Goal: Task Accomplishment & Management: Manage account settings

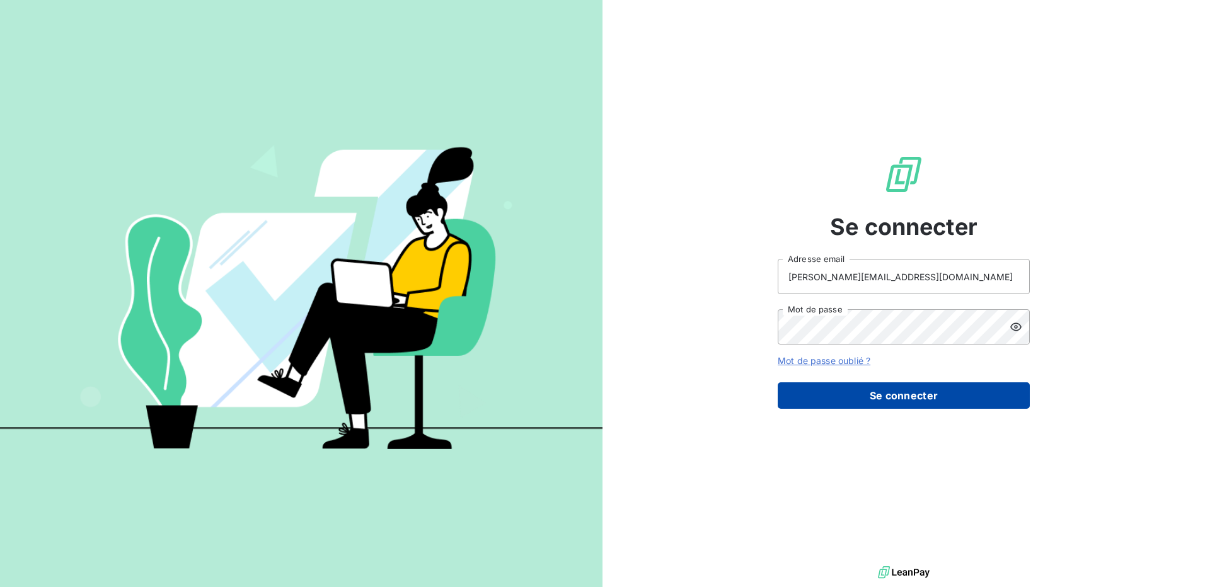
click at [943, 398] on button "Se connecter" at bounding box center [904, 396] width 252 height 26
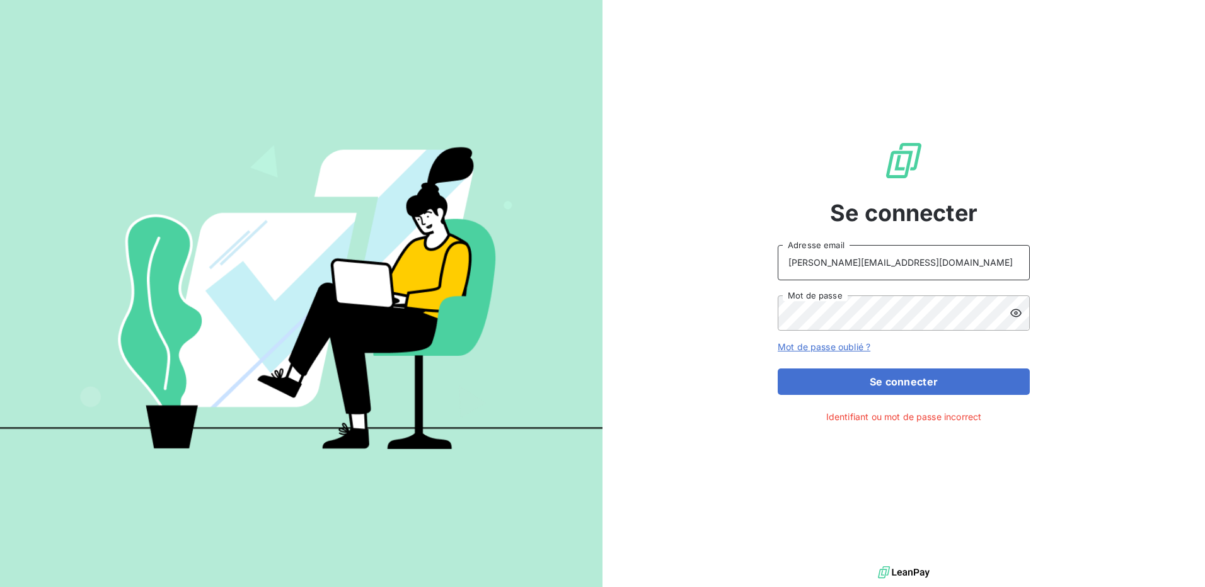
click at [944, 268] on input "[PERSON_NAME][EMAIL_ADDRESS][DOMAIN_NAME]" at bounding box center [904, 262] width 252 height 35
type input "[EMAIL_ADDRESS][DOMAIN_NAME]"
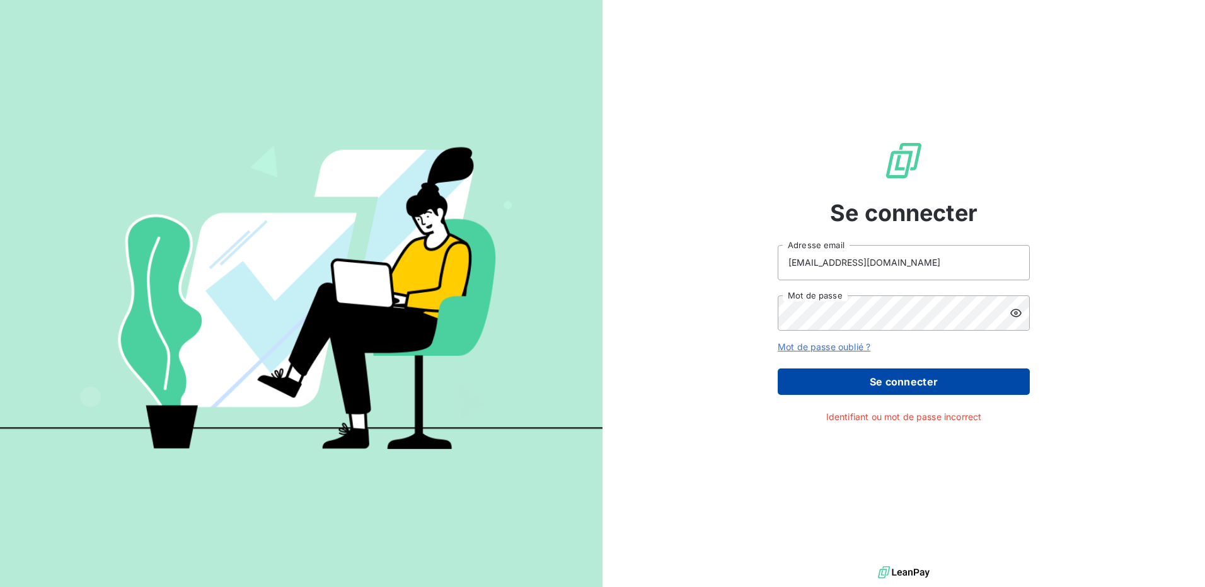
click at [844, 374] on button "Se connecter" at bounding box center [904, 382] width 252 height 26
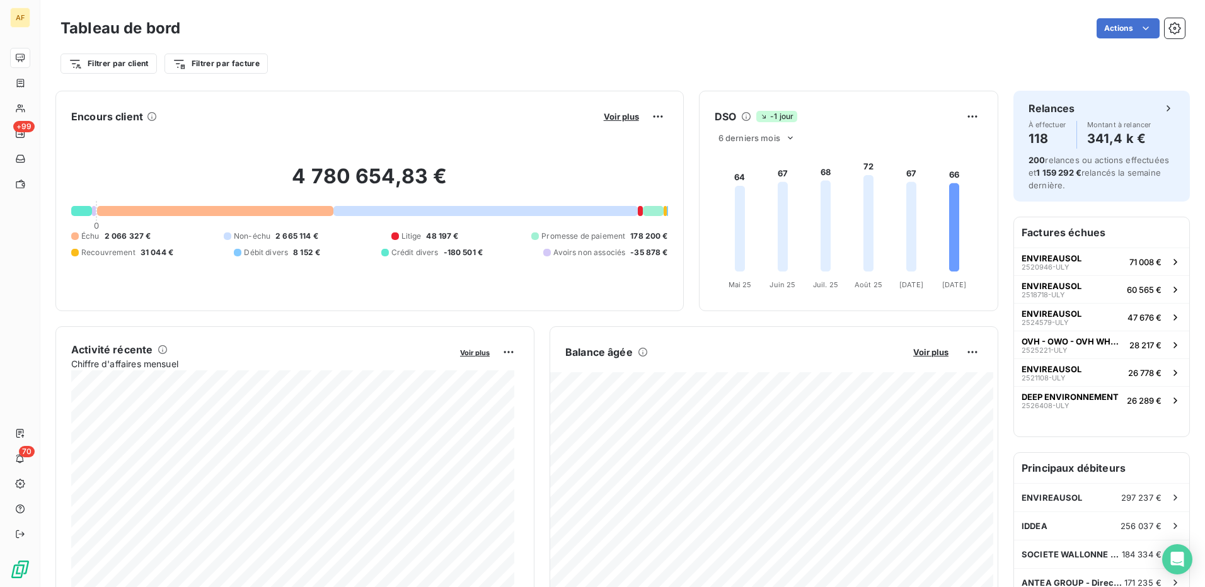
click at [1064, 63] on div "Filtrer par client Filtrer par facture" at bounding box center [622, 64] width 1124 height 24
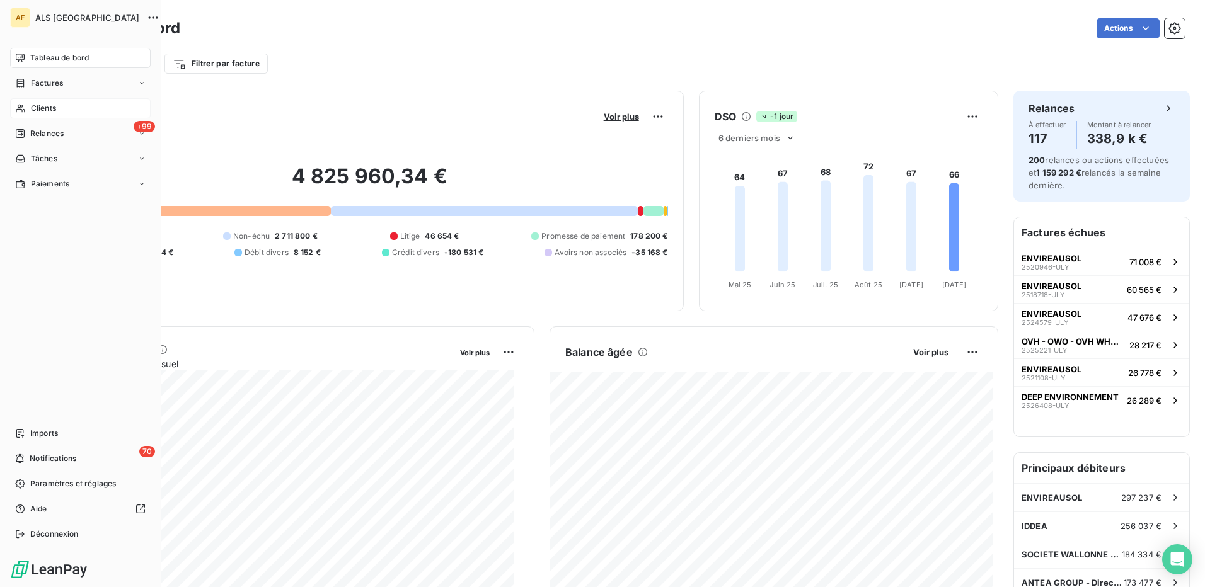
click at [42, 108] on span "Clients" at bounding box center [43, 108] width 25 height 11
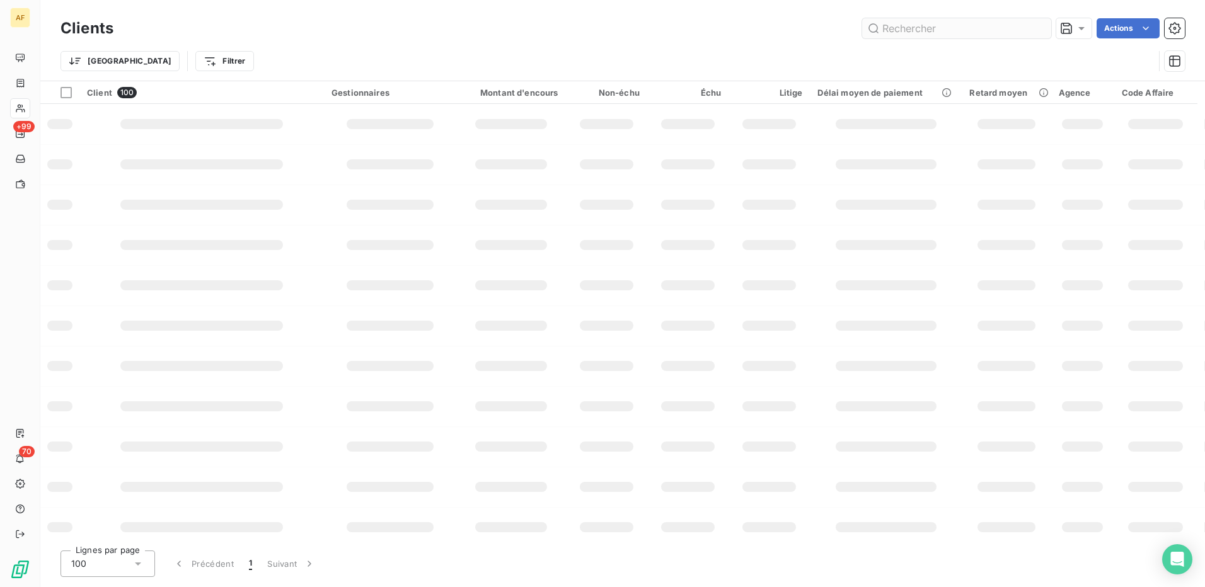
click at [888, 30] on input "text" at bounding box center [956, 28] width 189 height 20
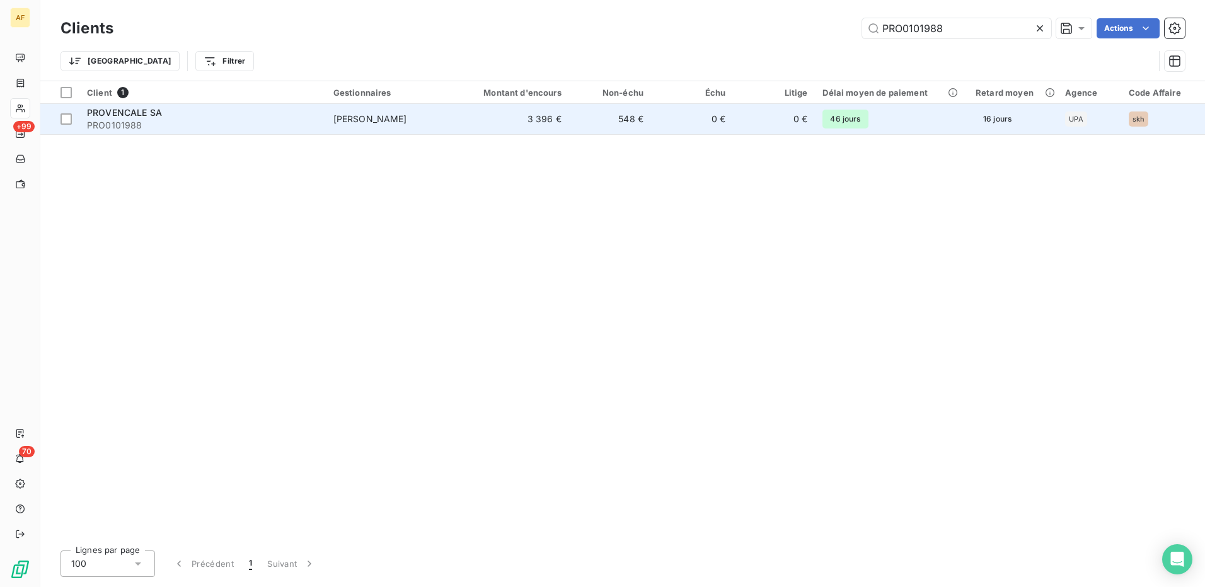
type input "PRO0101988"
click at [145, 124] on span "PRO0101988" at bounding box center [202, 125] width 231 height 13
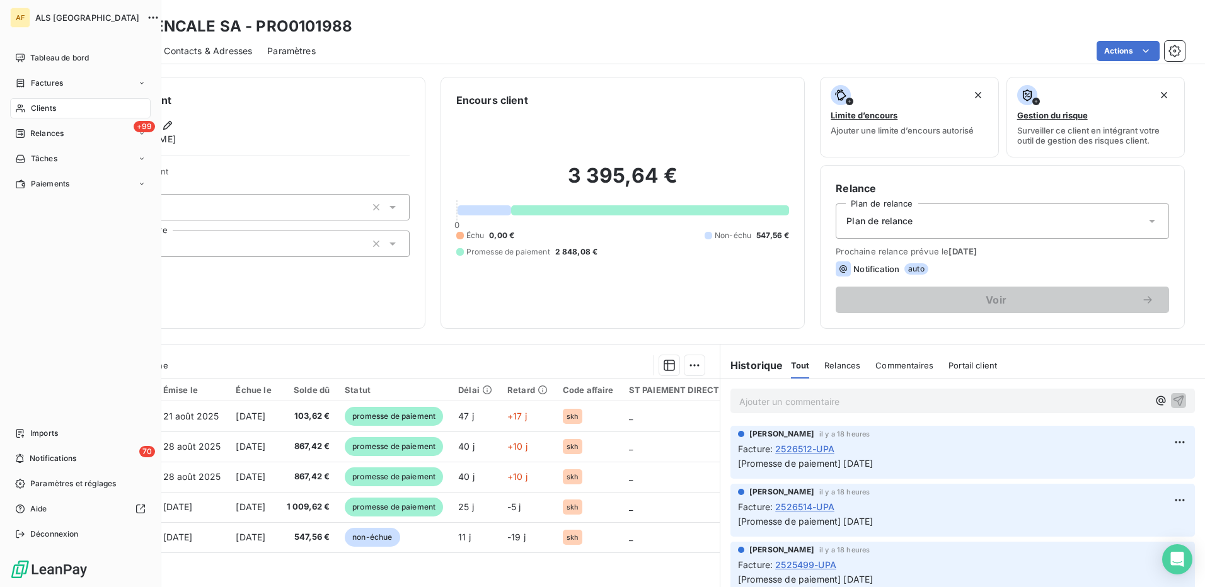
click at [64, 110] on div "Clients" at bounding box center [80, 108] width 141 height 20
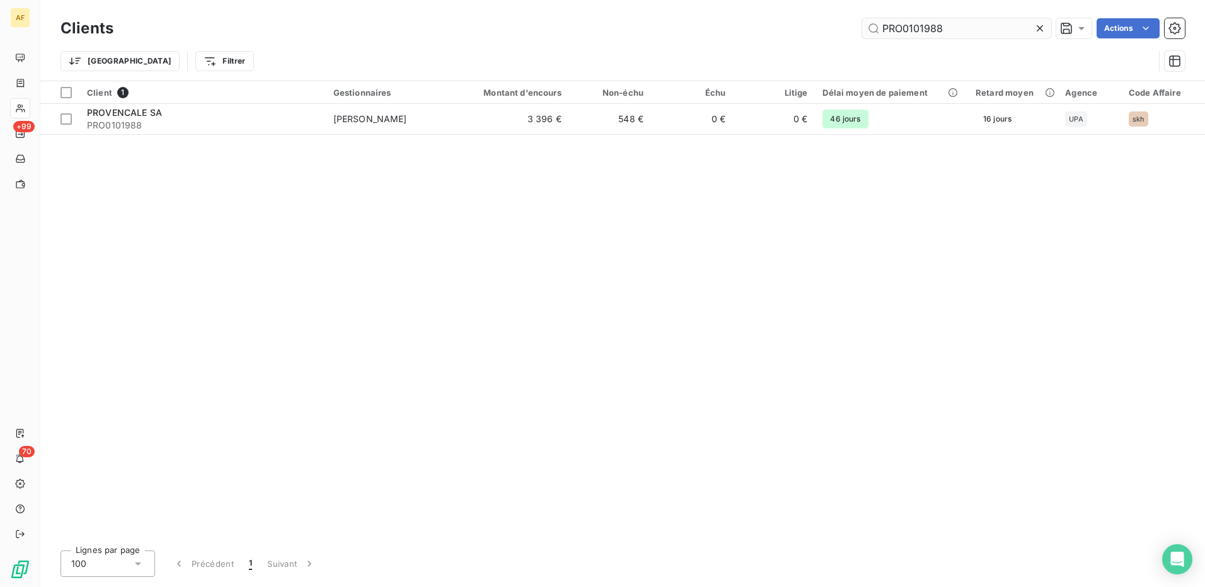
click at [901, 26] on input "PRO0101988" at bounding box center [956, 28] width 189 height 20
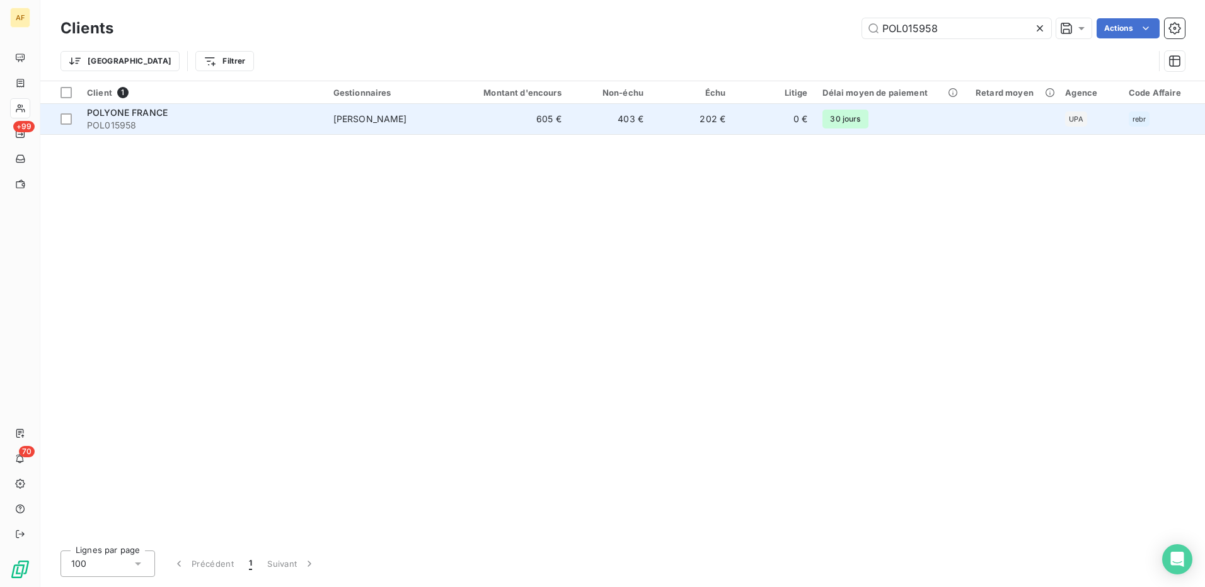
type input "POL015958"
click at [153, 119] on span "POL015958" at bounding box center [202, 125] width 231 height 13
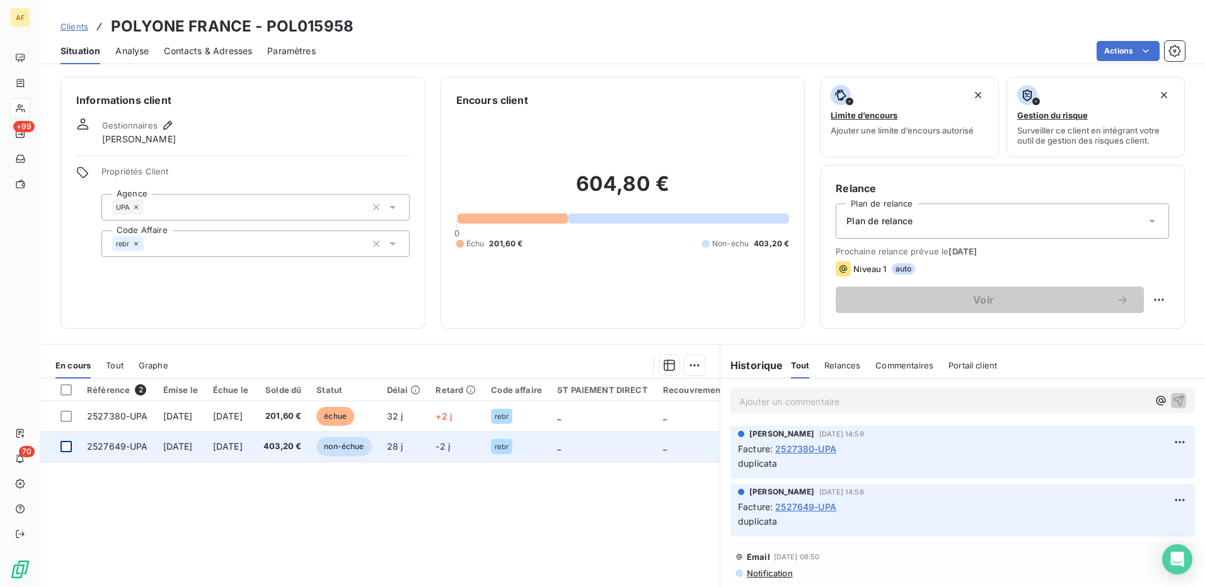
click at [67, 451] on div at bounding box center [65, 446] width 11 height 11
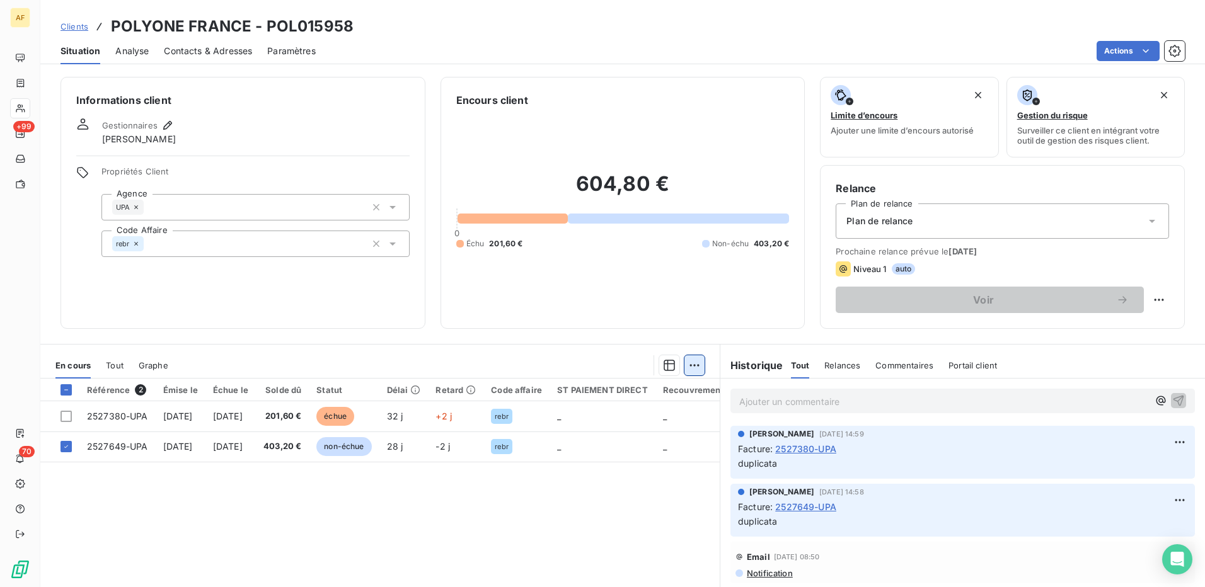
click at [686, 365] on html "AF +99 70 Clients POLYONE [GEOGRAPHIC_DATA] - POL015958 Situation Analyse Conta…" at bounding box center [602, 293] width 1205 height 587
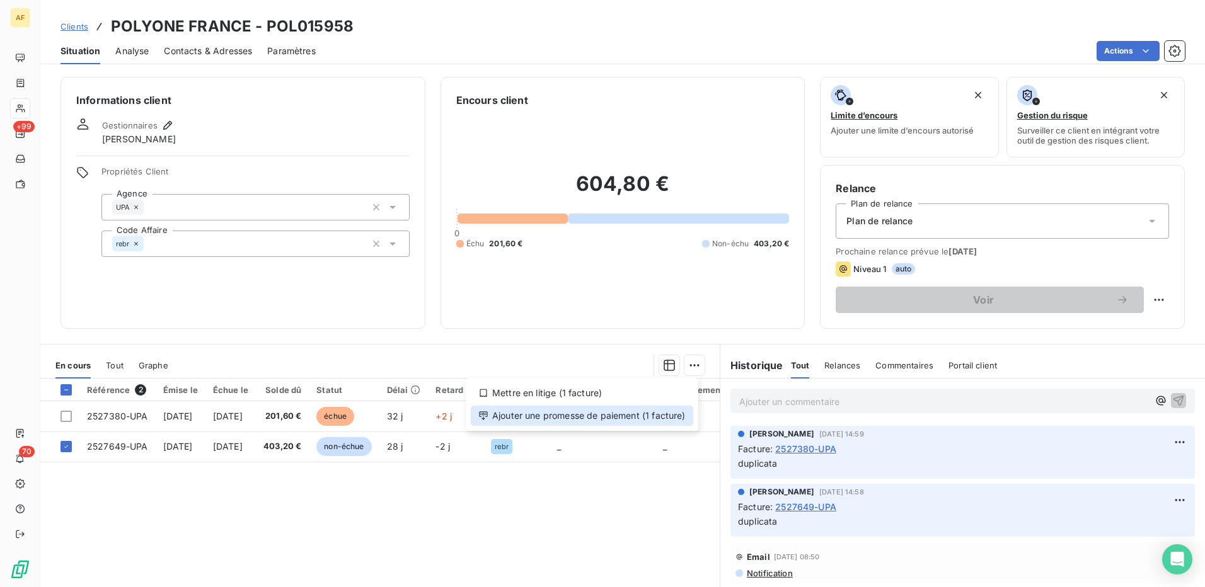
click at [665, 419] on div "Ajouter une promesse de paiement (1 facture)" at bounding box center [582, 416] width 222 height 20
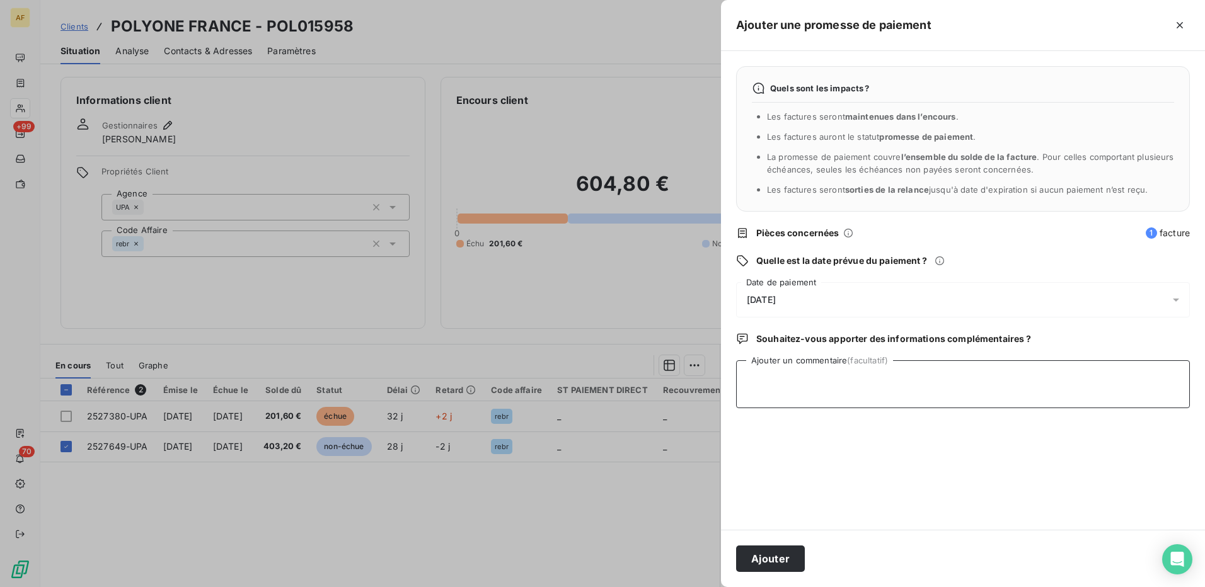
click at [771, 398] on textarea "Ajouter un commentaire (facultatif)" at bounding box center [963, 384] width 454 height 48
type textarea "[DATE]"
click at [843, 289] on div "[DATE]" at bounding box center [963, 299] width 454 height 35
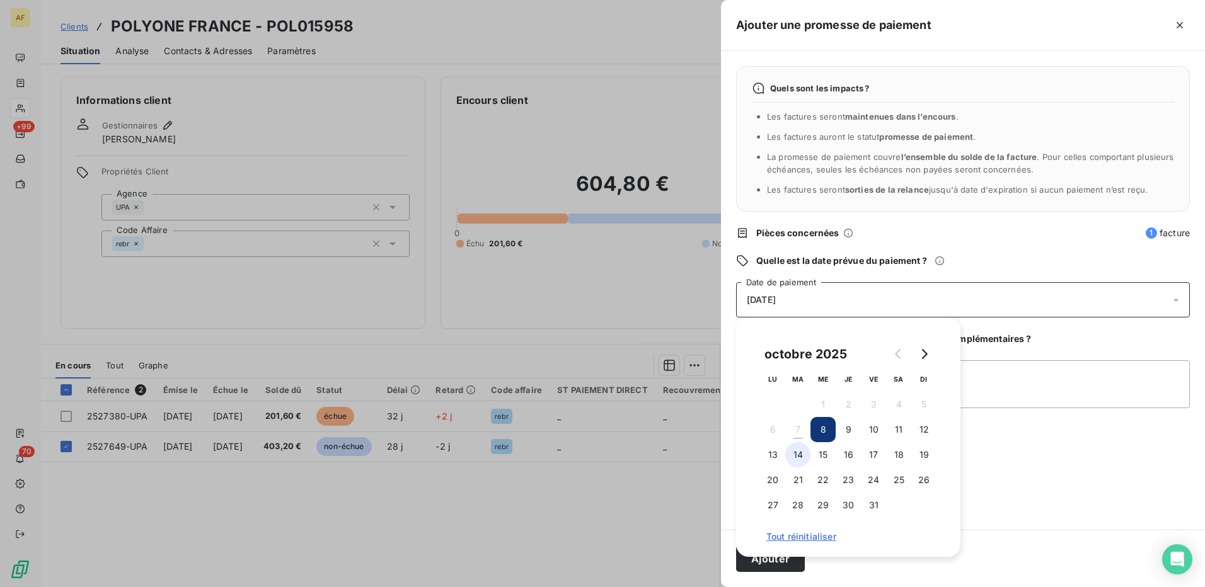
click at [793, 461] on button "14" at bounding box center [797, 454] width 25 height 25
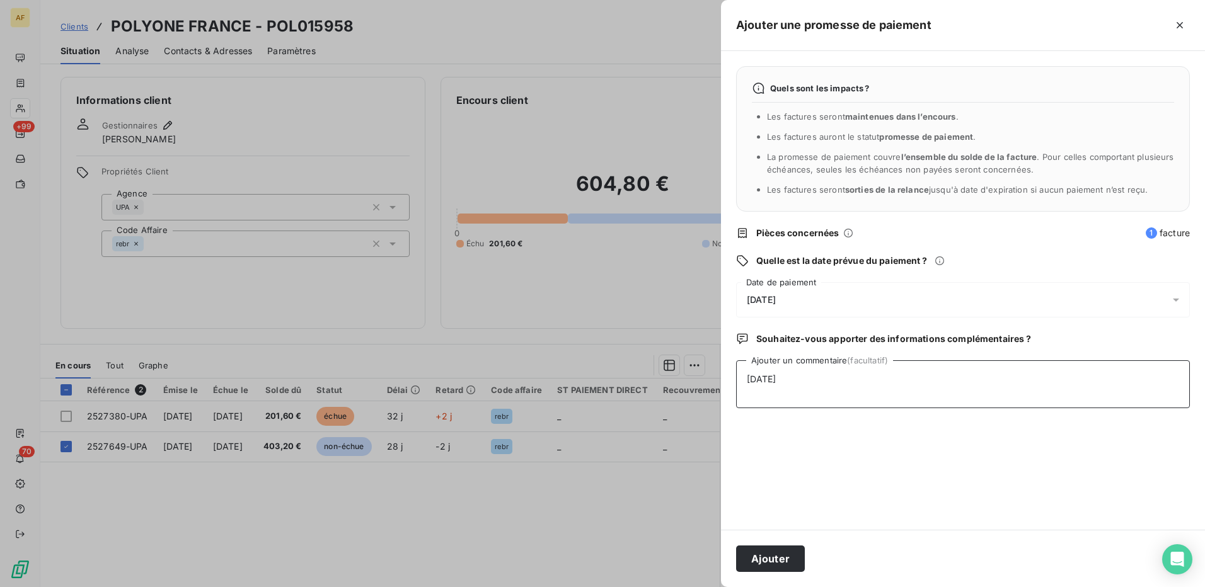
click at [1093, 386] on textarea "[DATE]" at bounding box center [963, 384] width 454 height 48
click at [771, 558] on button "Ajouter" at bounding box center [770, 559] width 69 height 26
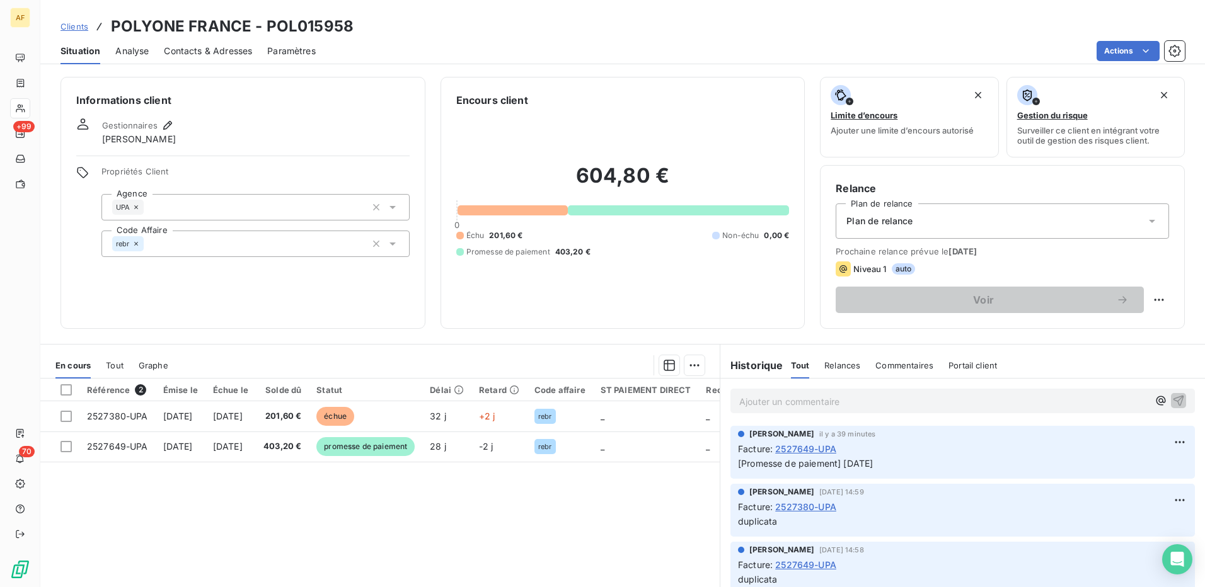
click at [231, 296] on div "Informations client Gestionnaires [PERSON_NAME] Propriétés Client Agence UPA Co…" at bounding box center [242, 203] width 365 height 252
click at [548, 555] on div "Référence 2 Émise le Échue le Solde dû Statut Délai Retard Code affaire ST PAIE…" at bounding box center [379, 500] width 679 height 243
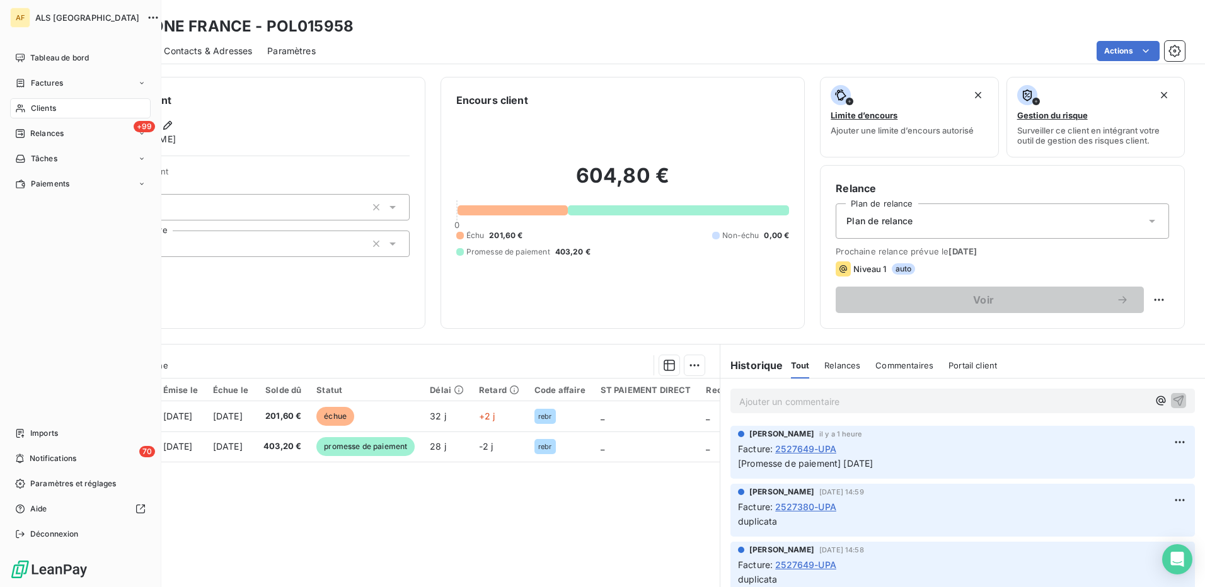
click at [40, 115] on div "Clients" at bounding box center [80, 108] width 141 height 20
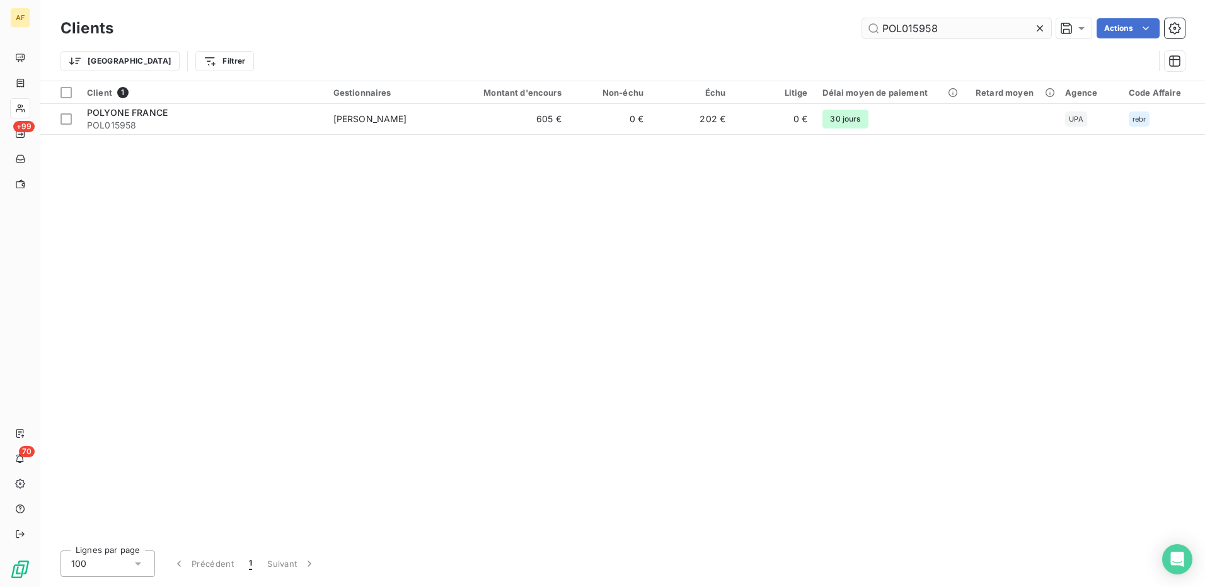
click at [894, 33] on input "POL015958" at bounding box center [956, 28] width 189 height 20
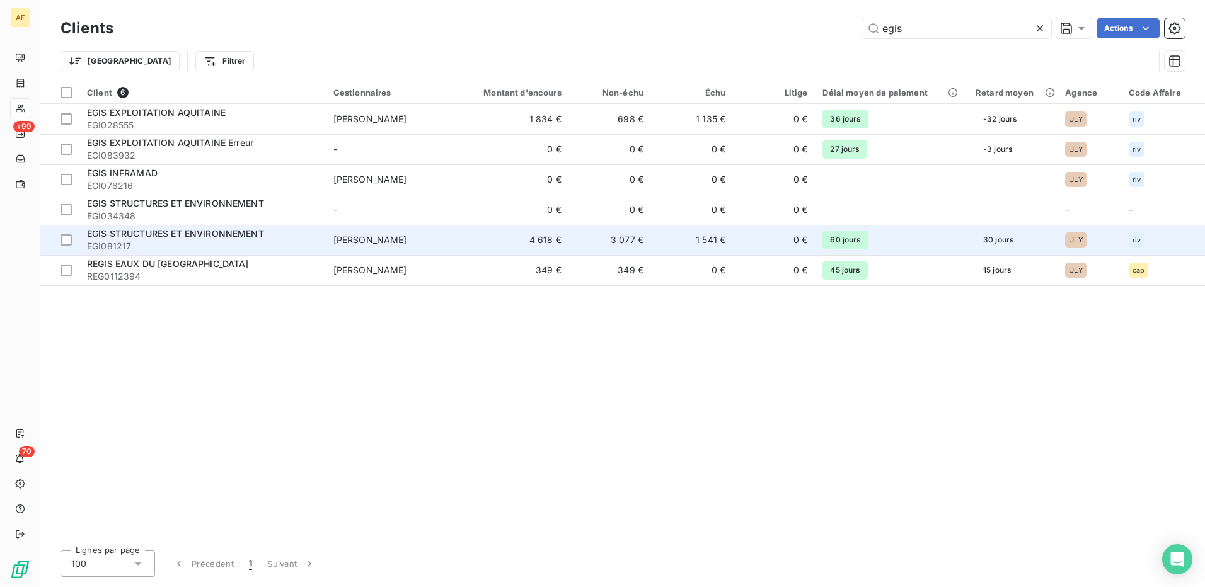
type input "egis"
click at [225, 243] on span "EGI081217" at bounding box center [202, 246] width 231 height 13
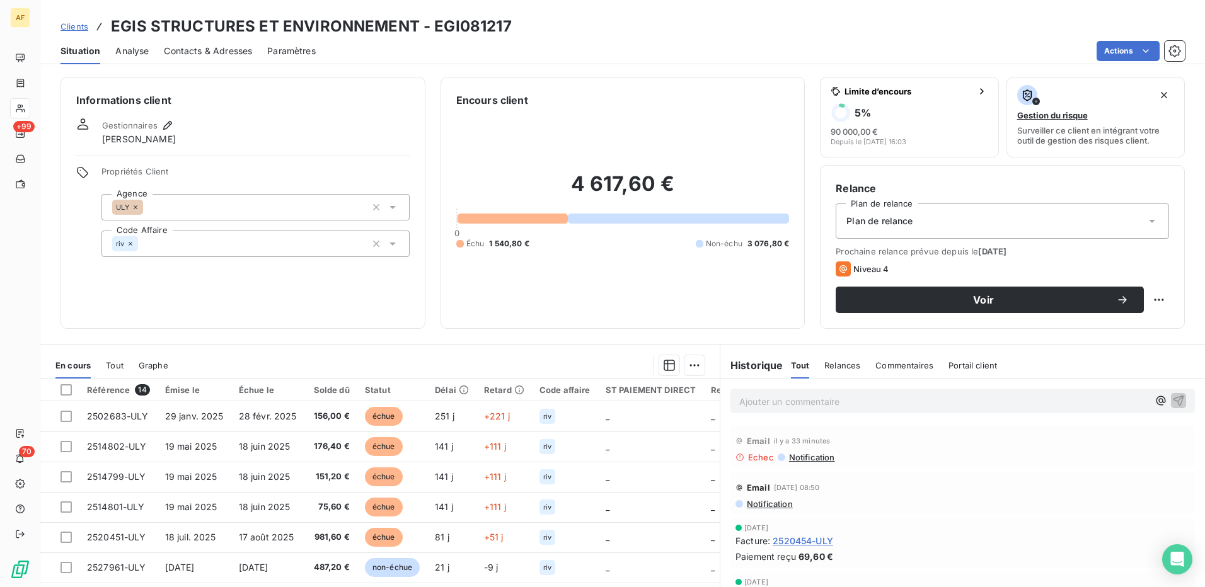
click at [242, 50] on span "Contacts & Adresses" at bounding box center [208, 51] width 88 height 13
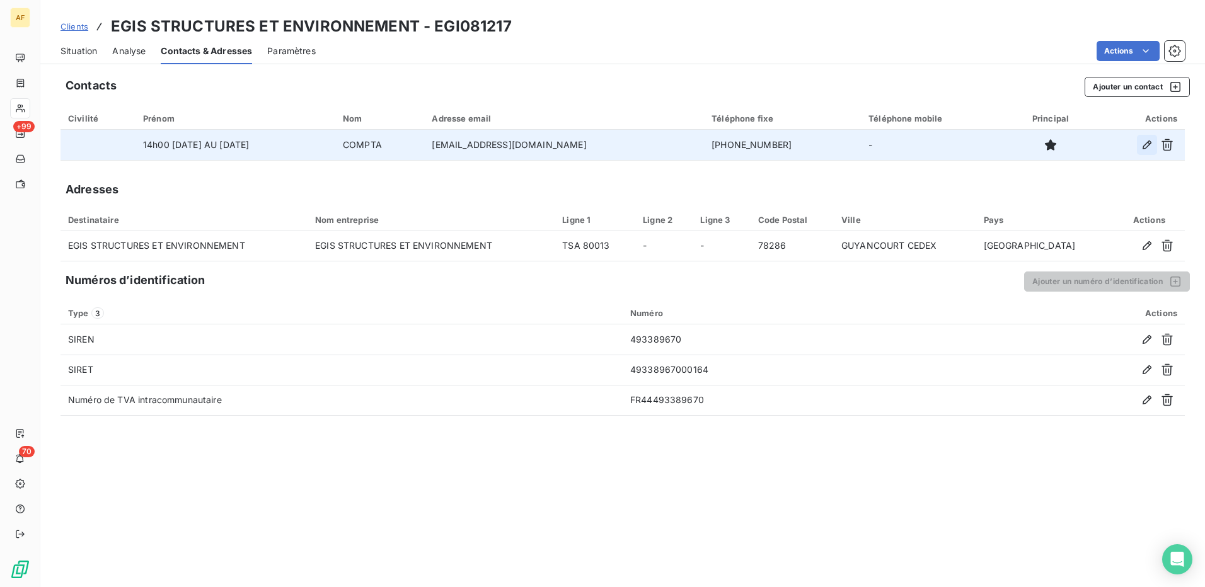
click at [1144, 145] on icon "button" at bounding box center [1147, 145] width 13 height 13
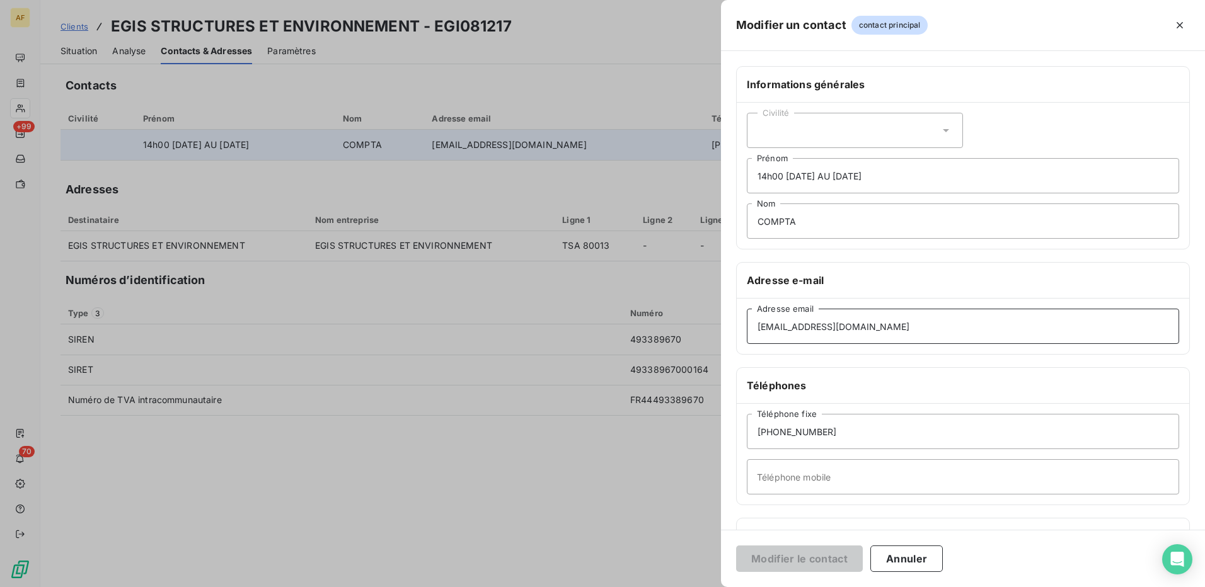
drag, startPoint x: 1019, startPoint y: 325, endPoint x: 140, endPoint y: 400, distance: 882.3
click at [147, 587] on div "Modifier un contact contact principal Informations générales Civilité 14h00 [DA…" at bounding box center [602, 587] width 1205 height 0
paste input "comptabilitefournisseurs.egis-sa"
type input "[EMAIL_ADDRESS][DOMAIN_NAME]"
click at [755, 554] on button "Modifier le contact" at bounding box center [799, 559] width 127 height 26
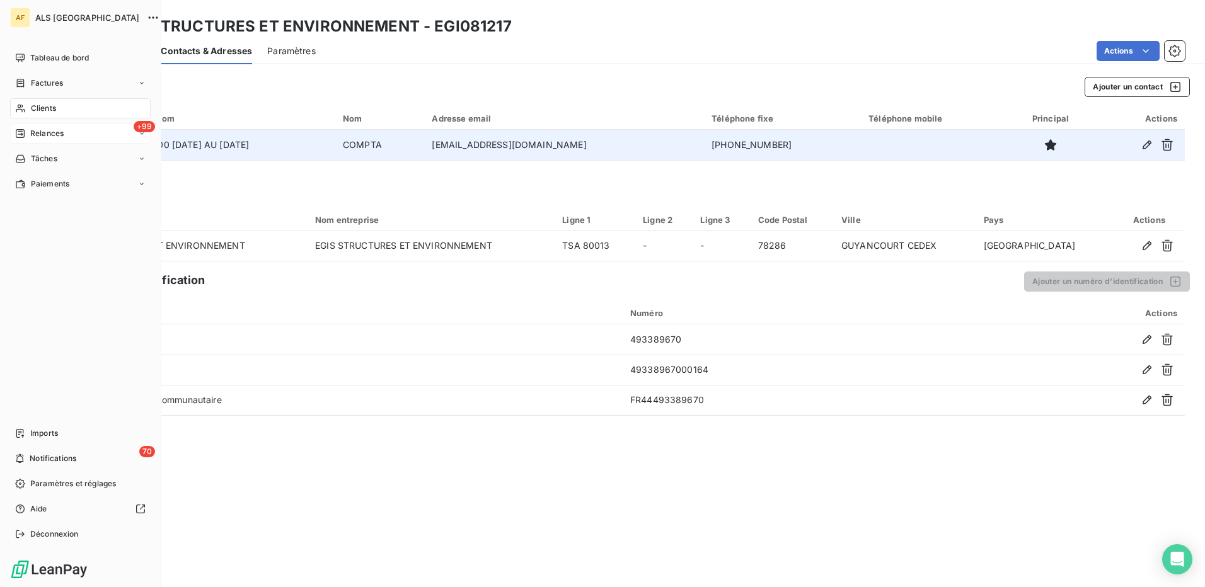
drag, startPoint x: 30, startPoint y: 107, endPoint x: 95, endPoint y: 127, distance: 67.8
click at [31, 108] on span "Clients" at bounding box center [43, 108] width 25 height 11
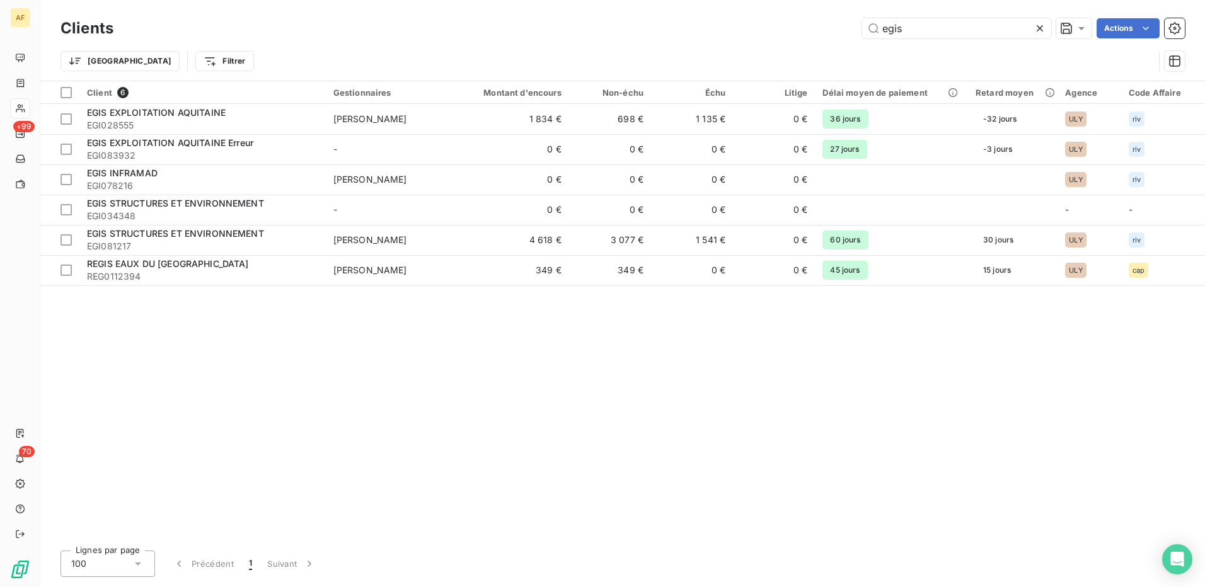
click at [1167, 366] on div "Client 6 Gestionnaires Montant d'encours Non-échu Échu Litige Délai moyen de pa…" at bounding box center [622, 310] width 1165 height 459
click at [1008, 437] on div "Client 6 Gestionnaires Montant d'encours Non-échu Échu Litige Délai moyen de pa…" at bounding box center [622, 310] width 1165 height 459
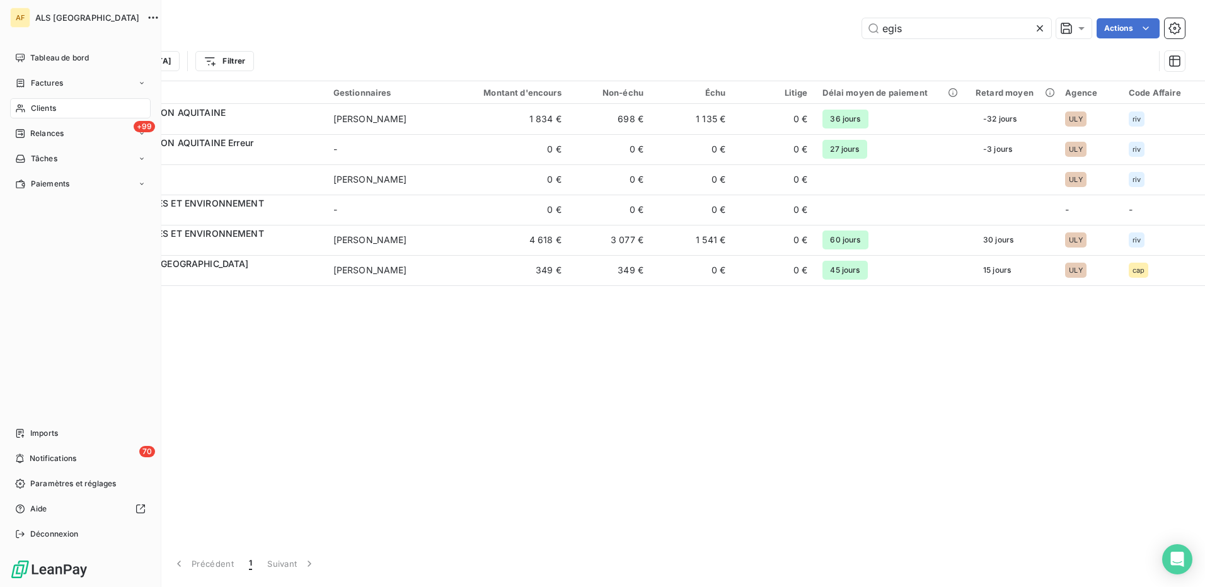
click at [40, 107] on span "Clients" at bounding box center [43, 108] width 25 height 11
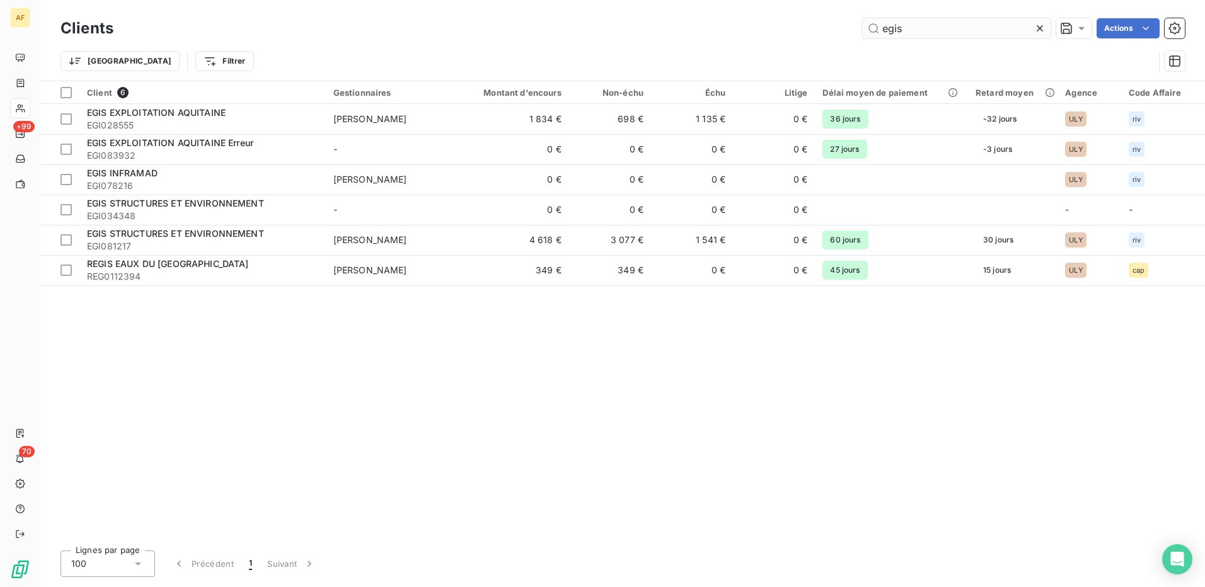
click at [1040, 28] on icon at bounding box center [1040, 28] width 13 height 13
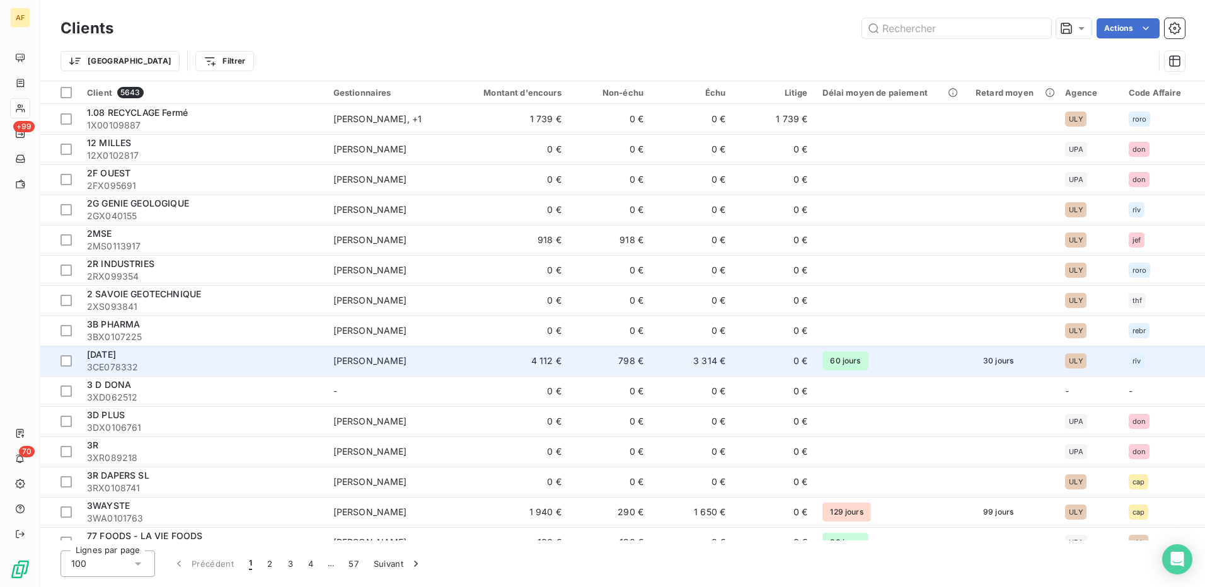
click at [159, 363] on span "3CE078332" at bounding box center [202, 367] width 231 height 13
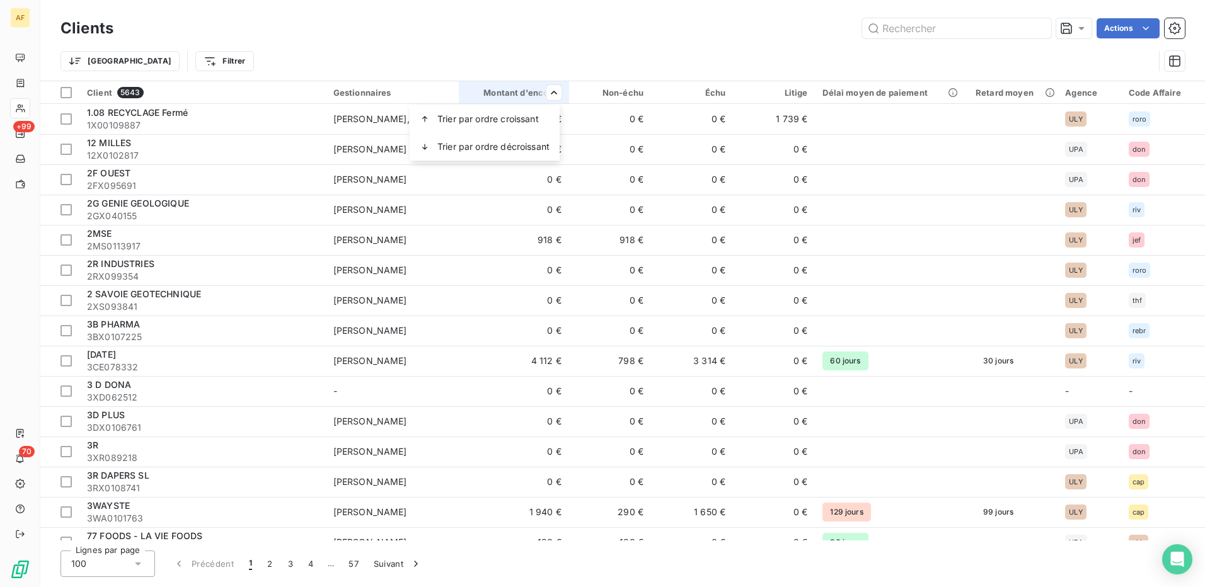
click at [525, 92] on html "AF +99 70 Clients Actions Trier Filtrer Client 5643 Gestionnaires Montant d'enc…" at bounding box center [602, 293] width 1205 height 587
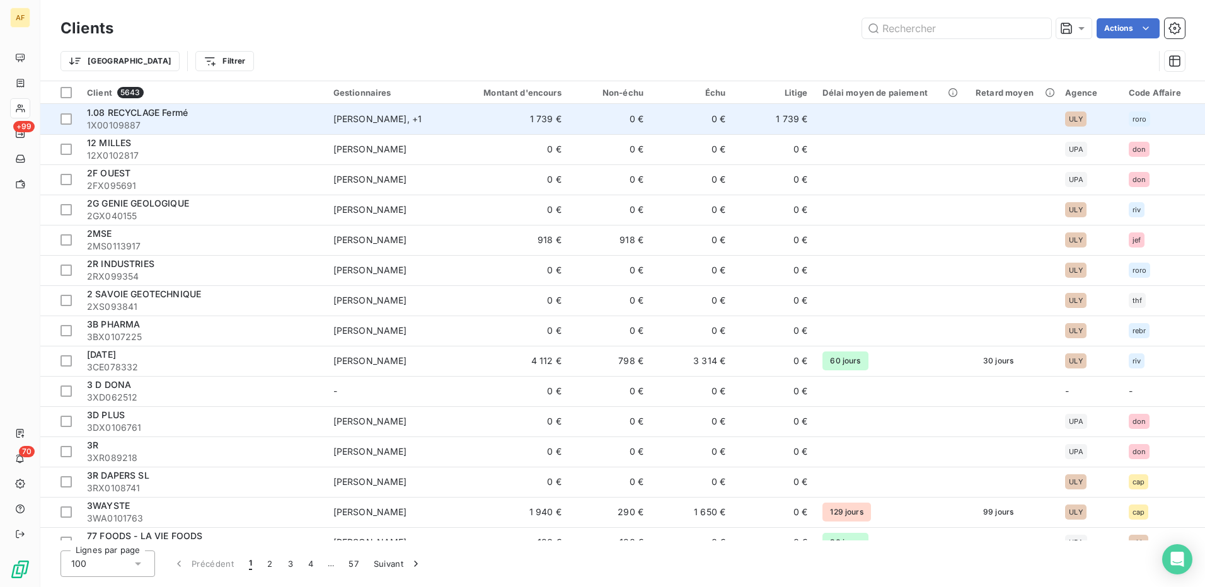
click at [352, 120] on div "[PERSON_NAME] , + 1" at bounding box center [392, 119] width 118 height 13
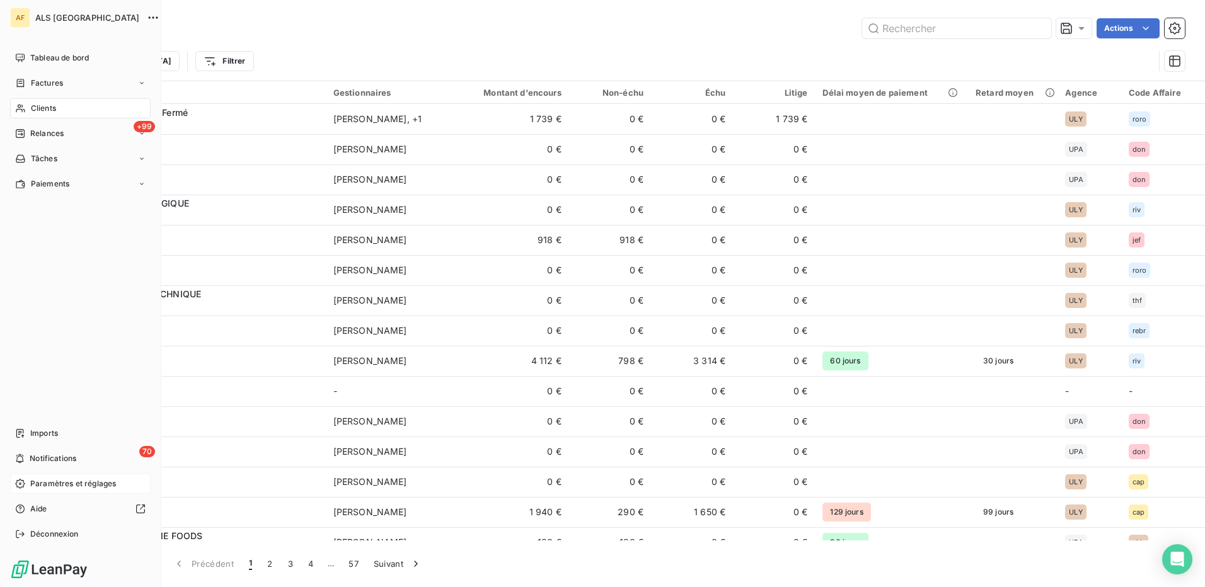
click at [43, 488] on span "Paramètres et réglages" at bounding box center [73, 483] width 86 height 11
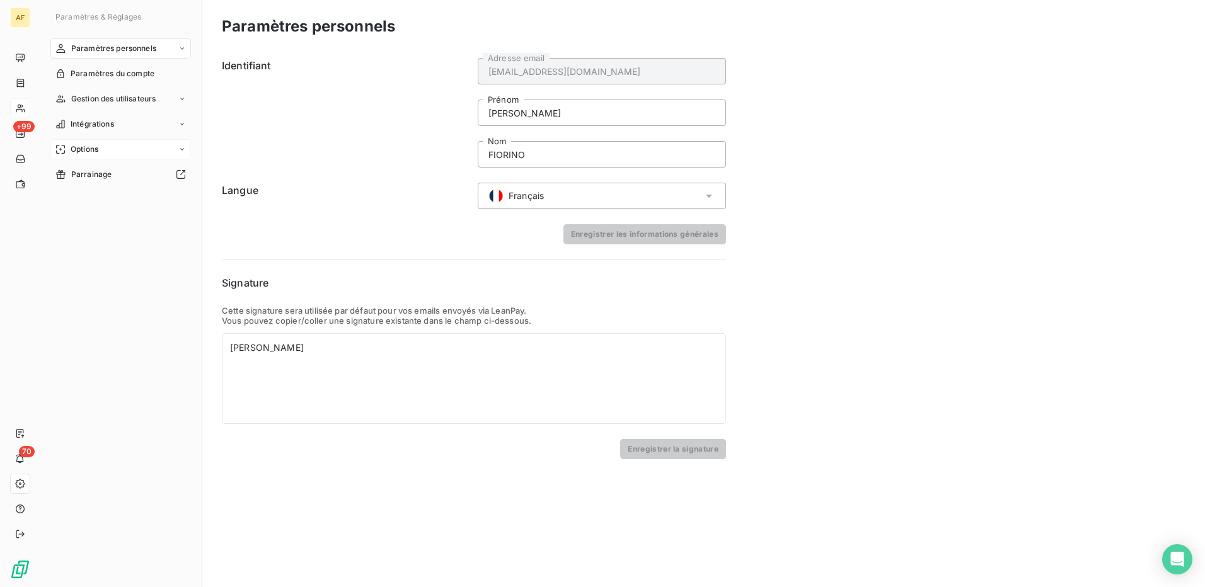
click at [82, 149] on span "Options" at bounding box center [85, 149] width 28 height 11
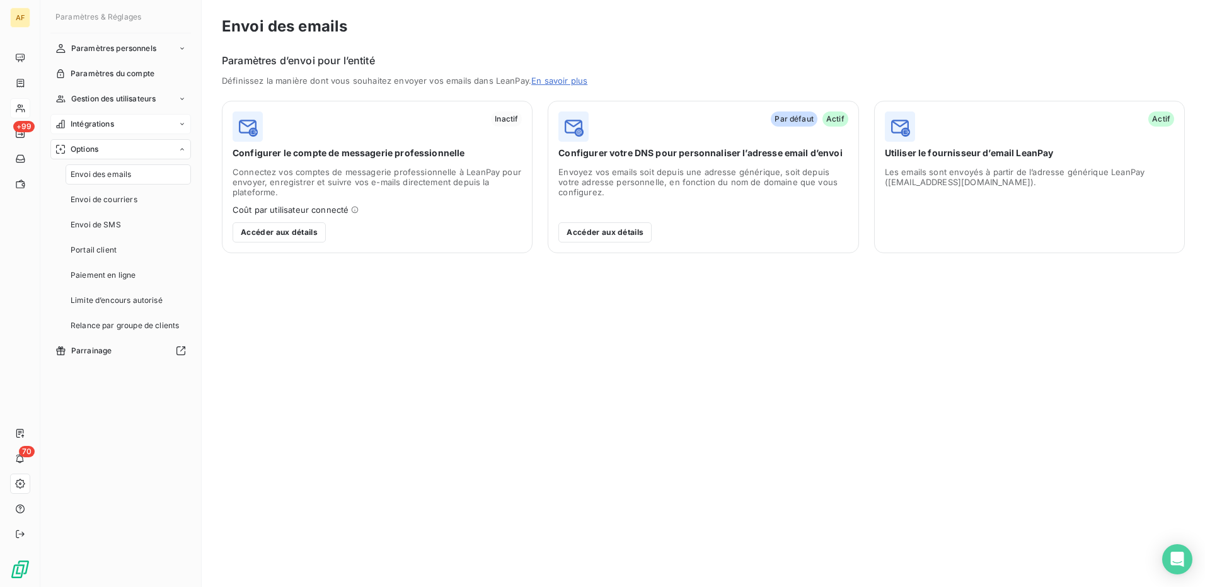
click at [86, 125] on span "Intégrations" at bounding box center [92, 123] width 43 height 11
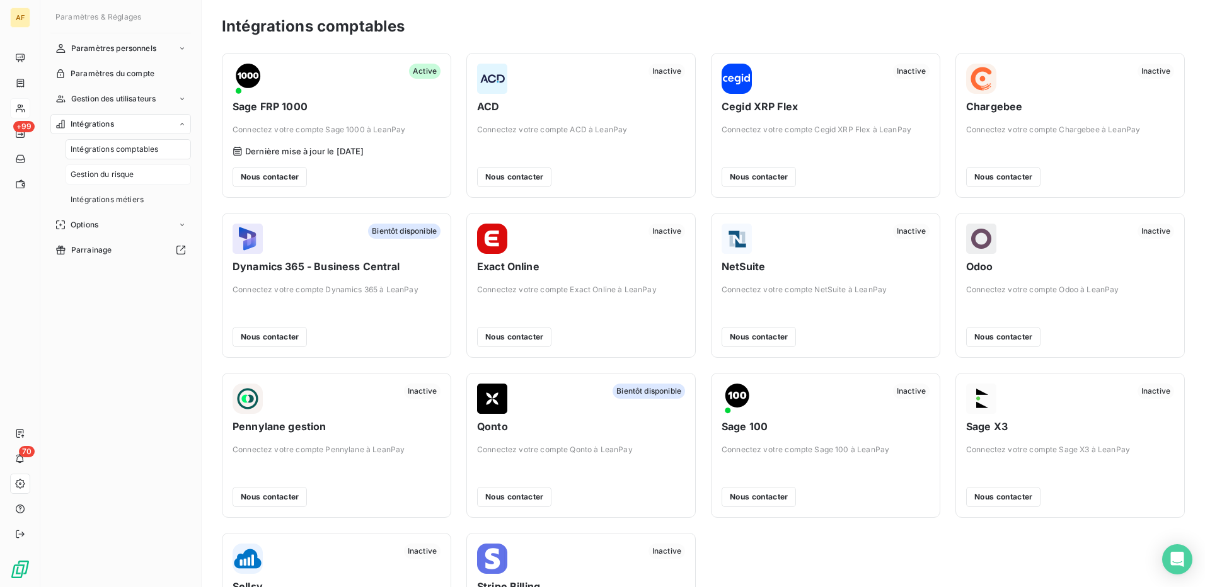
click at [101, 175] on span "Gestion du risque" at bounding box center [103, 174] width 64 height 11
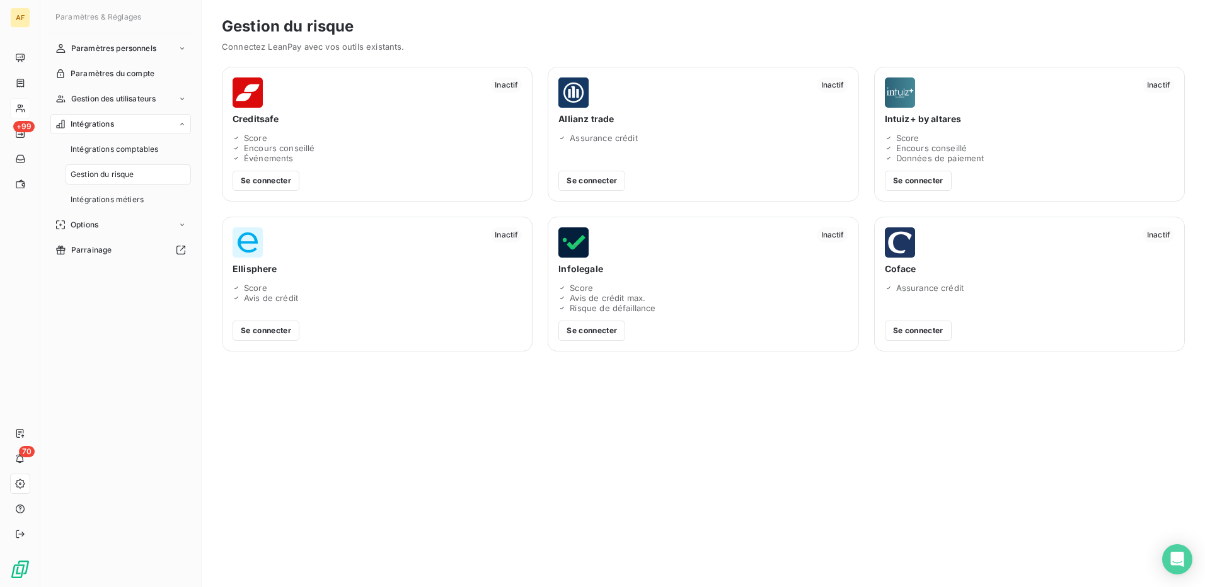
click at [306, 125] on div "Inactif Creditsafe Score Encours conseillé Événements Se connecter" at bounding box center [377, 134] width 311 height 135
click at [246, 179] on button "Se connecter" at bounding box center [266, 181] width 67 height 20
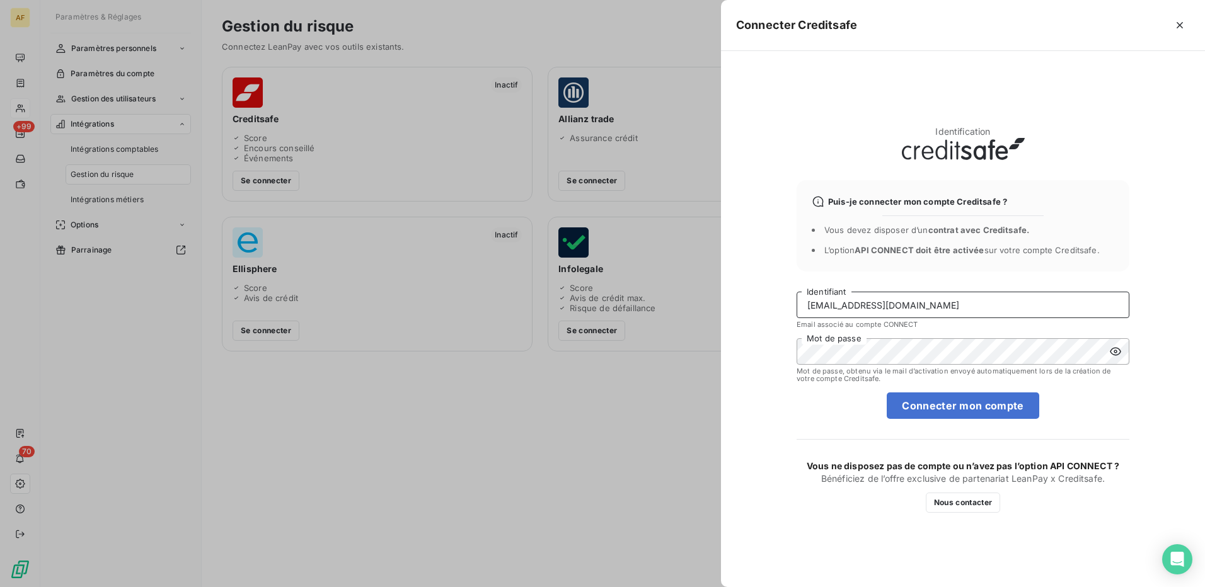
click at [975, 313] on input "[EMAIL_ADDRESS][DOMAIN_NAME]" at bounding box center [963, 305] width 333 height 26
type input "FIORINO"
click at [1117, 357] on icon at bounding box center [1115, 351] width 13 height 13
click at [964, 405] on button "Connecter mon compte" at bounding box center [963, 406] width 152 height 26
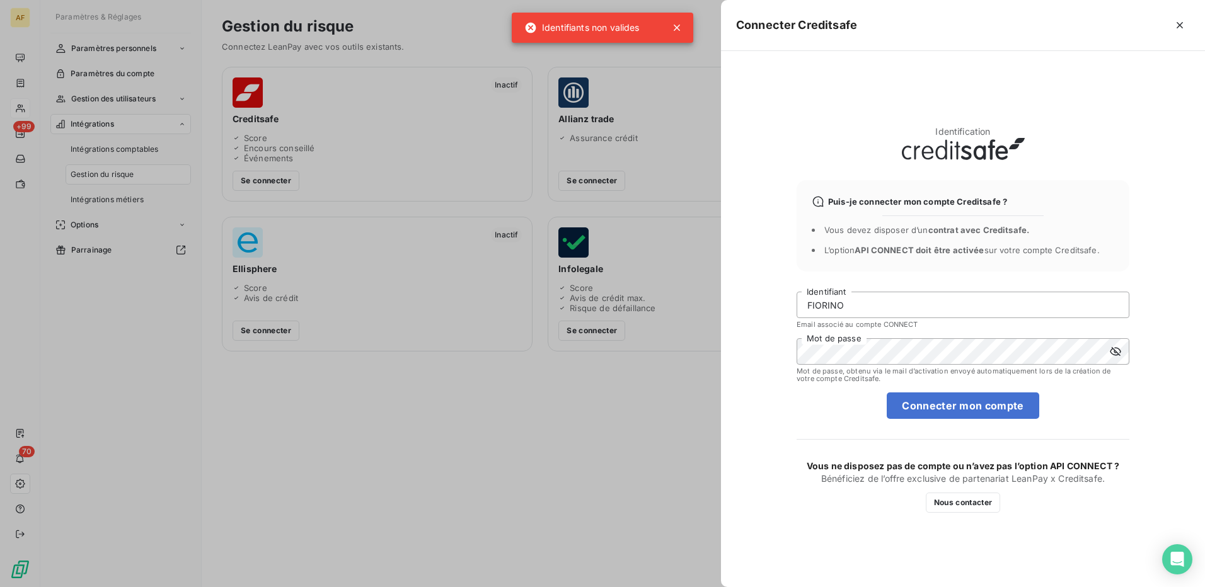
click at [681, 30] on div at bounding box center [602, 293] width 1205 height 587
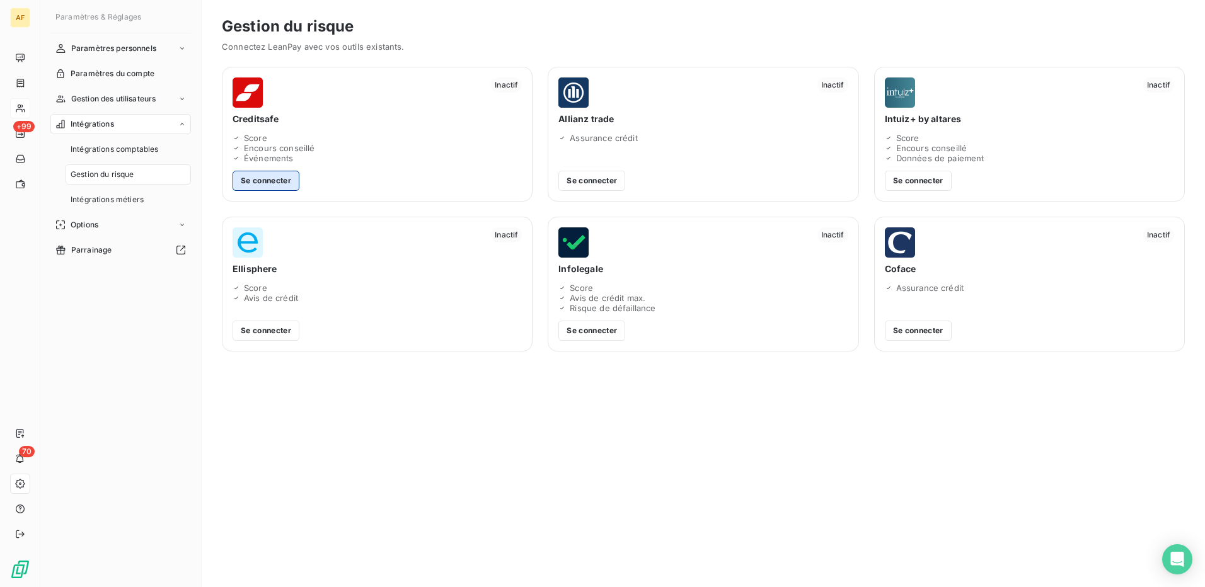
click at [272, 185] on button "Se connecter" at bounding box center [266, 181] width 67 height 20
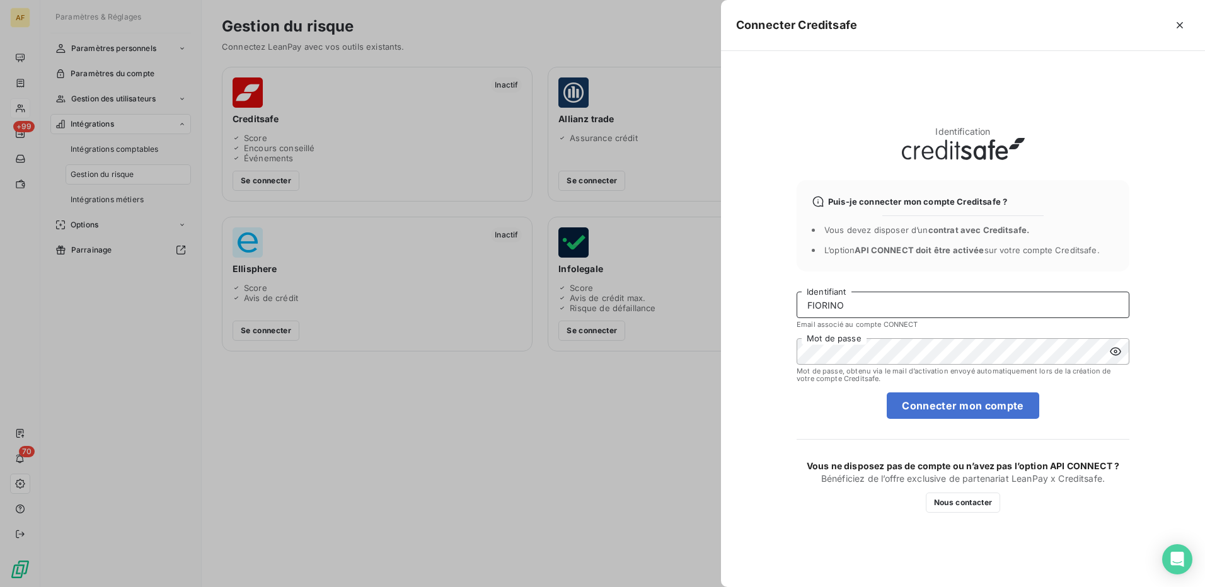
drag, startPoint x: 861, startPoint y: 304, endPoint x: 773, endPoint y: 297, distance: 88.5
click at [773, 297] on div "Identification Puis-je connecter mon compte Creditsafe ? Vous devez disposer d’…" at bounding box center [963, 319] width 484 height 536
type input "[PERSON_NAME][EMAIL_ADDRESS][DOMAIN_NAME]"
click at [959, 409] on button "Connecter mon compte" at bounding box center [963, 406] width 152 height 26
click at [657, 31] on div at bounding box center [602, 293] width 1205 height 587
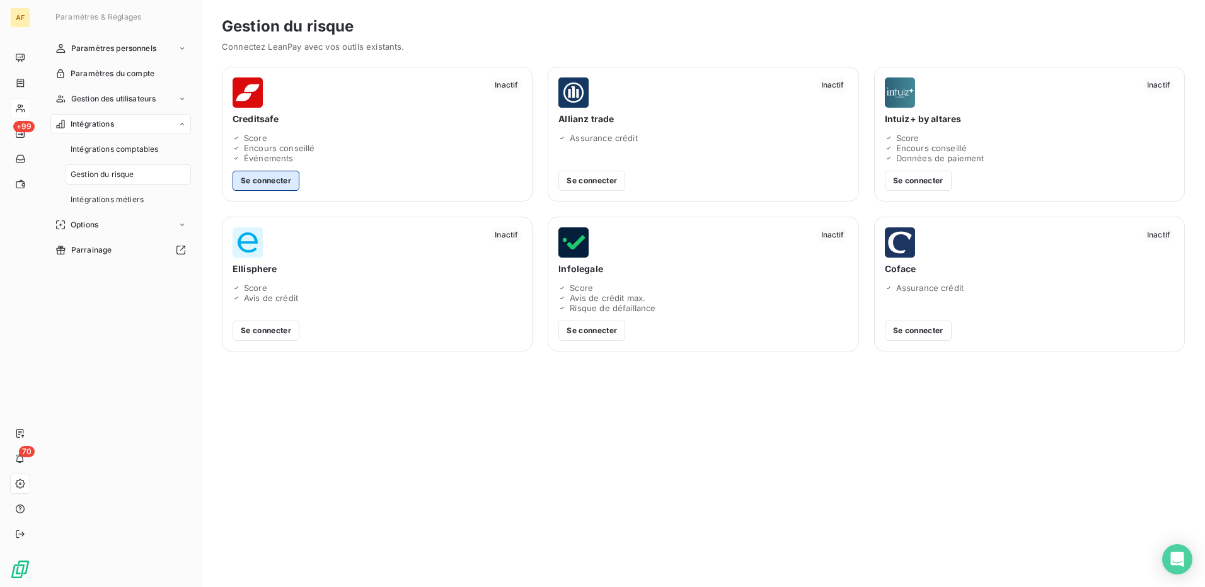
click at [253, 181] on button "Se connecter" at bounding box center [266, 181] width 67 height 20
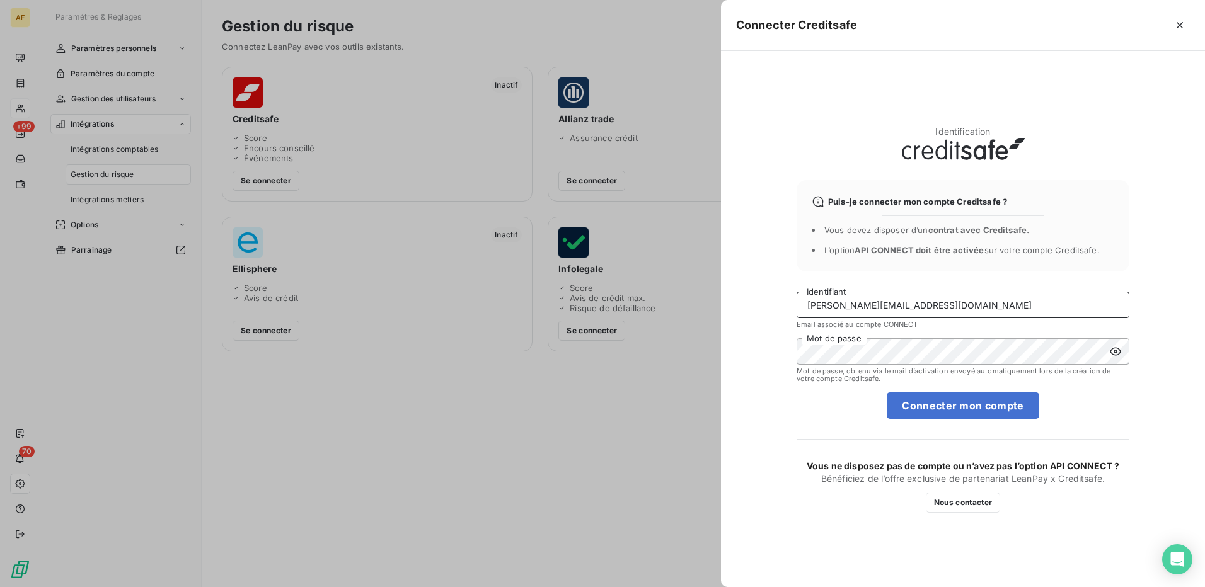
click at [943, 301] on input "[PERSON_NAME][EMAIL_ADDRESS][DOMAIN_NAME]" at bounding box center [963, 305] width 333 height 26
type input "[PERSON_NAME][EMAIL_ADDRESS][DOMAIN_NAME]"
click at [939, 408] on button "Connecter mon compte" at bounding box center [963, 406] width 152 height 26
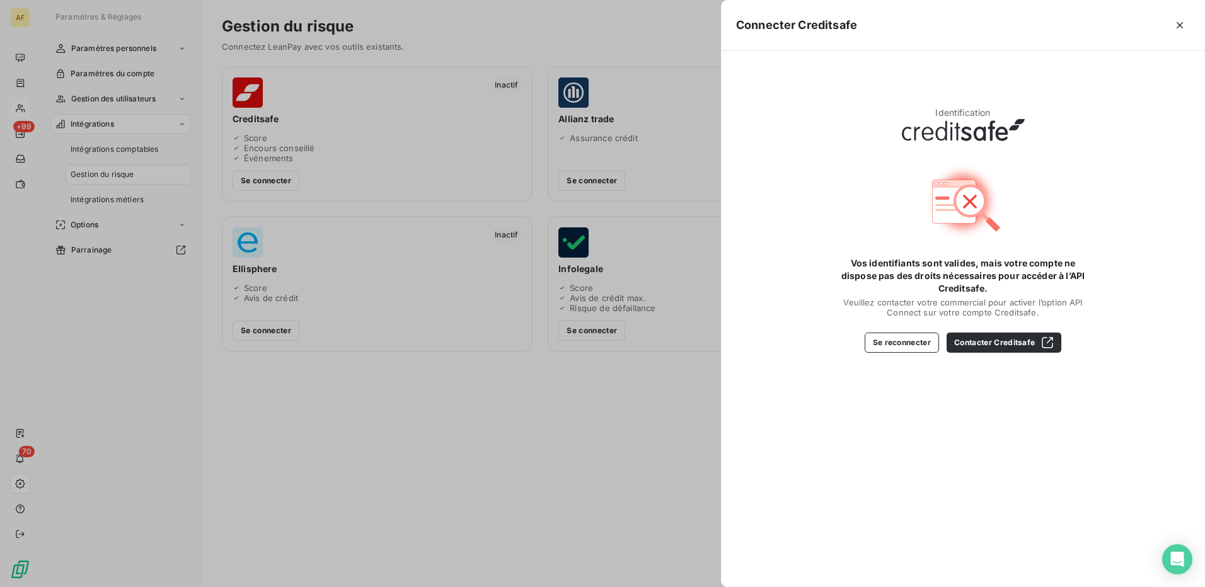
click at [22, 89] on div at bounding box center [602, 293] width 1205 height 587
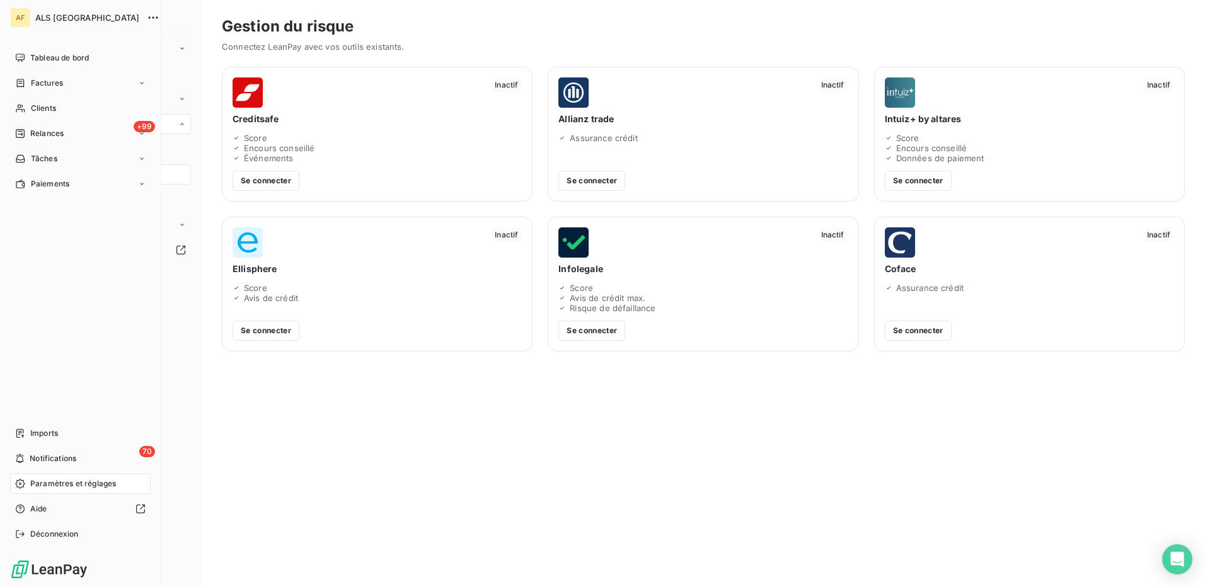
drag, startPoint x: 43, startPoint y: 106, endPoint x: 390, endPoint y: 239, distance: 371.5
click at [46, 110] on span "Clients" at bounding box center [43, 108] width 25 height 11
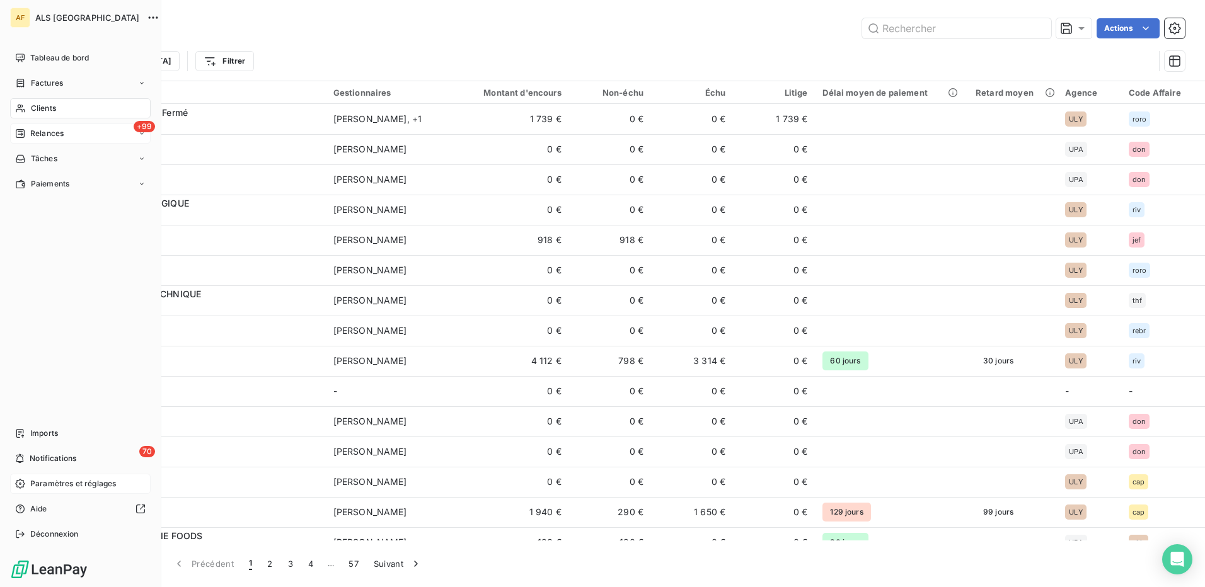
drag, startPoint x: 42, startPoint y: 133, endPoint x: 55, endPoint y: 140, distance: 14.9
click at [42, 132] on span "Relances" at bounding box center [46, 133] width 33 height 11
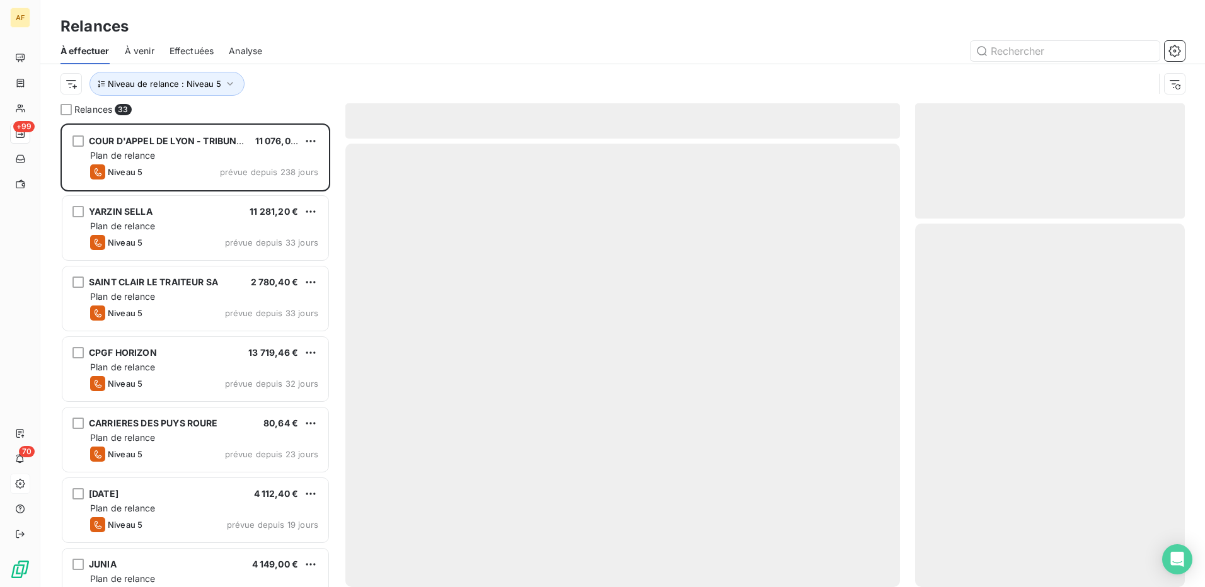
scroll to position [454, 260]
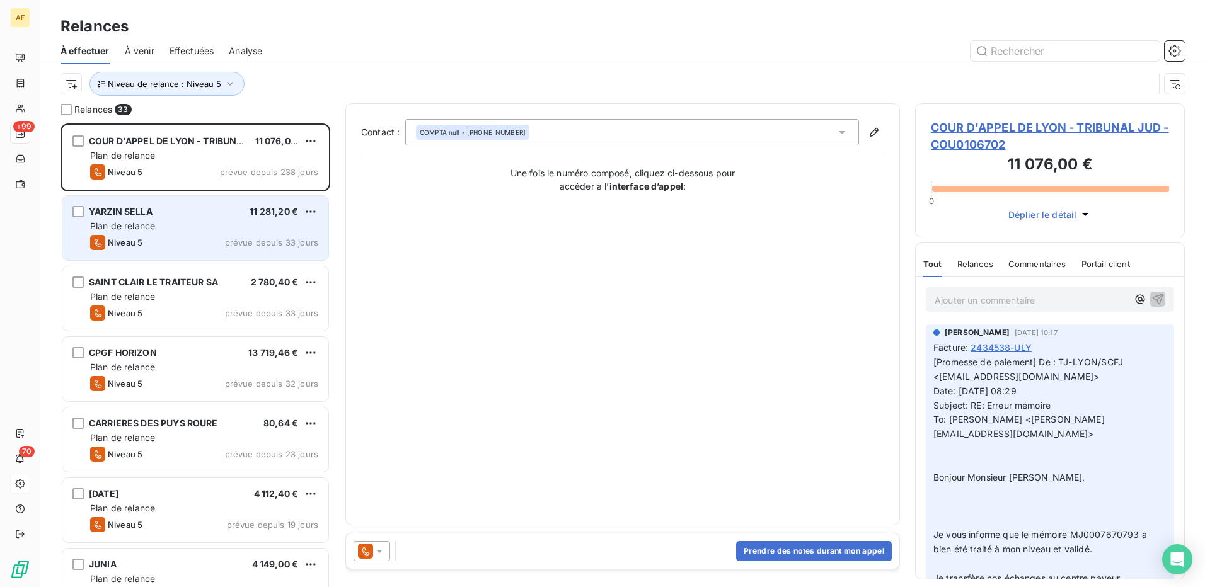
click at [166, 232] on div "Plan de relance" at bounding box center [204, 226] width 228 height 13
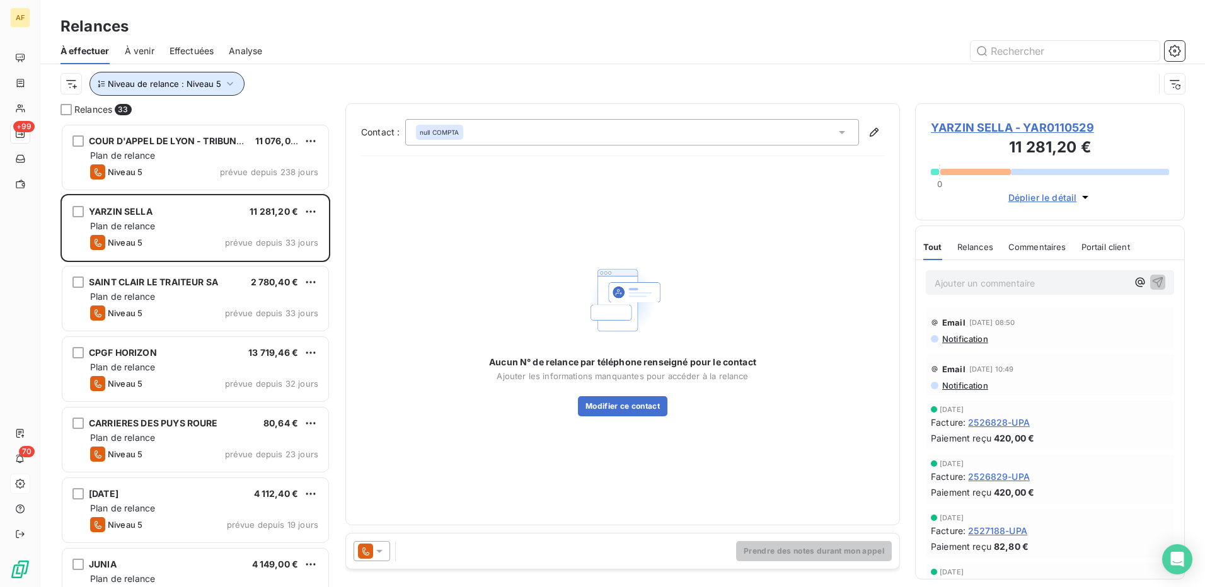
click at [190, 90] on button "Niveau de relance : Niveau 5" at bounding box center [166, 84] width 155 height 24
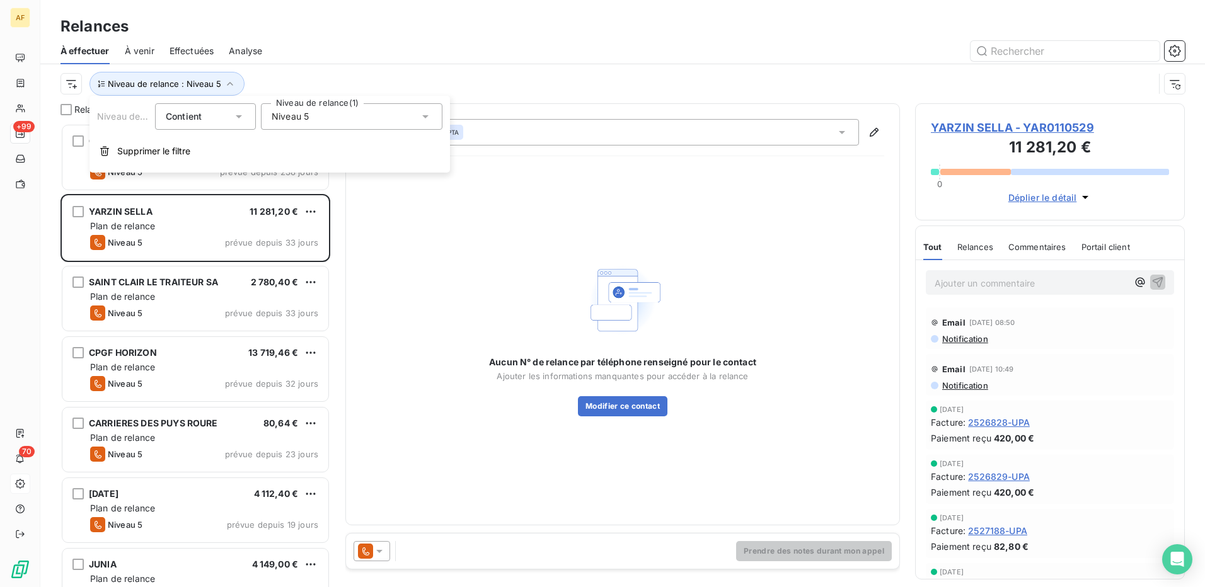
click at [349, 124] on div "Niveau 5" at bounding box center [351, 116] width 181 height 26
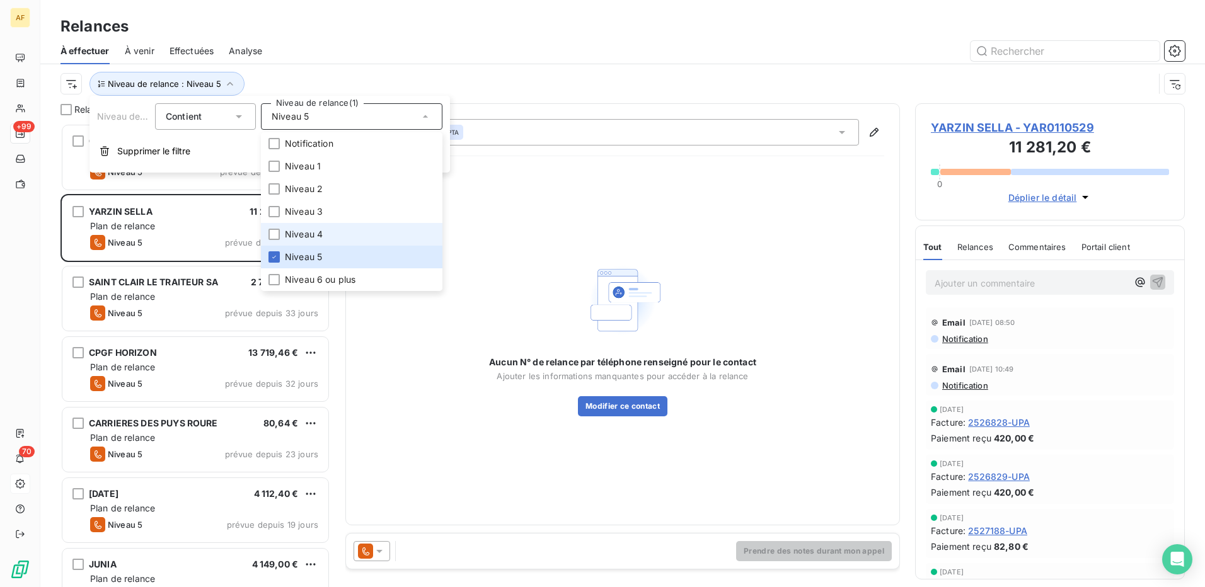
click at [338, 238] on li "Niveau 4" at bounding box center [351, 234] width 181 height 23
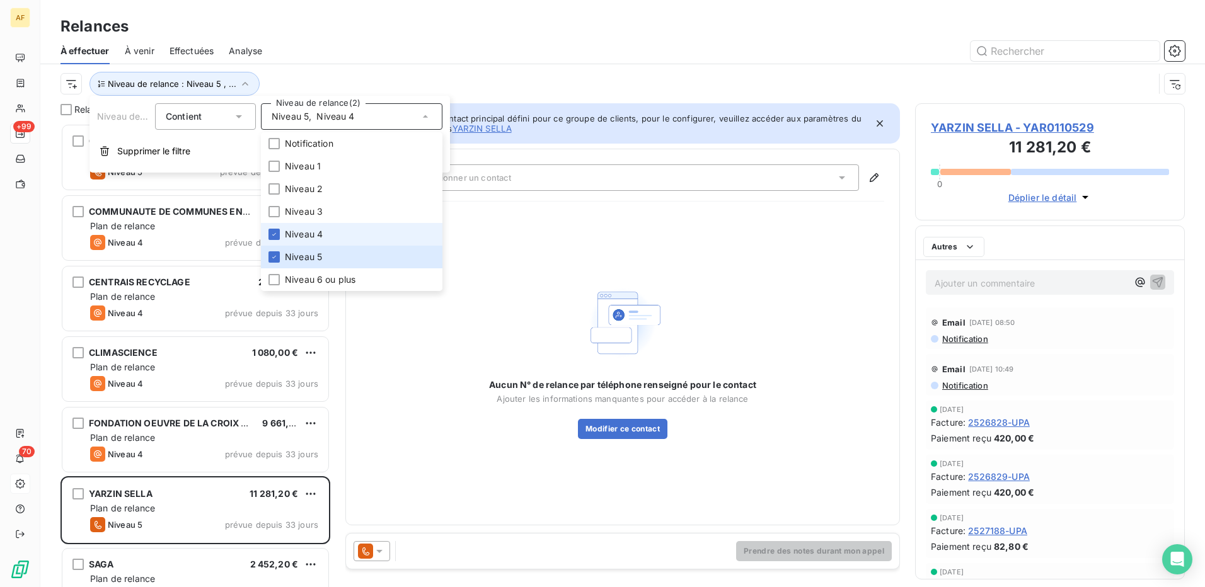
scroll to position [454, 260]
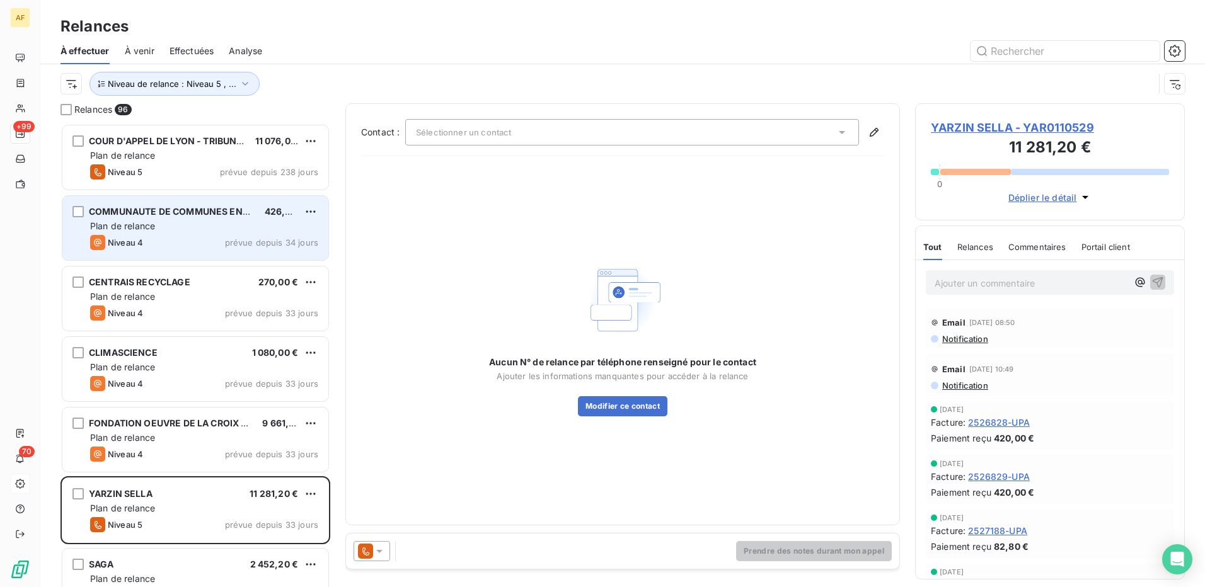
click at [161, 228] on div "Plan de relance" at bounding box center [204, 226] width 228 height 13
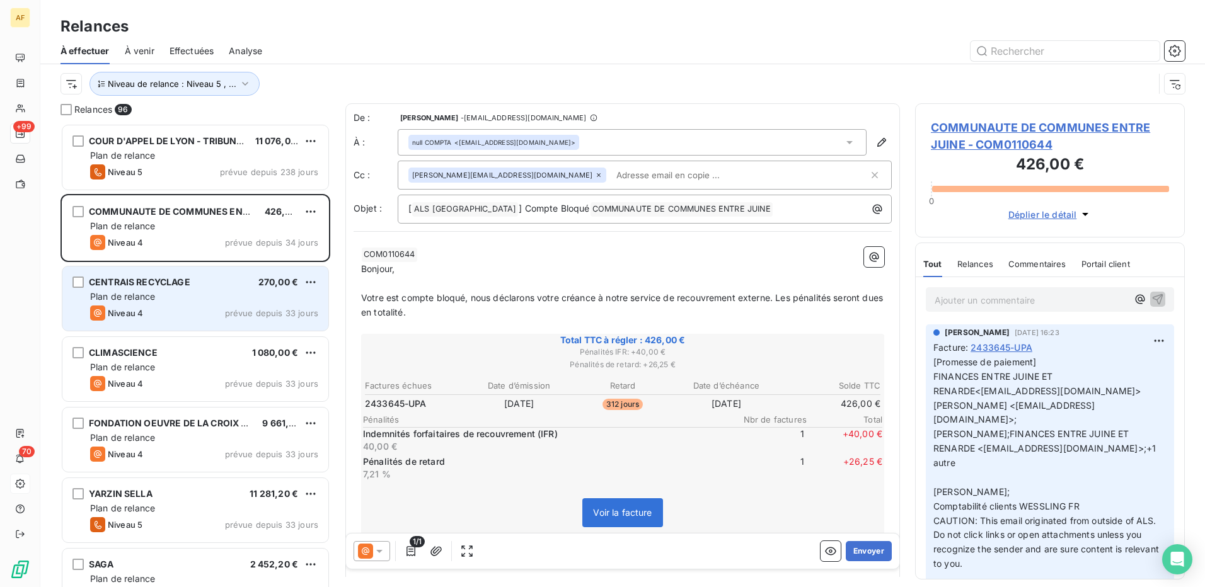
click at [171, 298] on div "Plan de relance" at bounding box center [204, 297] width 228 height 13
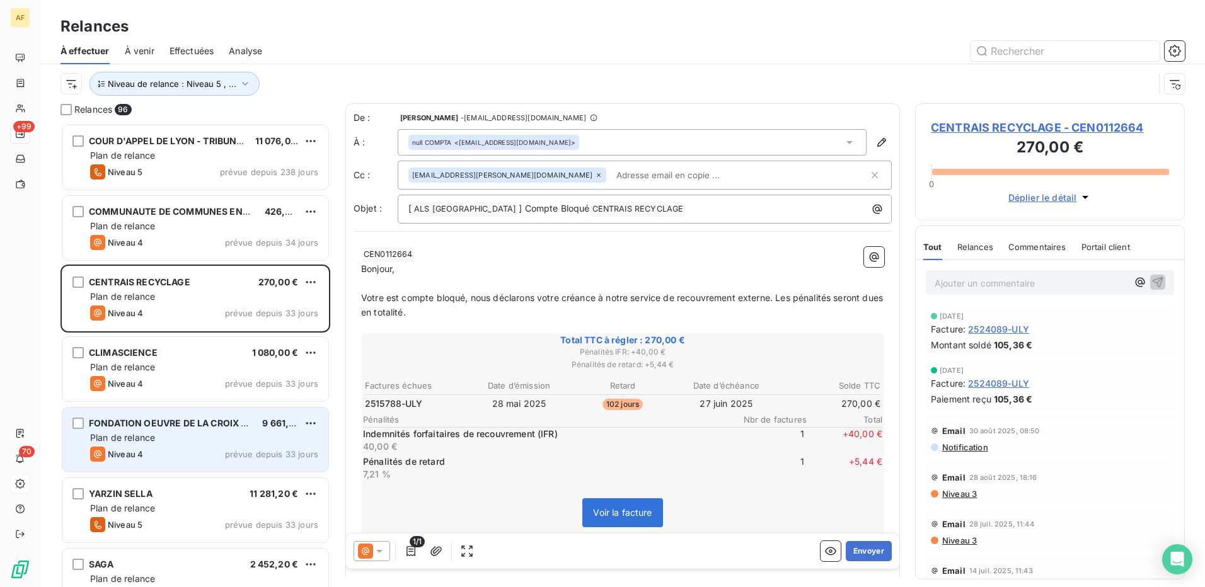
click at [183, 436] on div "Plan de relance" at bounding box center [204, 438] width 228 height 13
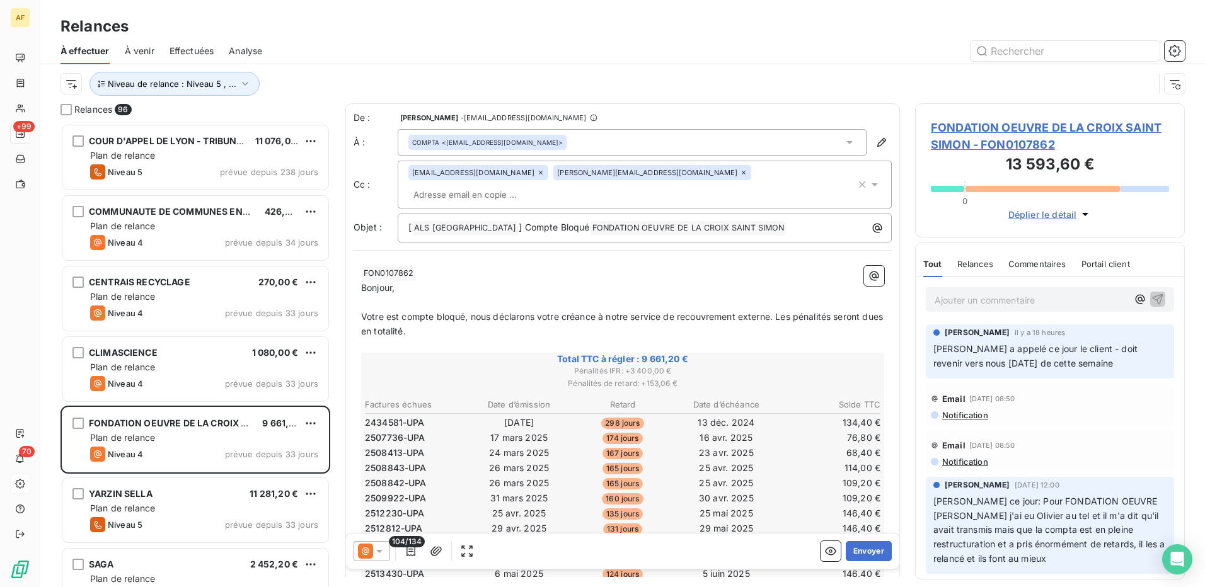
click at [518, 311] on p "Votre est compte bloqué, nous déclarons votre créance à notre service de recouv…" at bounding box center [622, 324] width 523 height 29
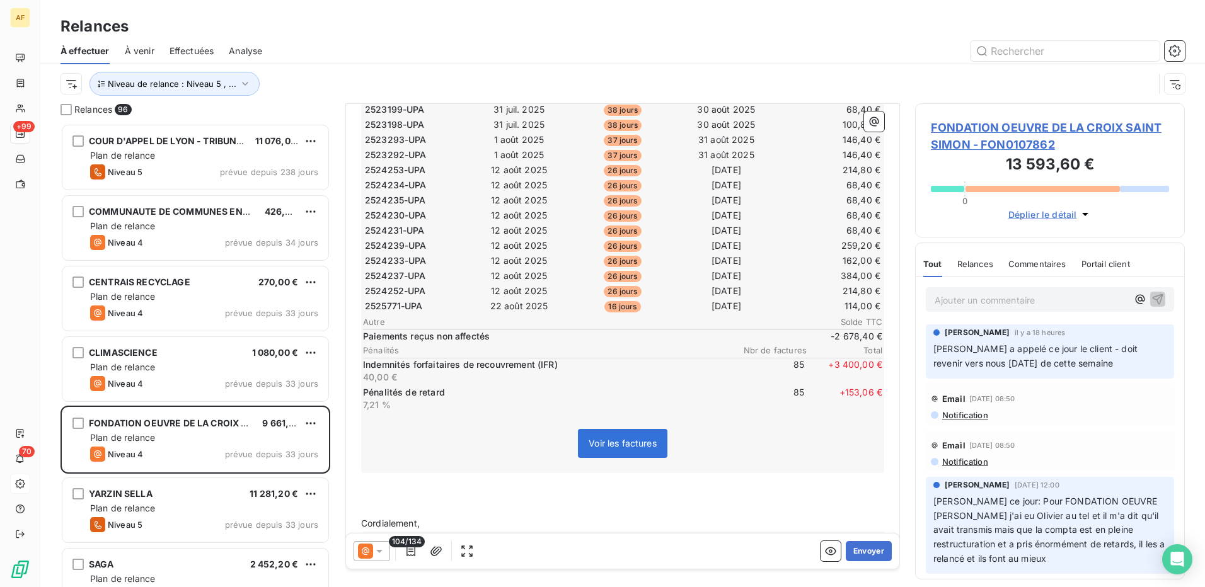
scroll to position [1410, 0]
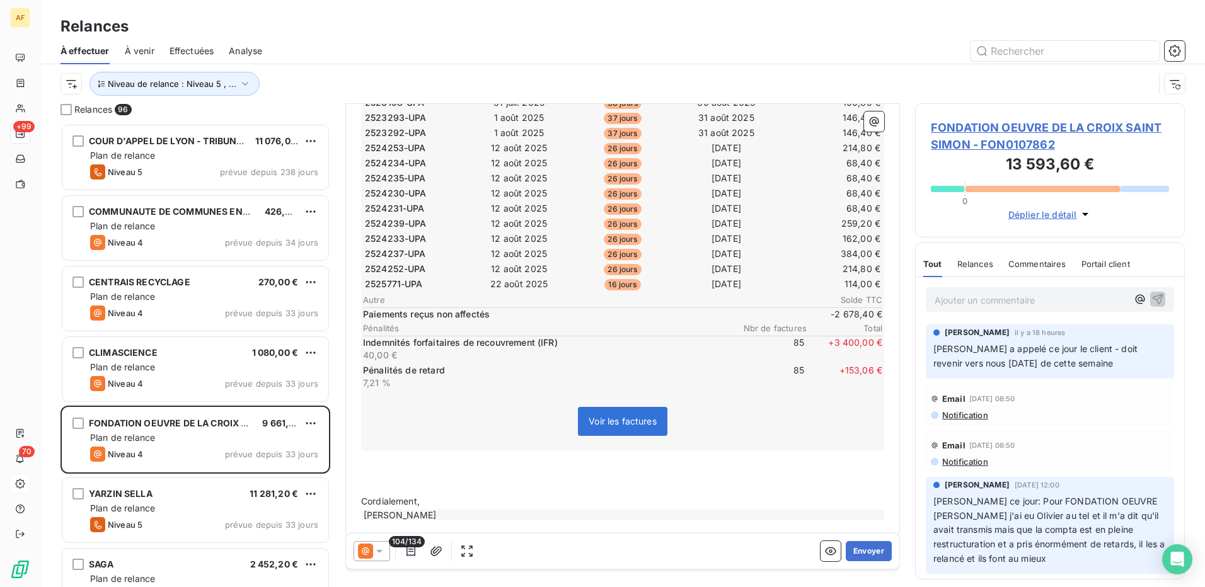
click at [618, 416] on span "Voir les factures" at bounding box center [623, 421] width 68 height 11
click at [1175, 52] on icon "button" at bounding box center [1174, 51] width 13 height 13
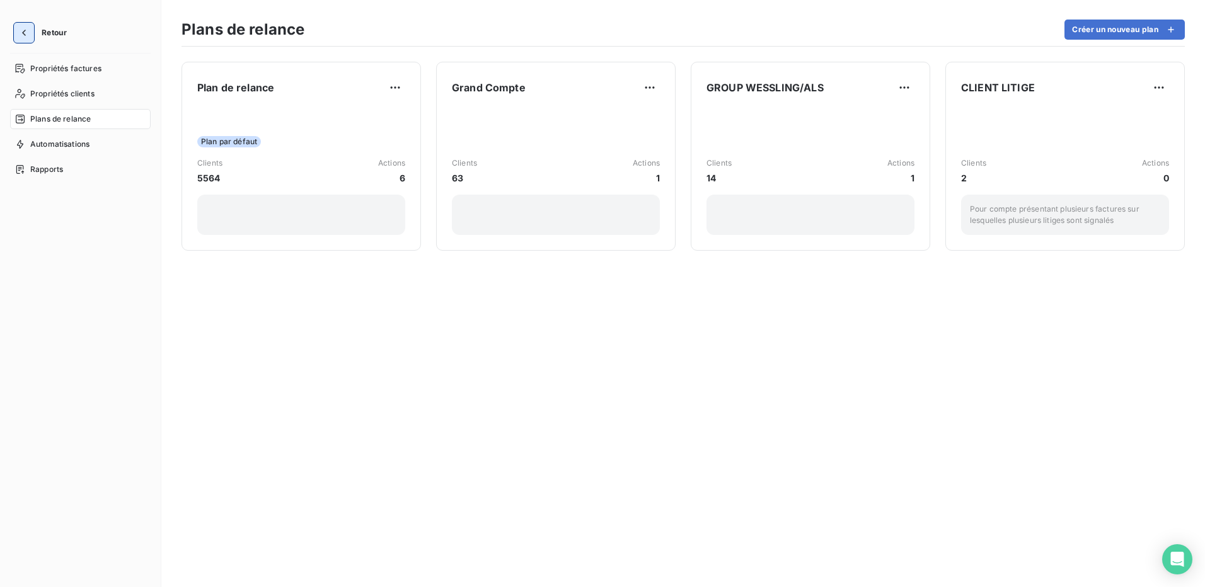
click at [24, 35] on icon "button" at bounding box center [24, 33] width 4 height 6
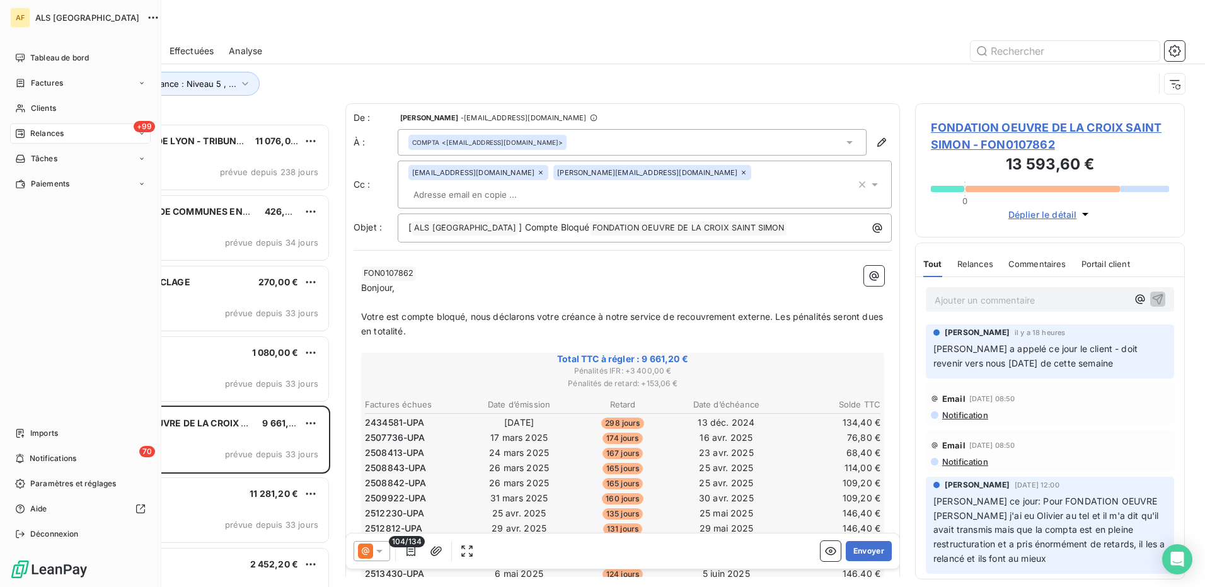
scroll to position [454, 260]
click at [52, 487] on span "Paramètres et réglages" at bounding box center [73, 483] width 86 height 11
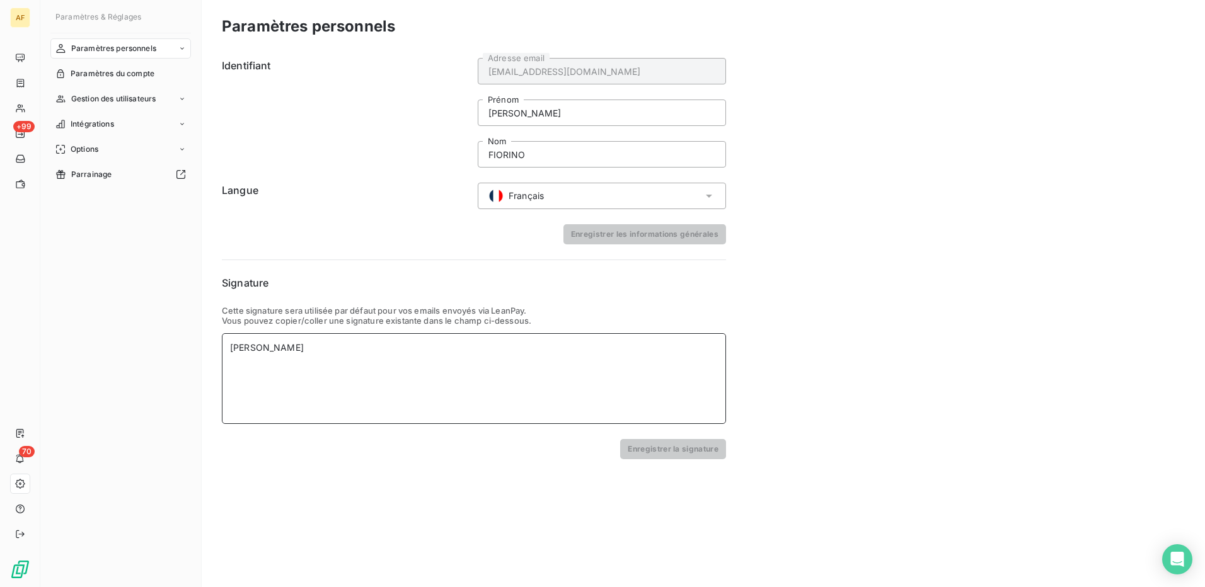
click at [422, 369] on div "[PERSON_NAME]" at bounding box center [474, 378] width 504 height 91
click at [325, 289] on h6 "Signature" at bounding box center [474, 282] width 504 height 15
click at [86, 52] on span "Paramètres personnels" at bounding box center [113, 48] width 85 height 11
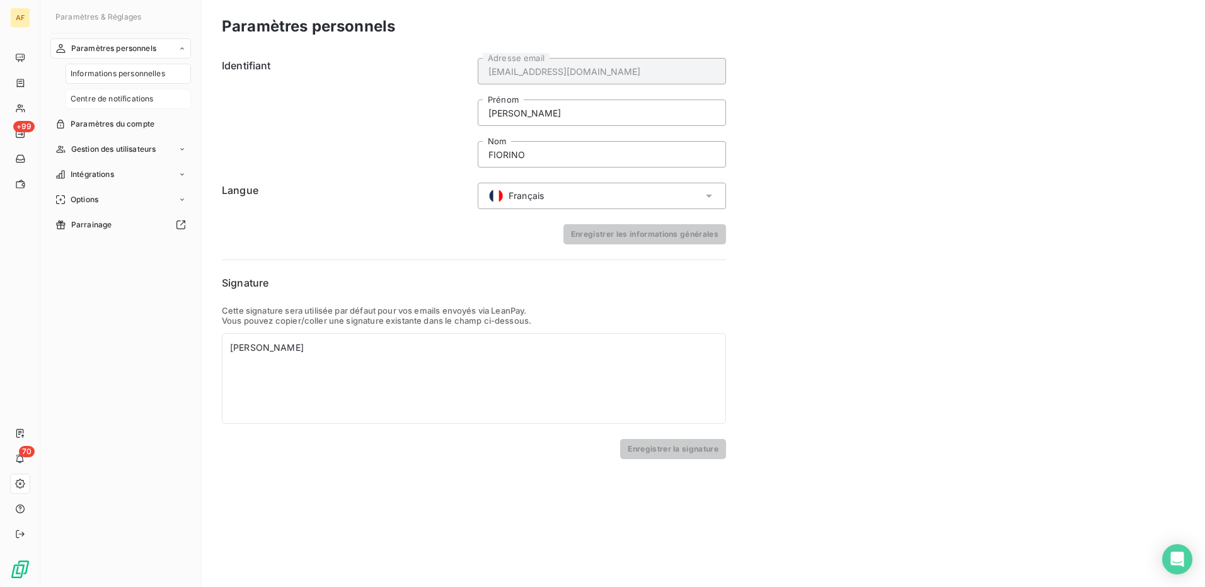
click at [117, 100] on span "Centre de notifications" at bounding box center [112, 98] width 83 height 11
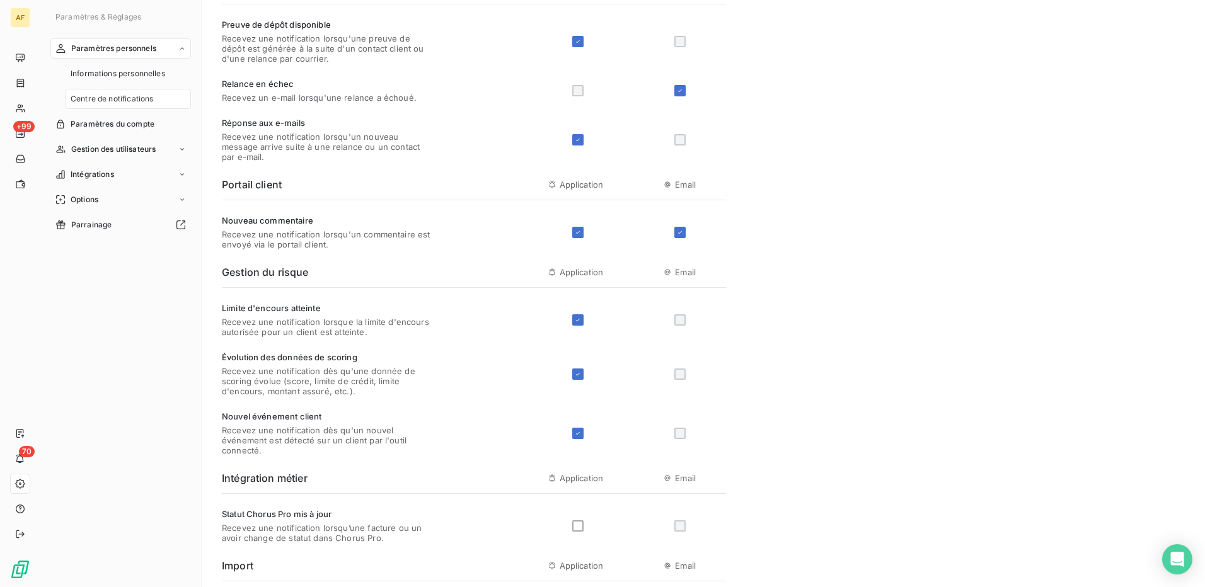
scroll to position [361, 0]
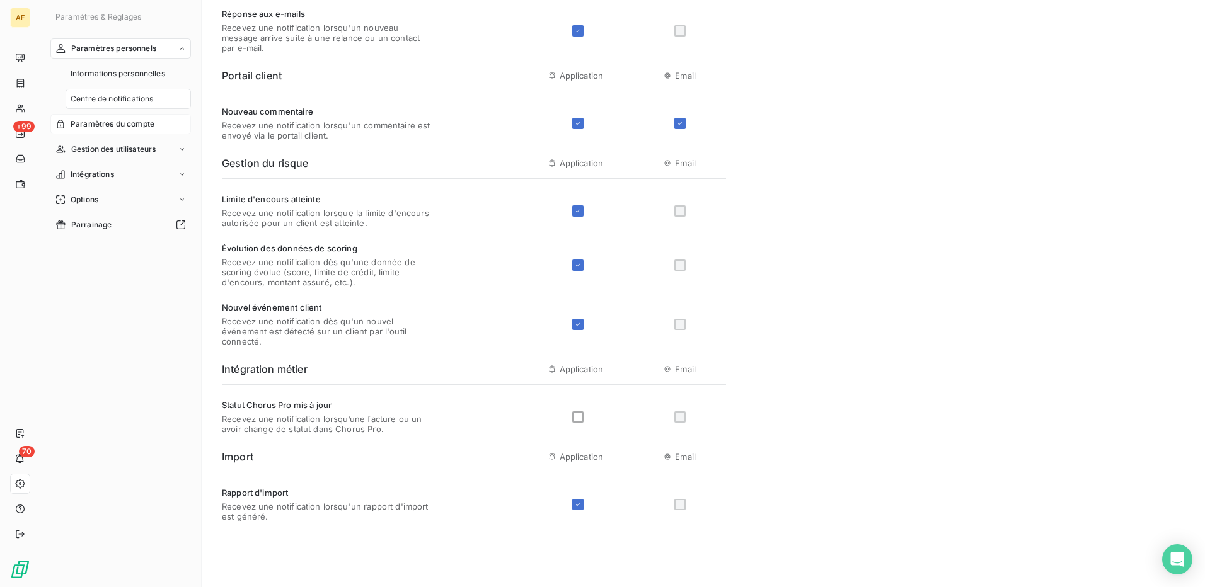
click at [103, 126] on span "Paramètres du compte" at bounding box center [113, 123] width 84 height 11
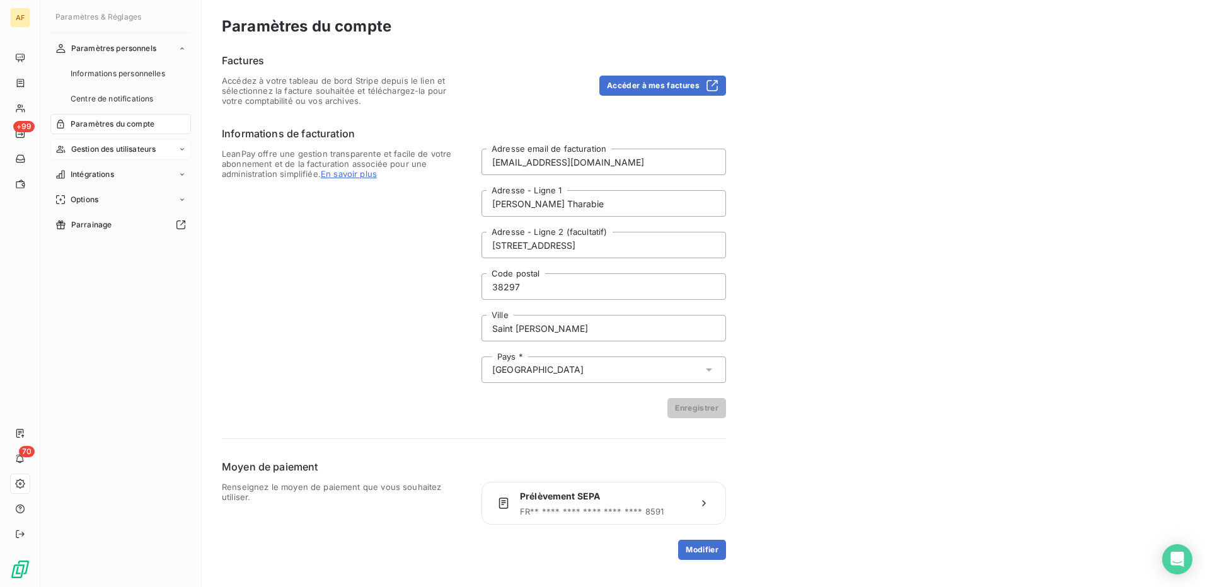
click at [88, 148] on span "Gestion des utilisateurs" at bounding box center [113, 149] width 85 height 11
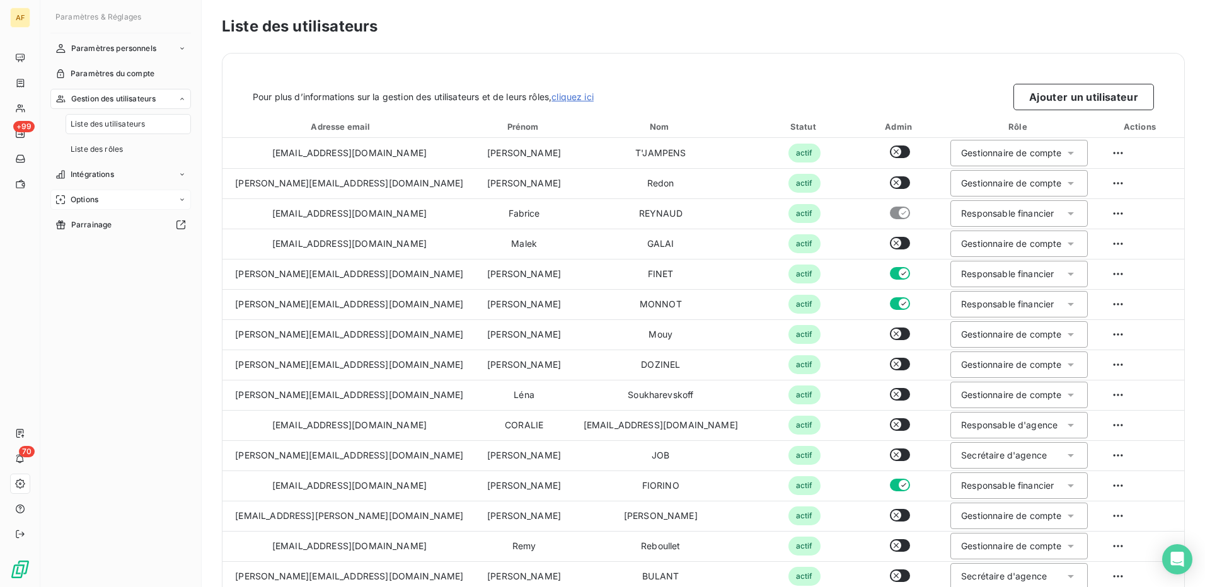
click at [101, 207] on div "Options" at bounding box center [120, 200] width 141 height 20
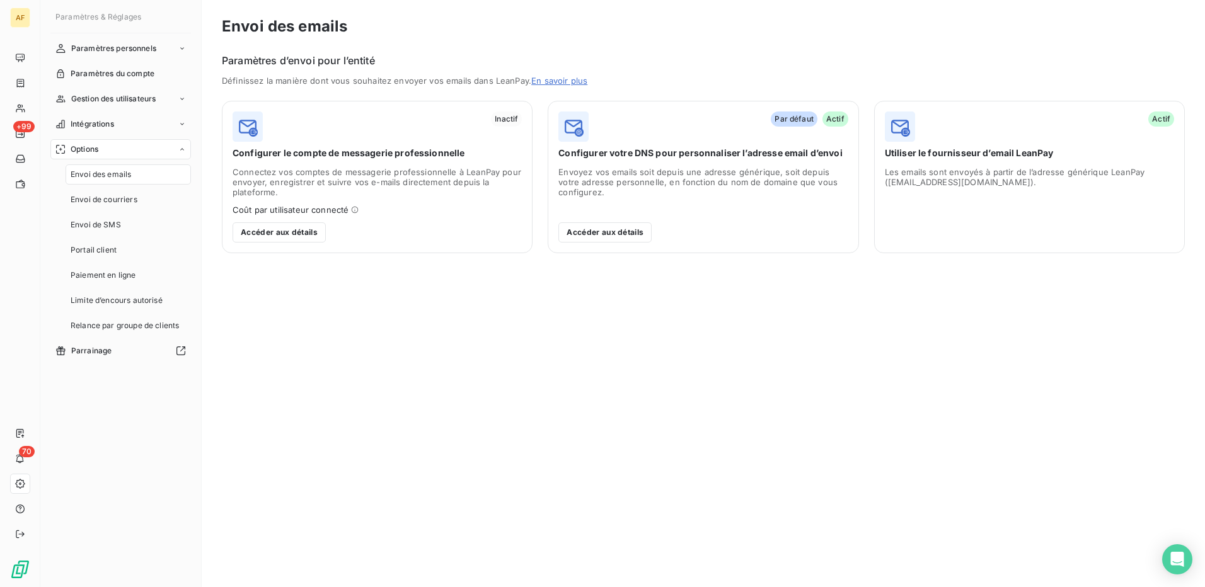
click at [998, 221] on div "Les emails sont envoyés à partir de l’adresse générique LeanPay ([EMAIL_ADDRESS…" at bounding box center [1029, 205] width 289 height 76
click at [998, 47] on div "Envoi des emails Paramètres d’envoi pour l’entité Définissez la manière dont vo…" at bounding box center [703, 293] width 1003 height 587
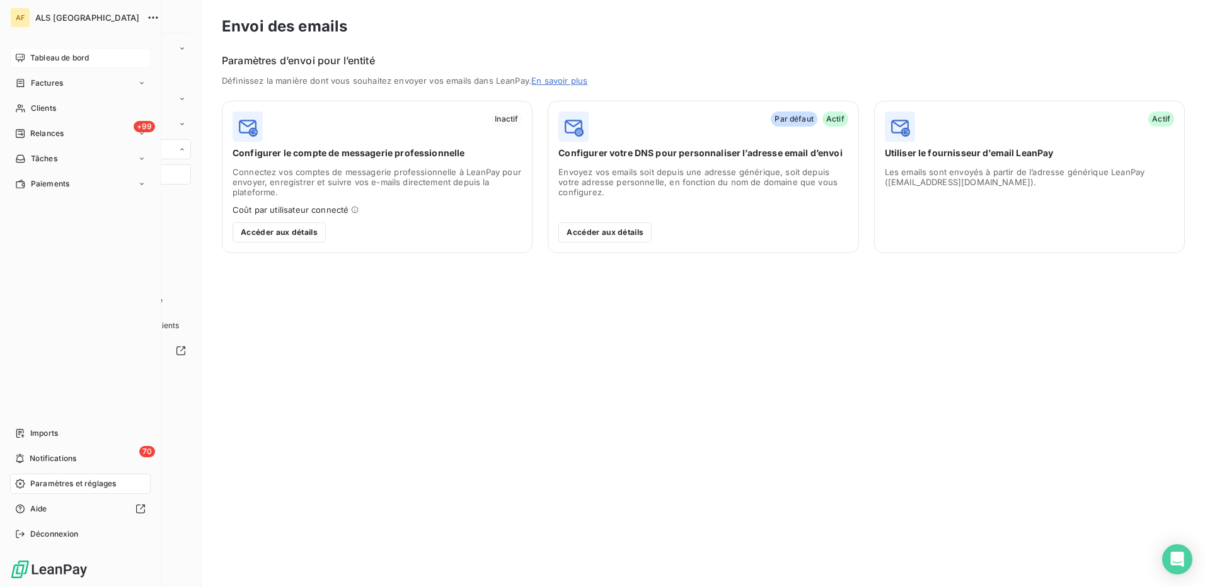
click at [35, 59] on span "Tableau de bord" at bounding box center [59, 57] width 59 height 11
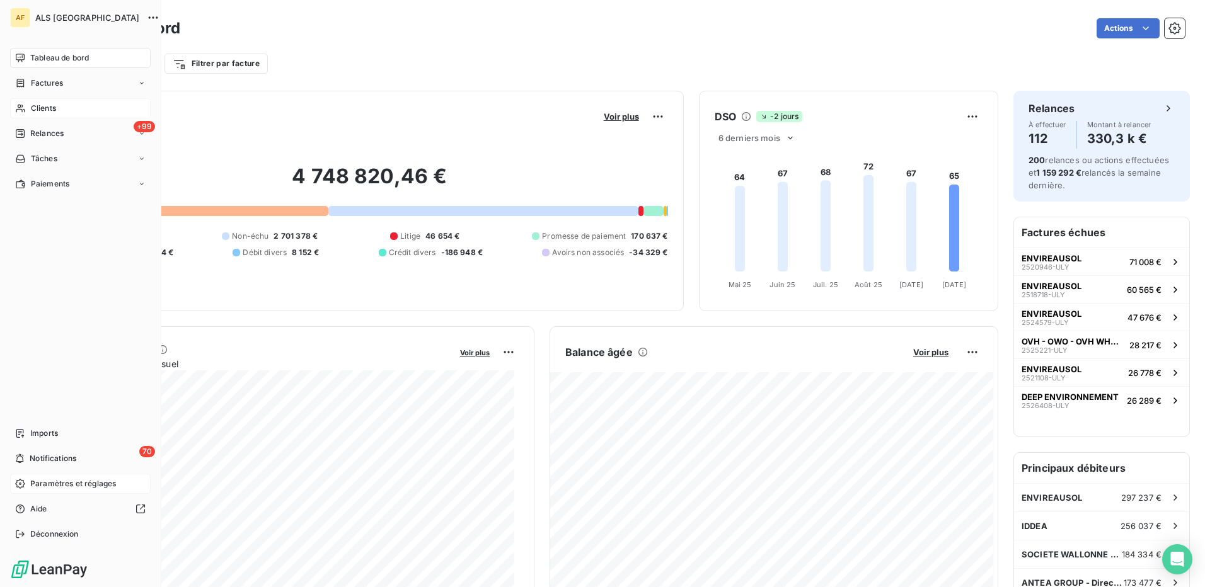
click at [45, 107] on span "Clients" at bounding box center [43, 108] width 25 height 11
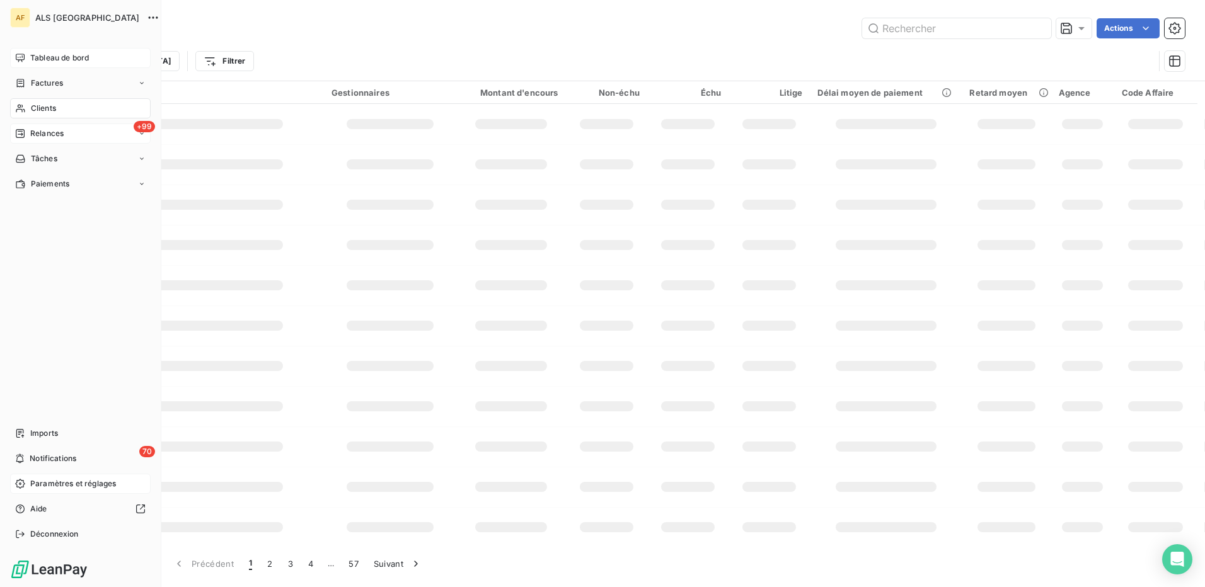
click at [48, 133] on span "Relances" at bounding box center [46, 133] width 33 height 11
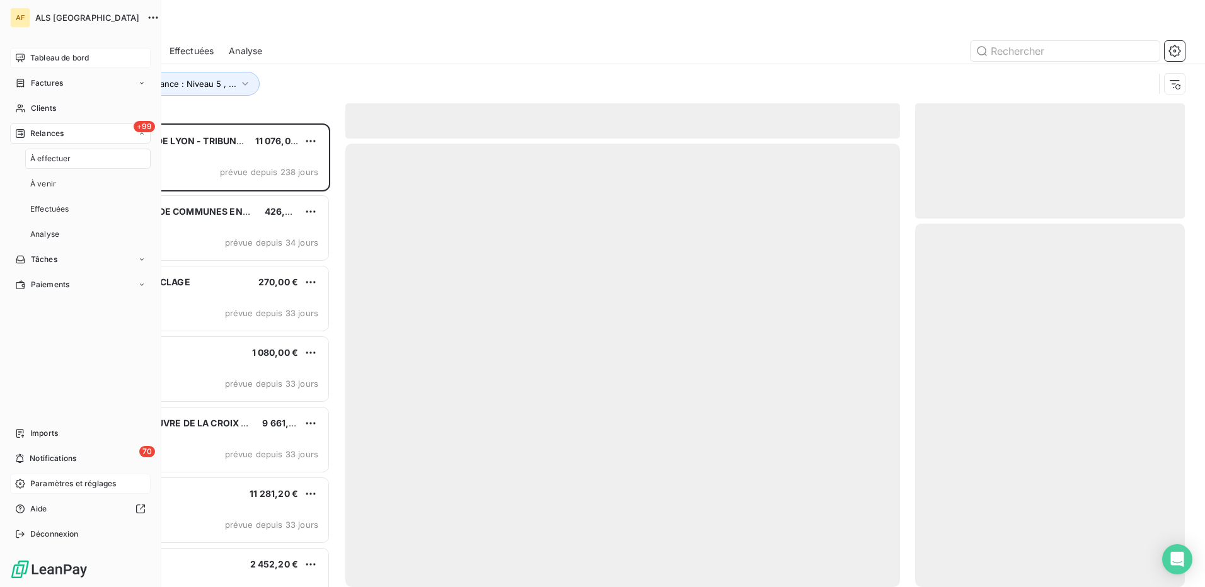
scroll to position [454, 260]
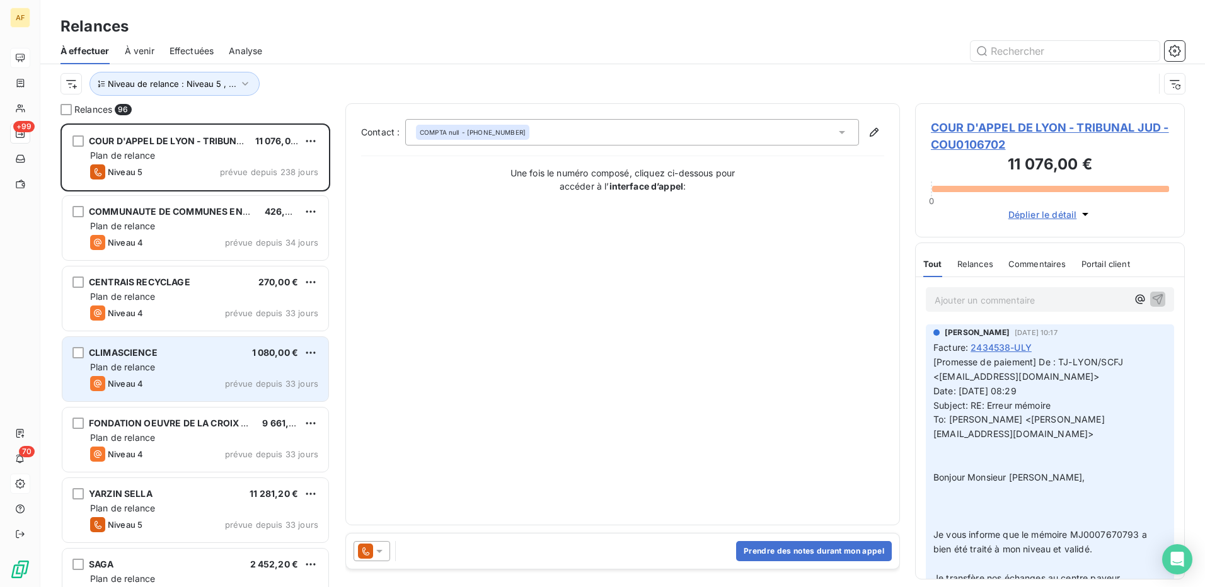
click at [183, 380] on div "Niveau 4 prévue depuis 33 jours" at bounding box center [204, 383] width 228 height 15
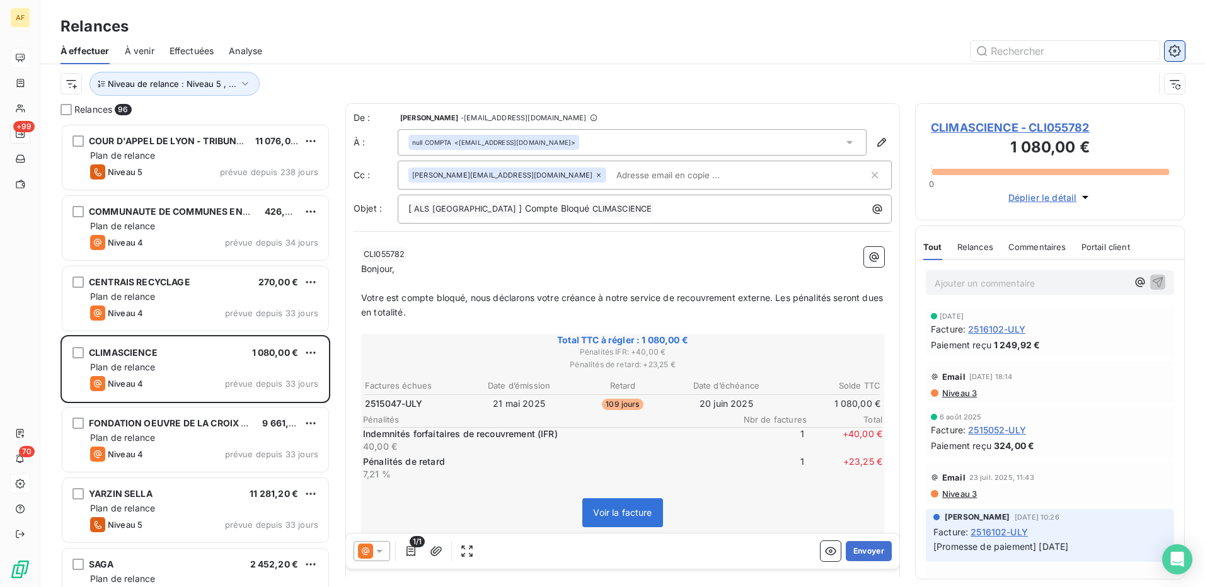
click at [1178, 55] on icon "button" at bounding box center [1174, 51] width 13 height 13
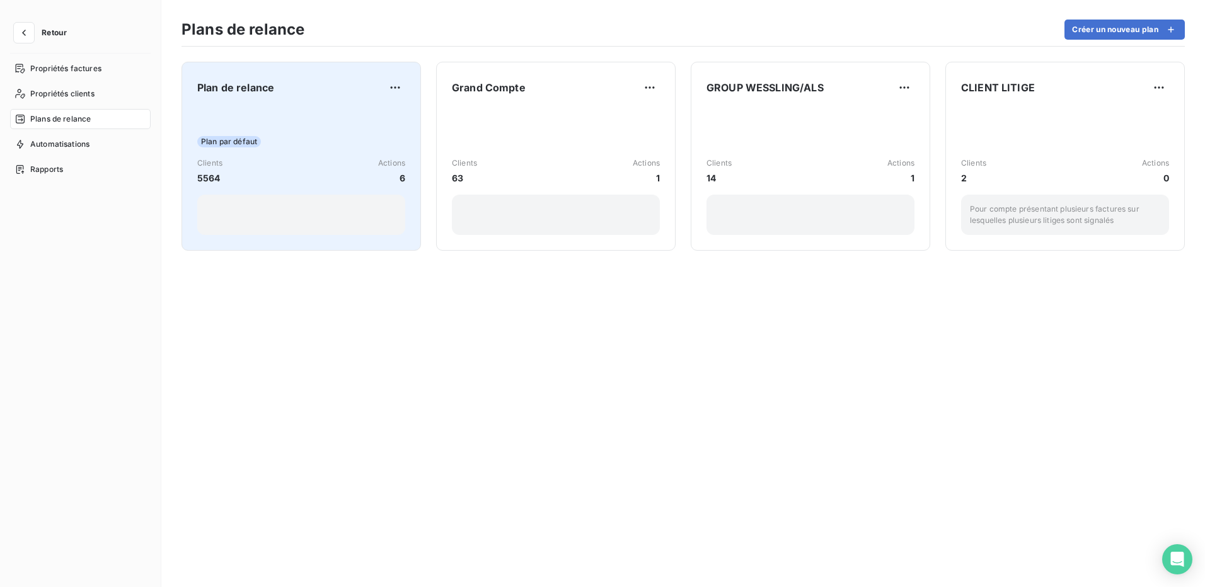
click at [228, 106] on div "Plan de relance Plan par défaut Clients 5564 Actions 6" at bounding box center [301, 157] width 208 height 158
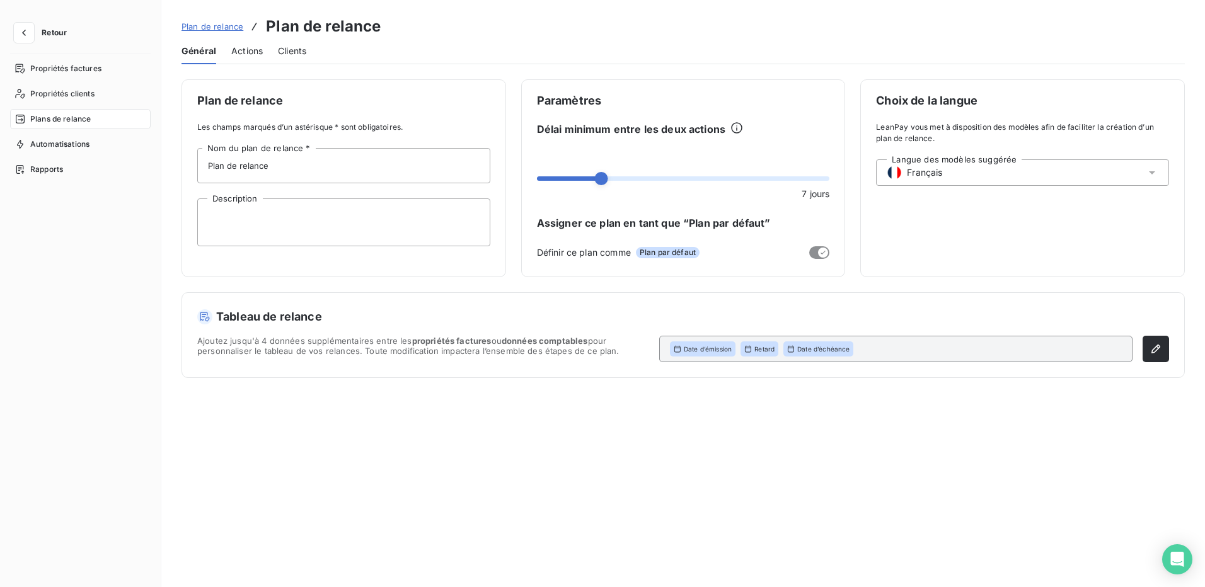
click at [243, 48] on span "Actions" at bounding box center [247, 51] width 32 height 13
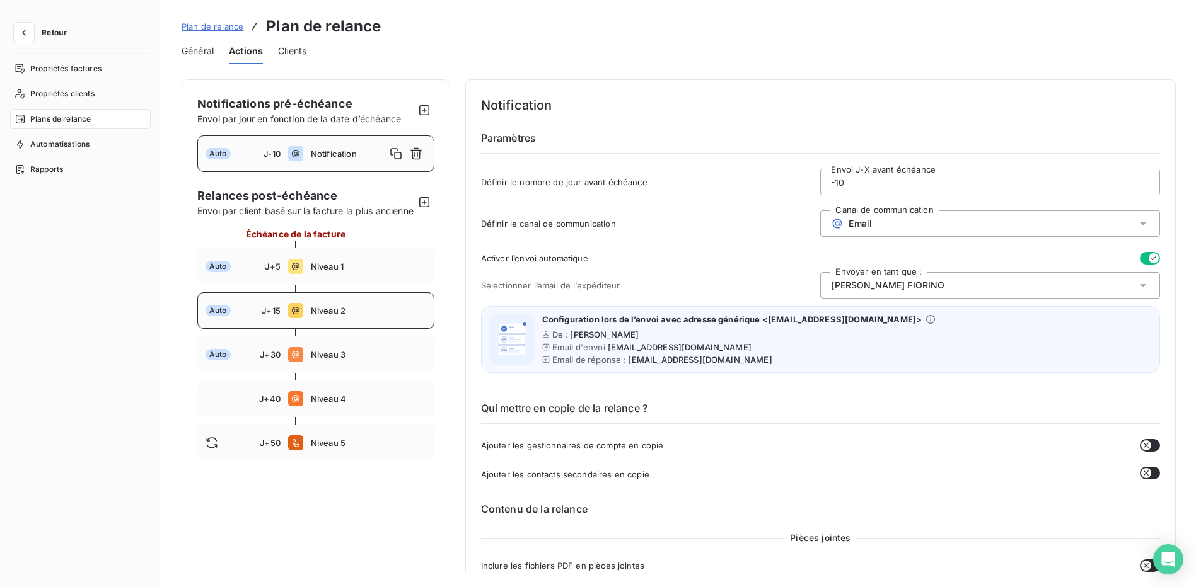
click at [340, 316] on span "Niveau 2" at bounding box center [368, 311] width 115 height 10
click at [331, 360] on span "Niveau 3" at bounding box center [368, 355] width 115 height 10
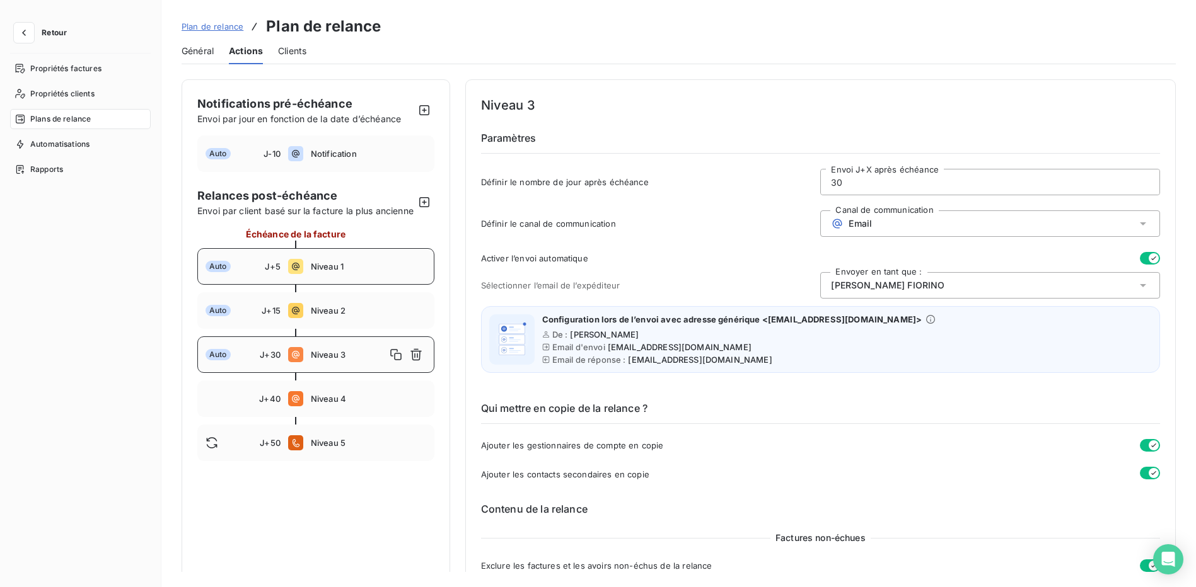
click at [325, 272] on span "Niveau 1" at bounding box center [368, 267] width 115 height 10
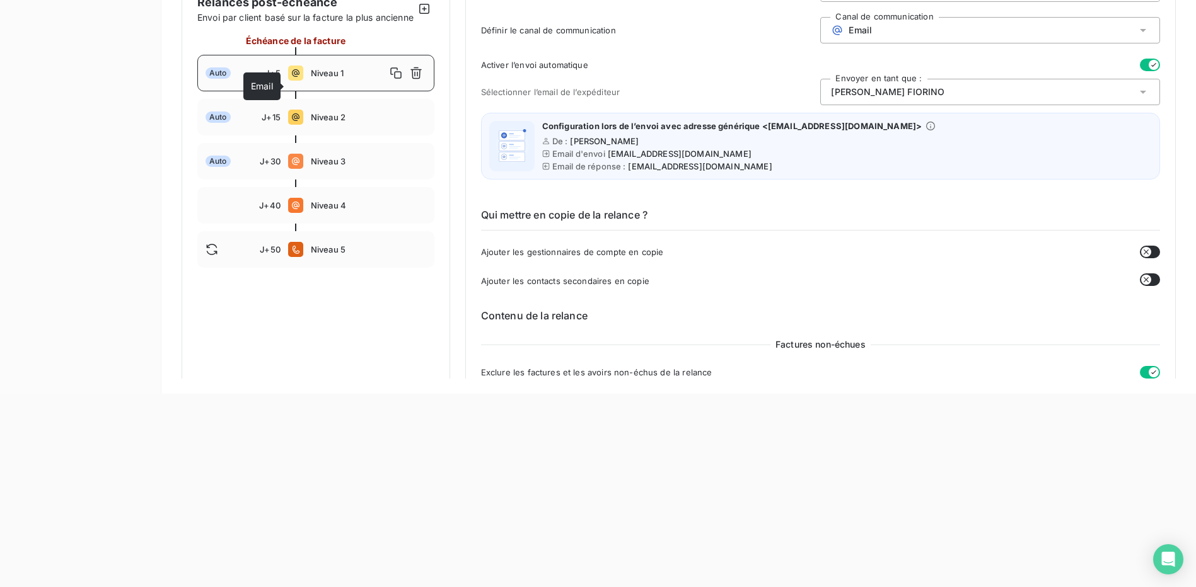
click at [296, 77] on icon at bounding box center [296, 73] width 8 height 8
click at [333, 122] on span "Niveau 2" at bounding box center [368, 117] width 115 height 10
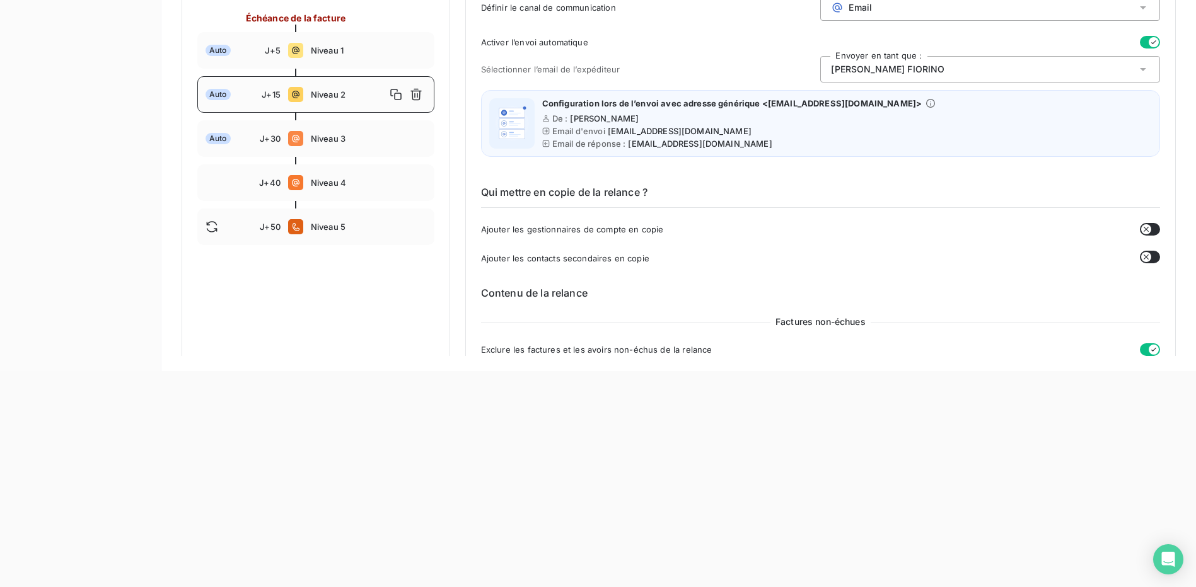
scroll to position [228, 0]
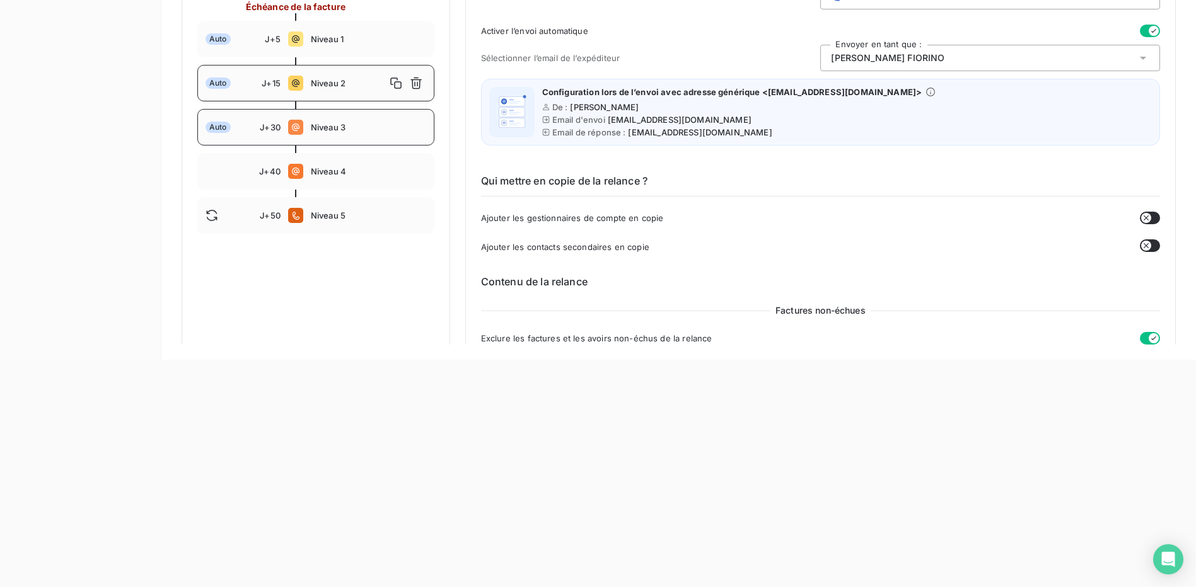
click at [327, 132] on span "Niveau 3" at bounding box center [368, 127] width 115 height 10
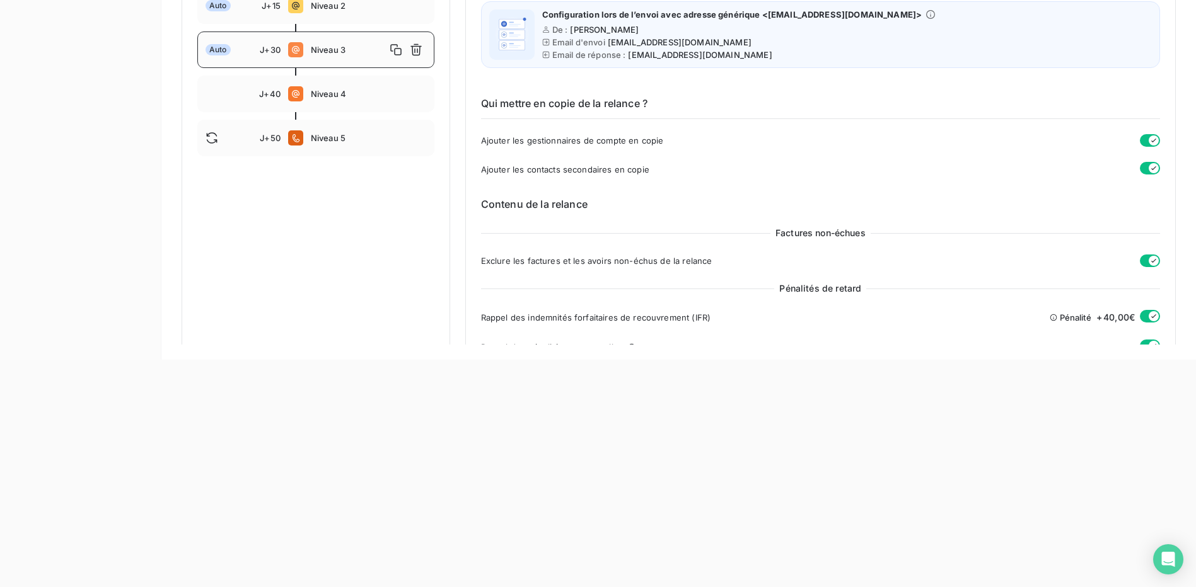
scroll to position [0, 0]
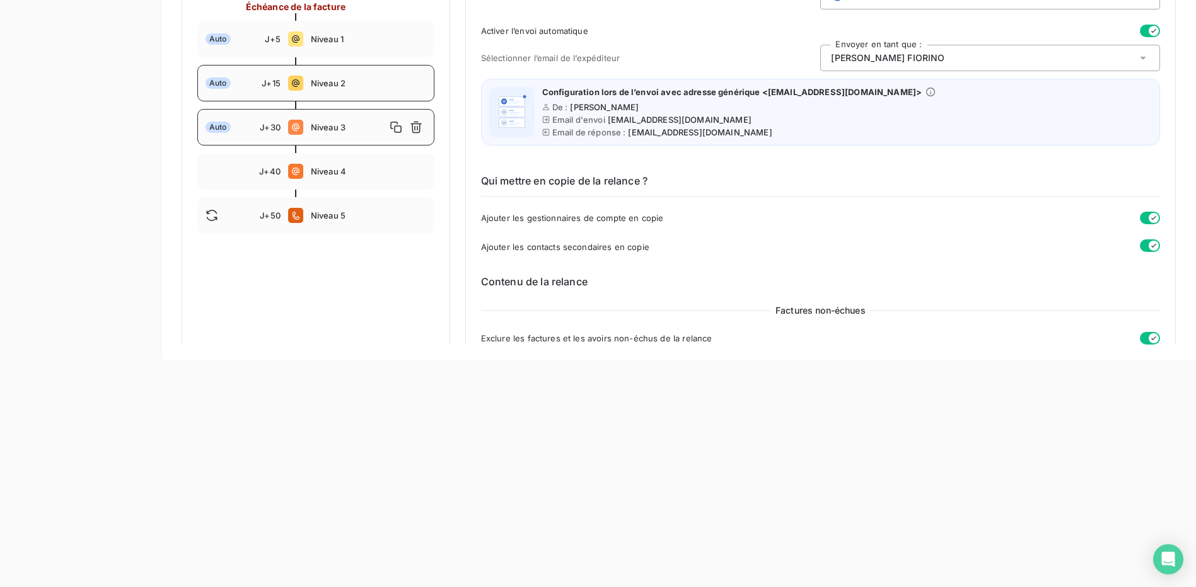
click at [318, 101] on div "Auto J+15 Niveau 2" at bounding box center [315, 83] width 237 height 37
click at [327, 41] on div "Auto J+5 Niveau 1" at bounding box center [315, 39] width 237 height 37
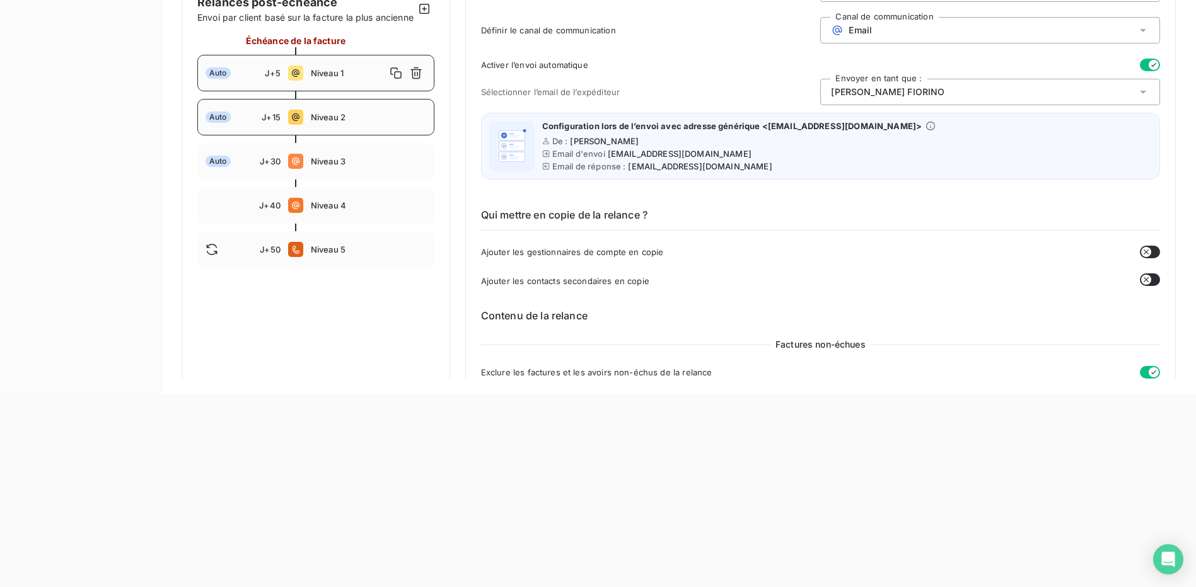
click at [341, 124] on div "Auto J+15 Niveau 2" at bounding box center [315, 117] width 237 height 37
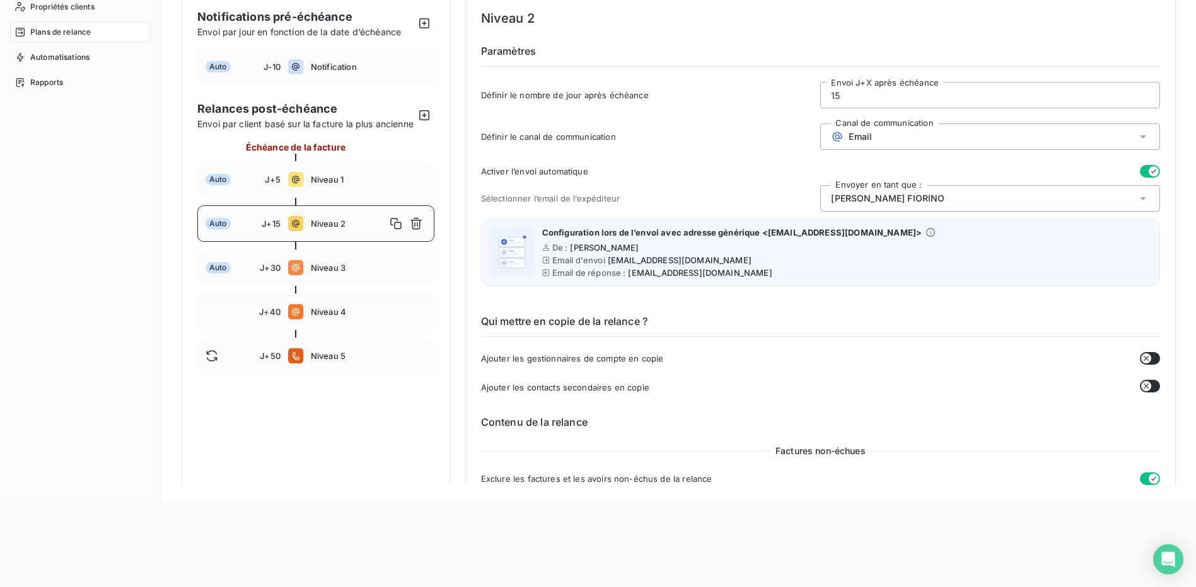
scroll to position [0, 0]
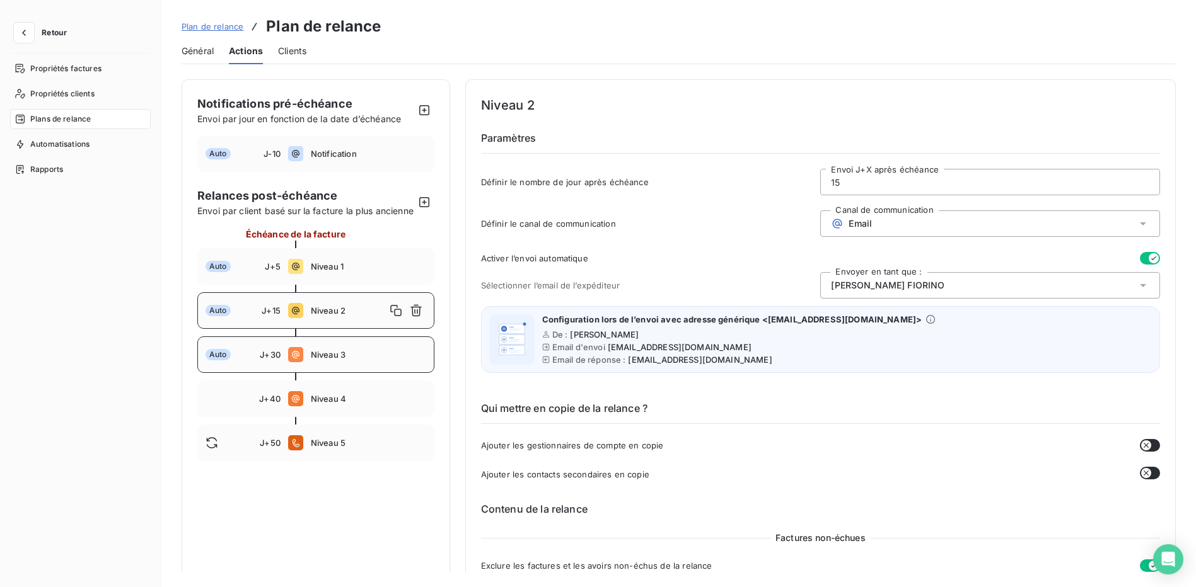
click at [323, 360] on span "Niveau 3" at bounding box center [368, 355] width 115 height 10
click at [327, 285] on div "Auto J+5 Niveau 1" at bounding box center [315, 266] width 237 height 37
click at [345, 329] on div "Auto J+15 Niveau 2" at bounding box center [315, 310] width 237 height 37
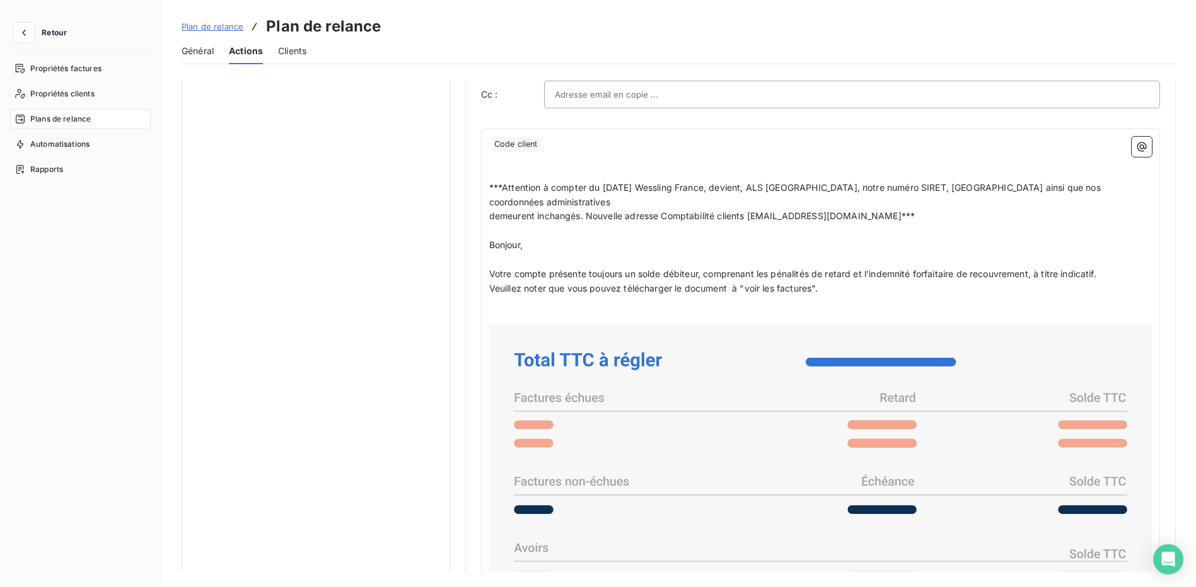
scroll to position [1112, 0]
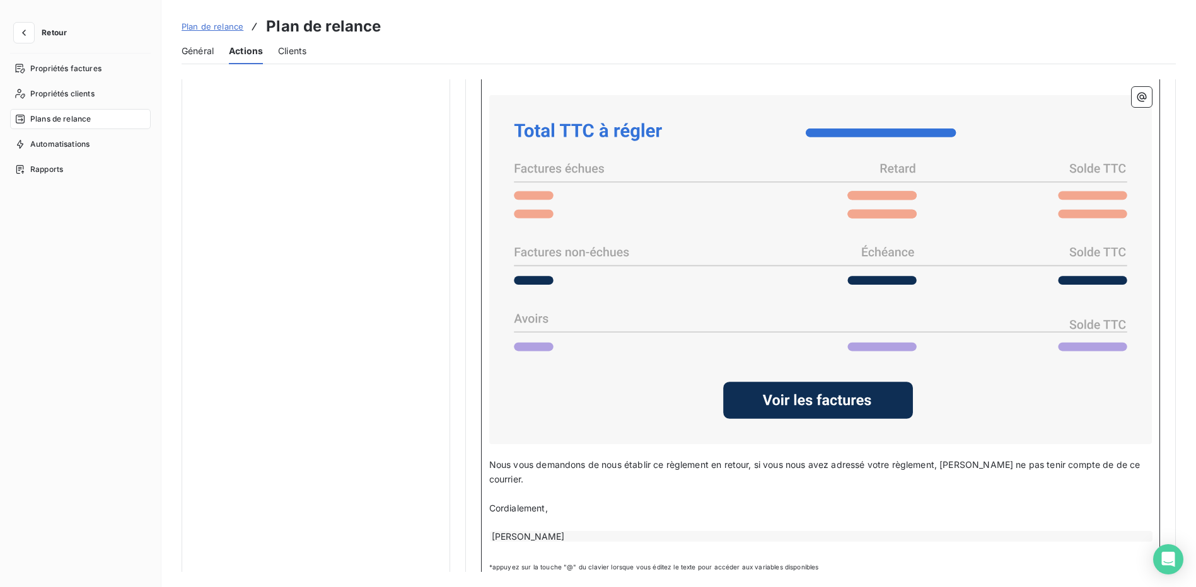
click at [589, 531] on div "[PERSON_NAME]" at bounding box center [821, 536] width 662 height 11
click at [548, 502] on p "Cordialement," at bounding box center [820, 509] width 662 height 14
click at [546, 543] on p "﻿" at bounding box center [820, 550] width 662 height 14
click at [534, 543] on p "﻿" at bounding box center [820, 550] width 662 height 14
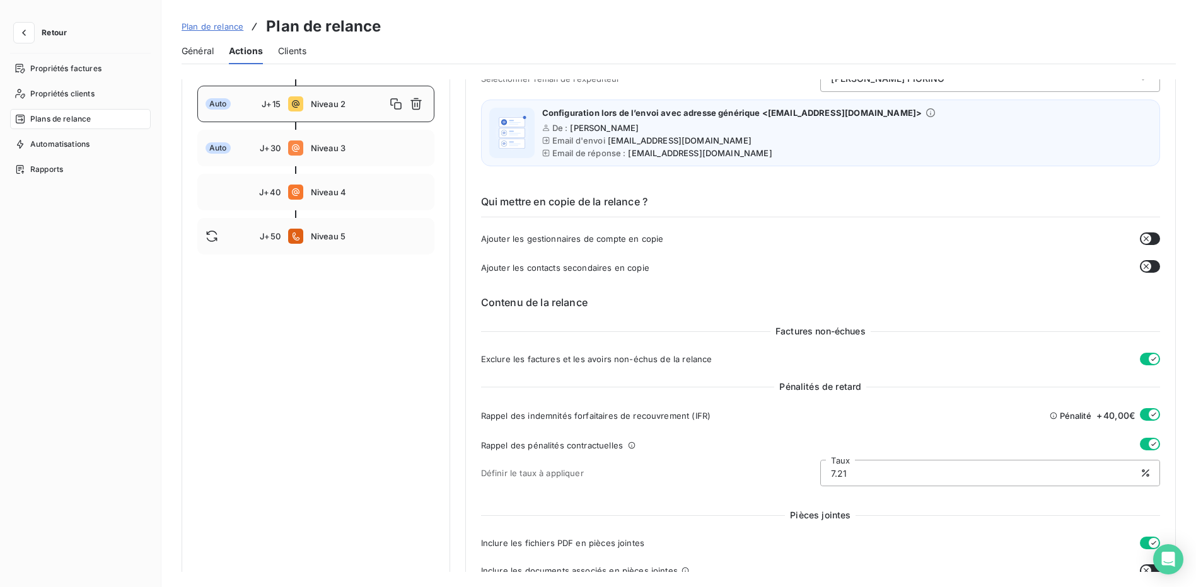
scroll to position [103, 0]
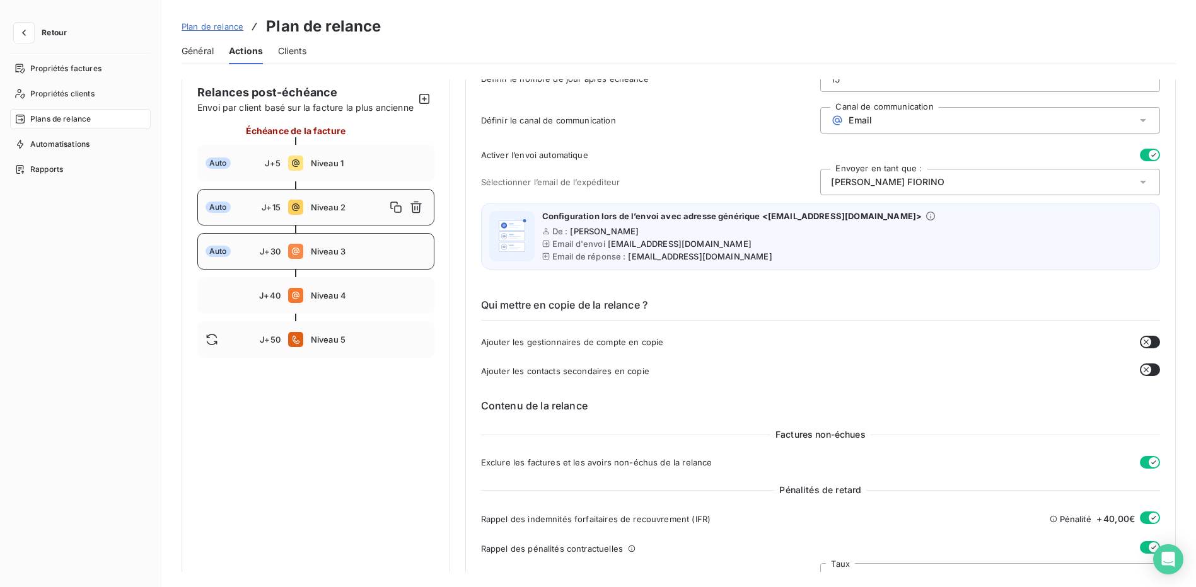
click at [314, 256] on span "Niveau 3" at bounding box center [368, 251] width 115 height 10
click at [364, 301] on span "Niveau 4" at bounding box center [368, 296] width 115 height 10
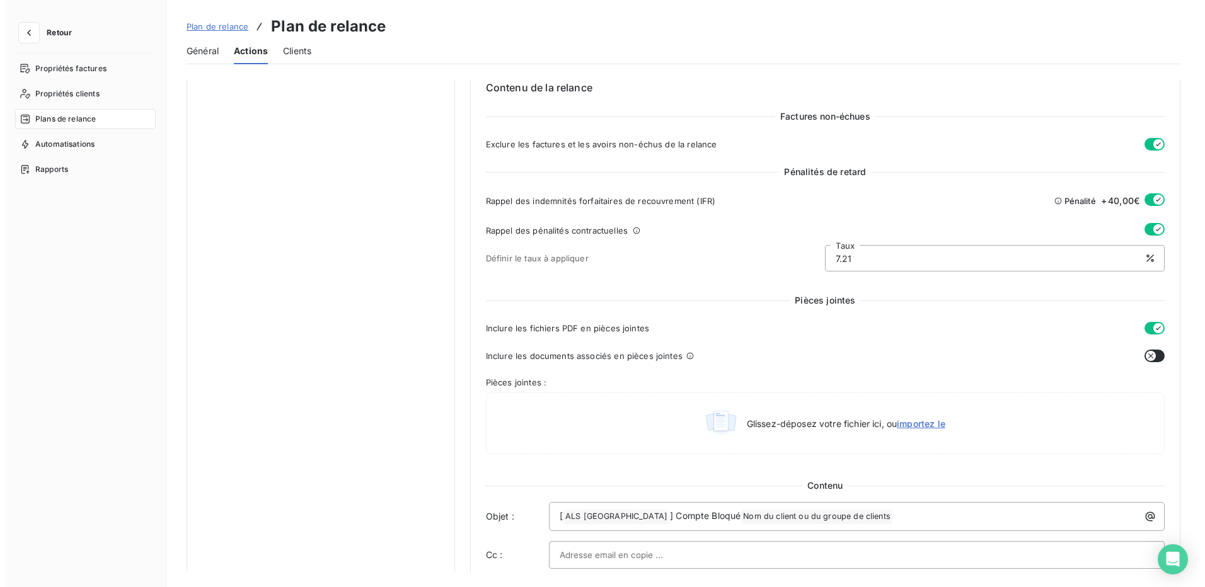
scroll to position [192, 0]
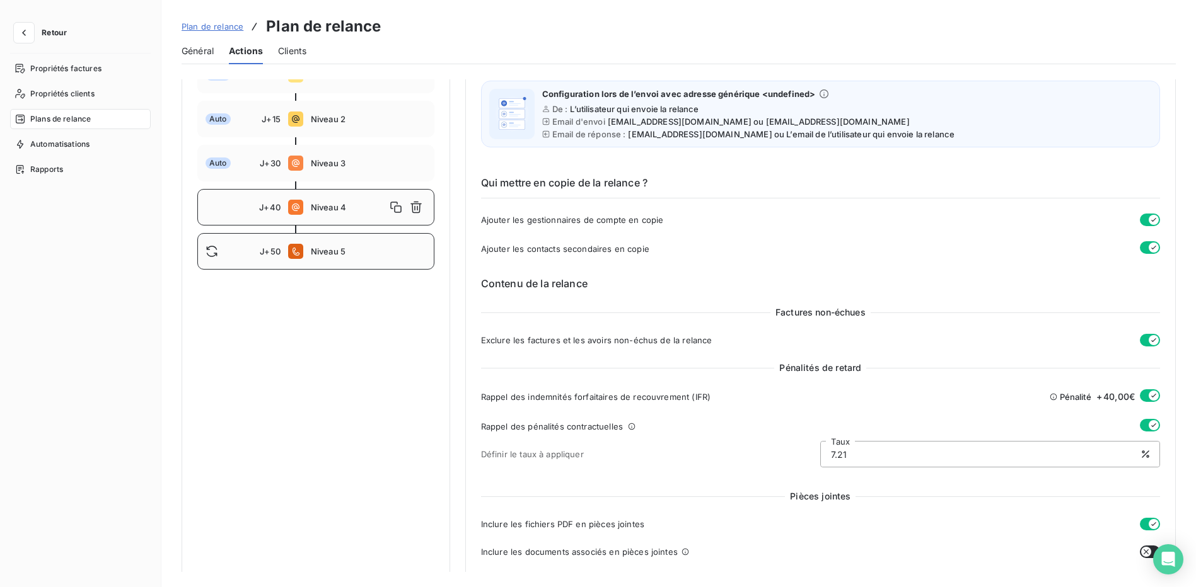
click at [341, 256] on span "Niveau 5" at bounding box center [368, 251] width 115 height 10
type input "50"
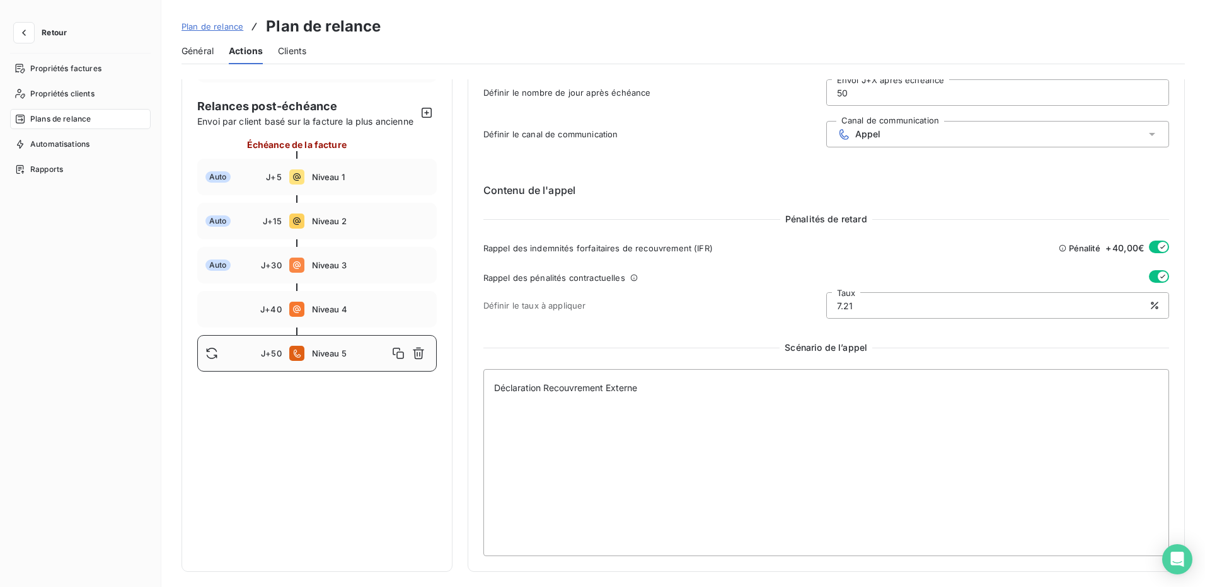
drag, startPoint x: 633, startPoint y: 32, endPoint x: 539, endPoint y: 38, distance: 94.1
click at [633, 32] on div "Plan de relance Plan de relance" at bounding box center [682, 26] width 1003 height 23
click at [26, 32] on icon "button" at bounding box center [24, 32] width 13 height 13
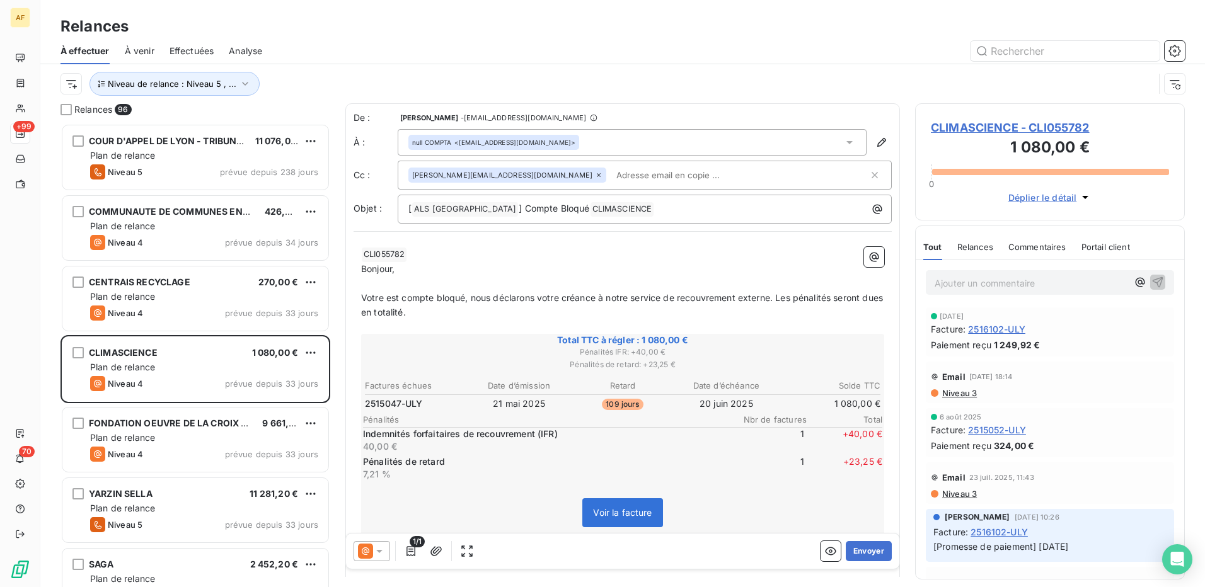
click at [457, 270] on p "Bonjour," at bounding box center [622, 269] width 523 height 14
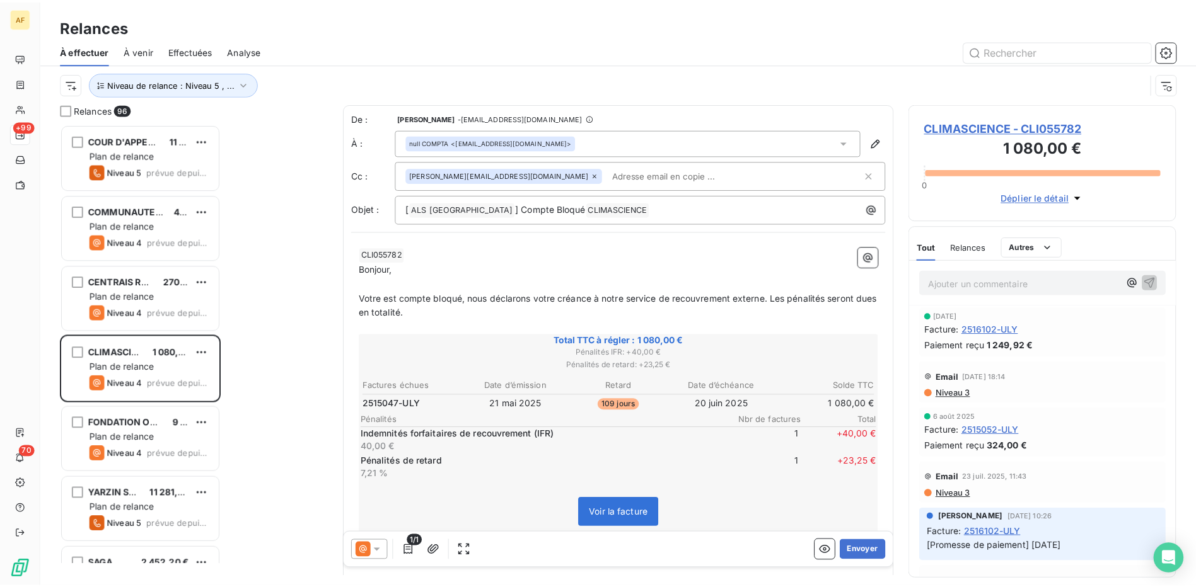
scroll to position [454, 260]
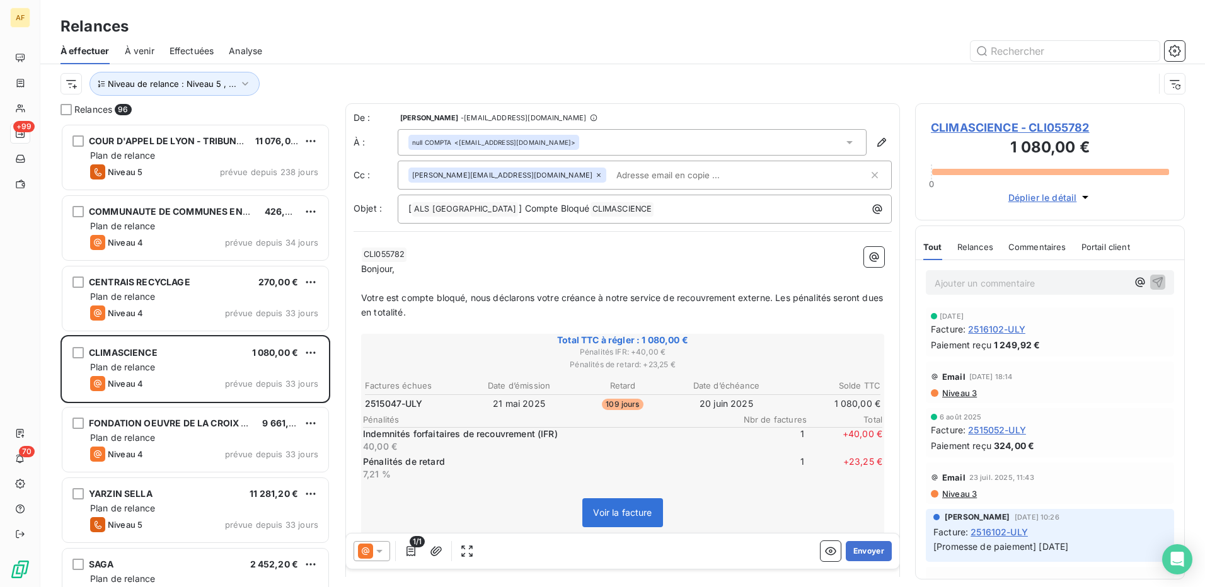
click at [686, 24] on div "Relances" at bounding box center [622, 26] width 1165 height 23
click at [1172, 50] on icon "button" at bounding box center [1174, 51] width 13 height 13
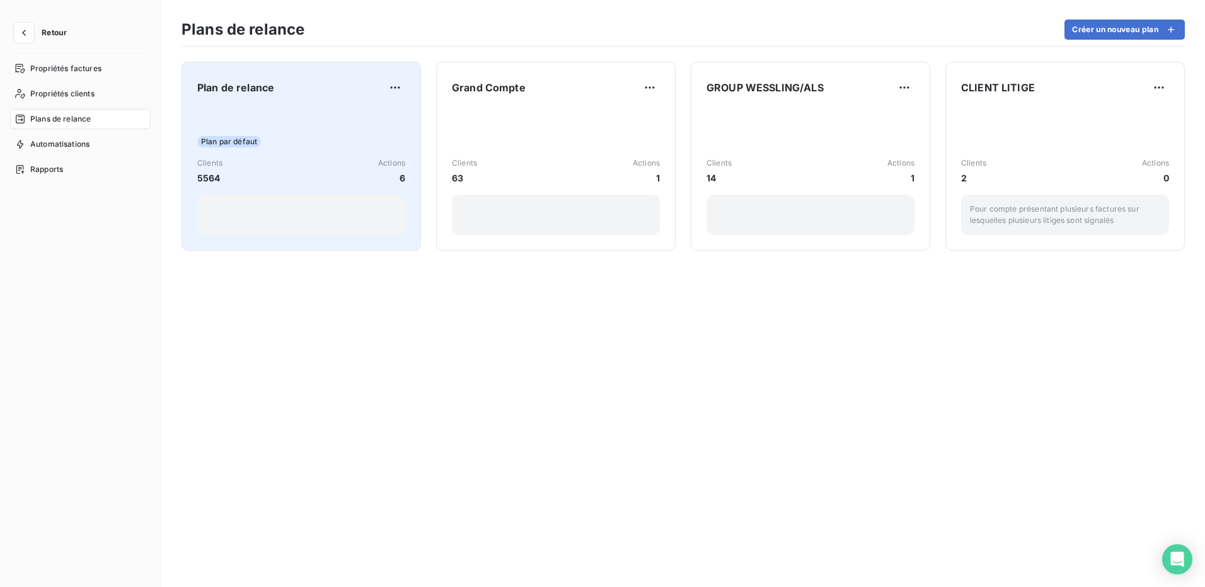
click at [306, 116] on div "Plan par défaut Clients 5564 Actions 6" at bounding box center [301, 171] width 208 height 127
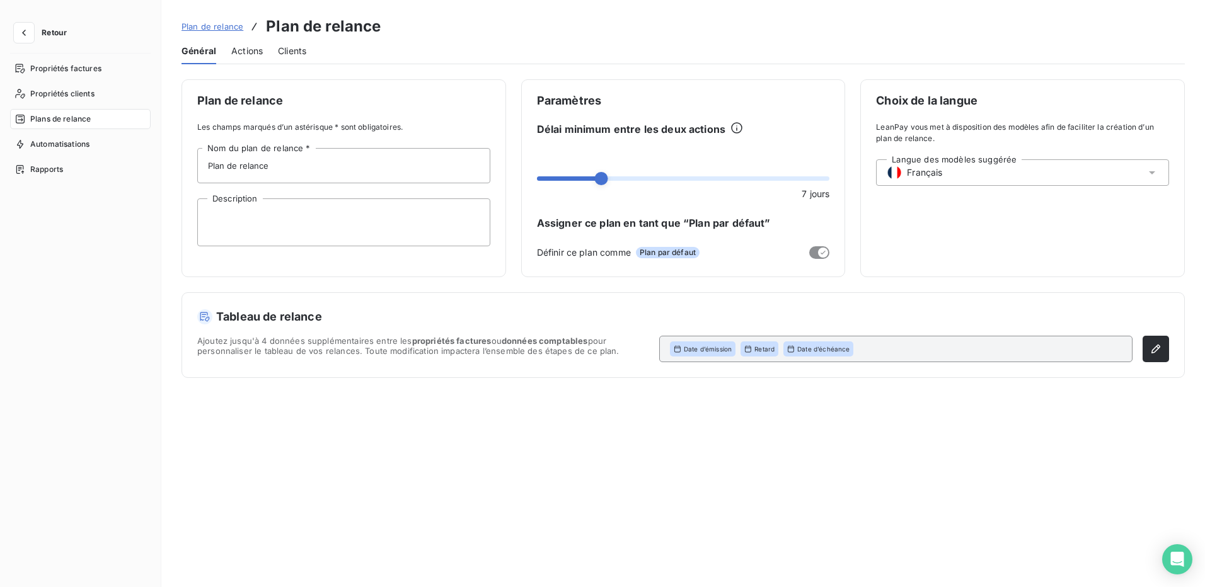
drag, startPoint x: 240, startPoint y: 44, endPoint x: 241, endPoint y: 53, distance: 8.8
click at [239, 45] on span "Actions" at bounding box center [247, 51] width 32 height 13
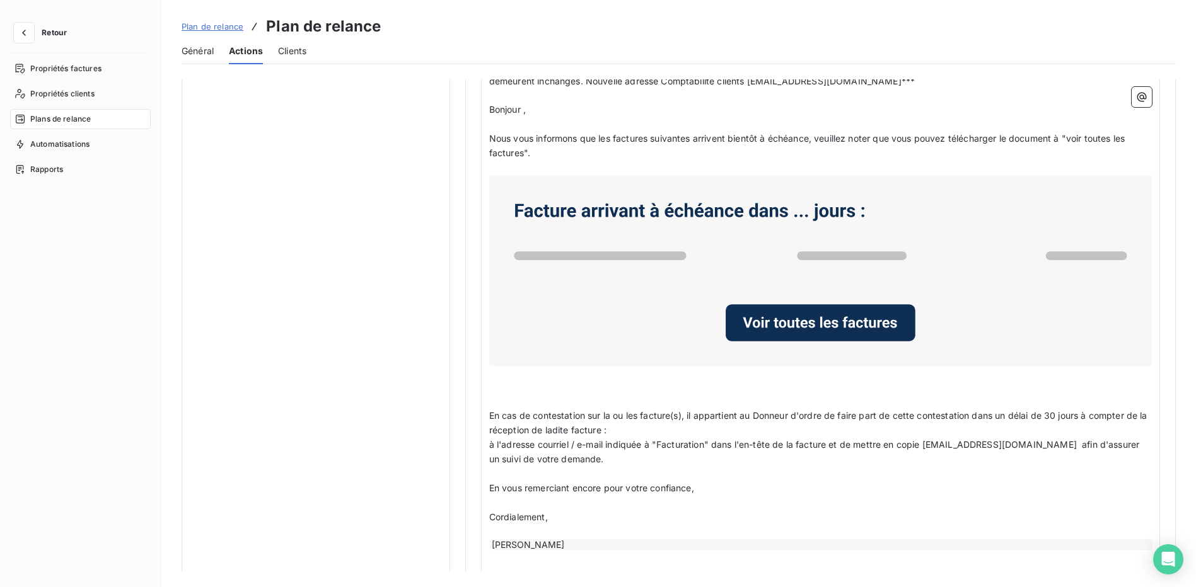
scroll to position [857, 0]
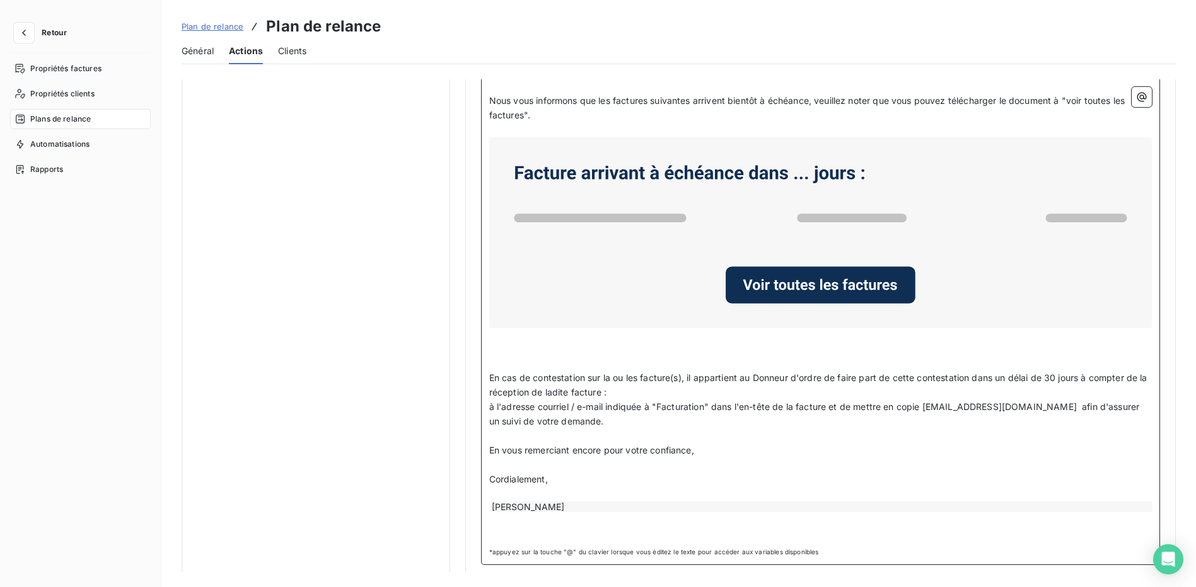
click at [565, 528] on p "﻿" at bounding box center [820, 535] width 662 height 14
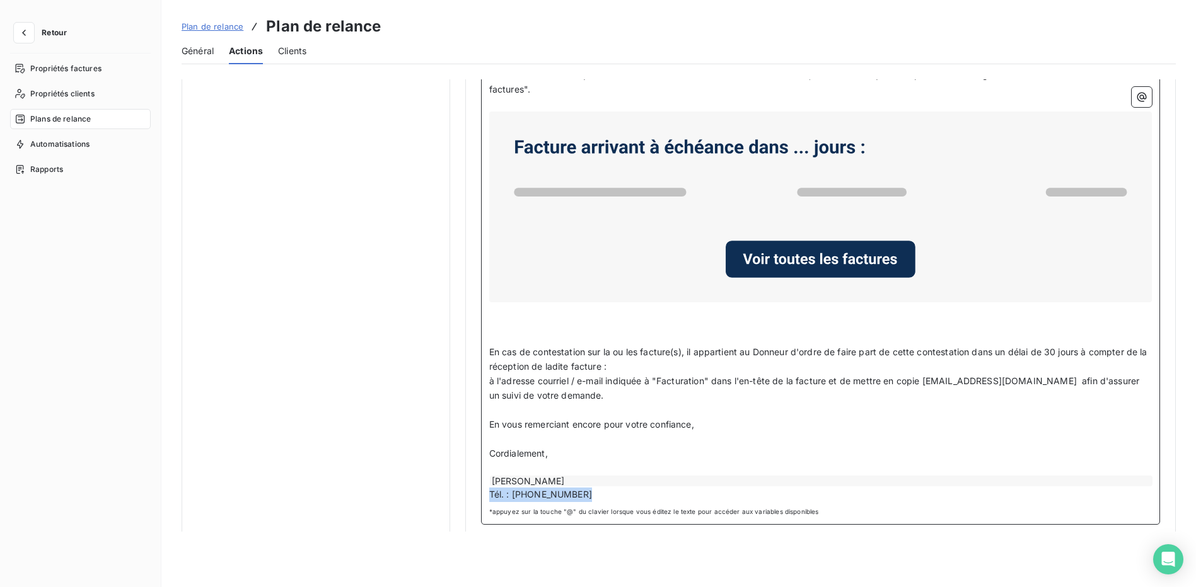
scroll to position [884, 0]
drag, startPoint x: 591, startPoint y: 512, endPoint x: 442, endPoint y: 487, distance: 151.0
copy span "Tél. : [PHONE_NUMBER]"
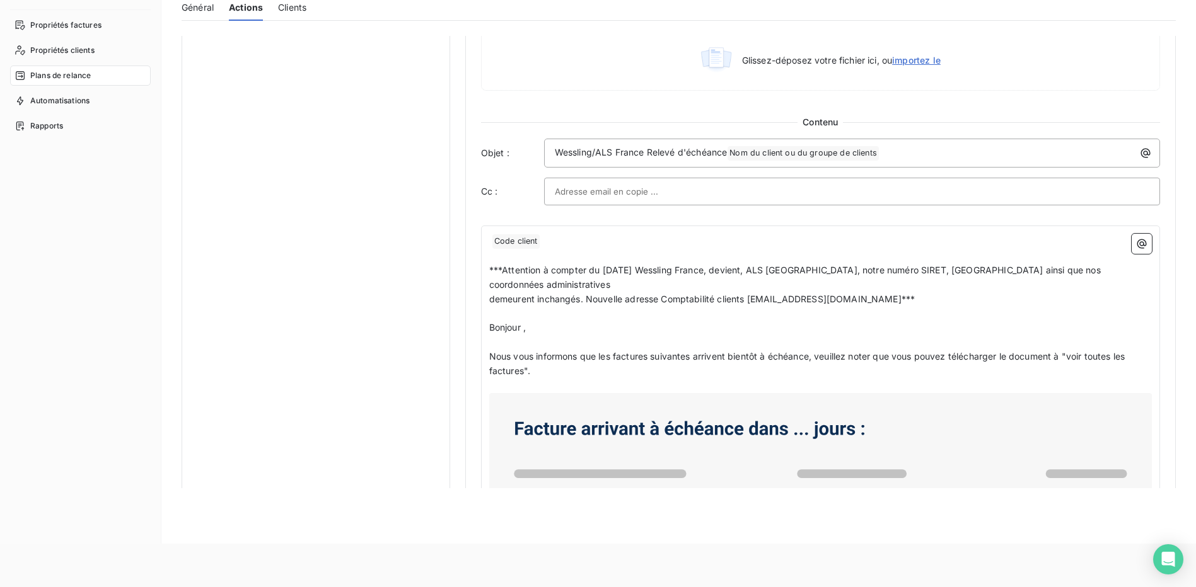
scroll to position [442, 0]
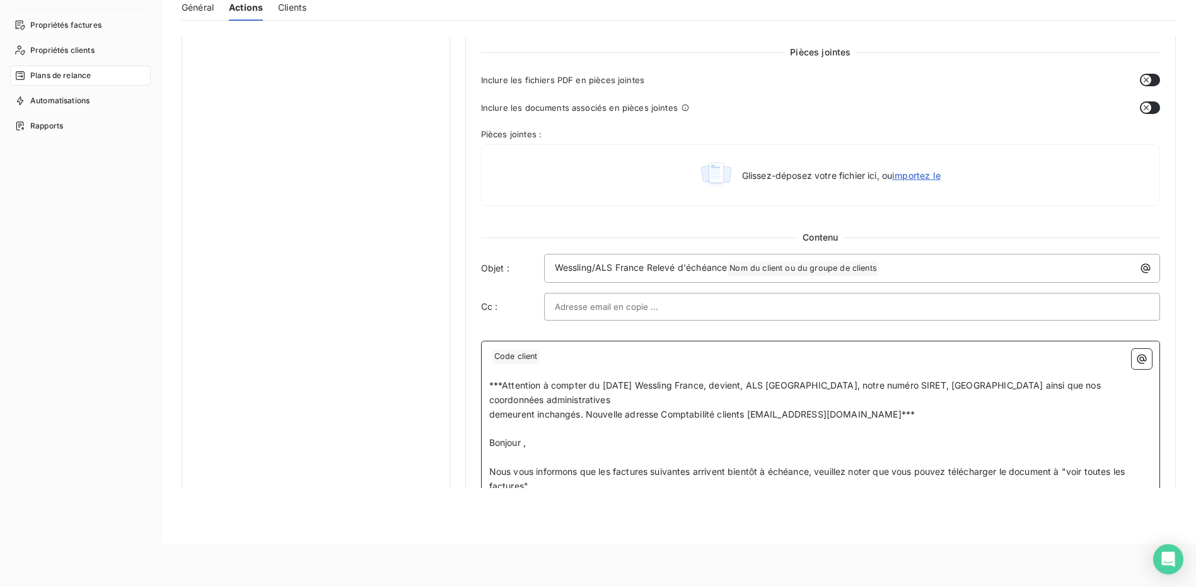
click at [613, 473] on p "Nous vous informons que les factures suivantes arrivent bientôt à échéance, veu…" at bounding box center [820, 479] width 662 height 29
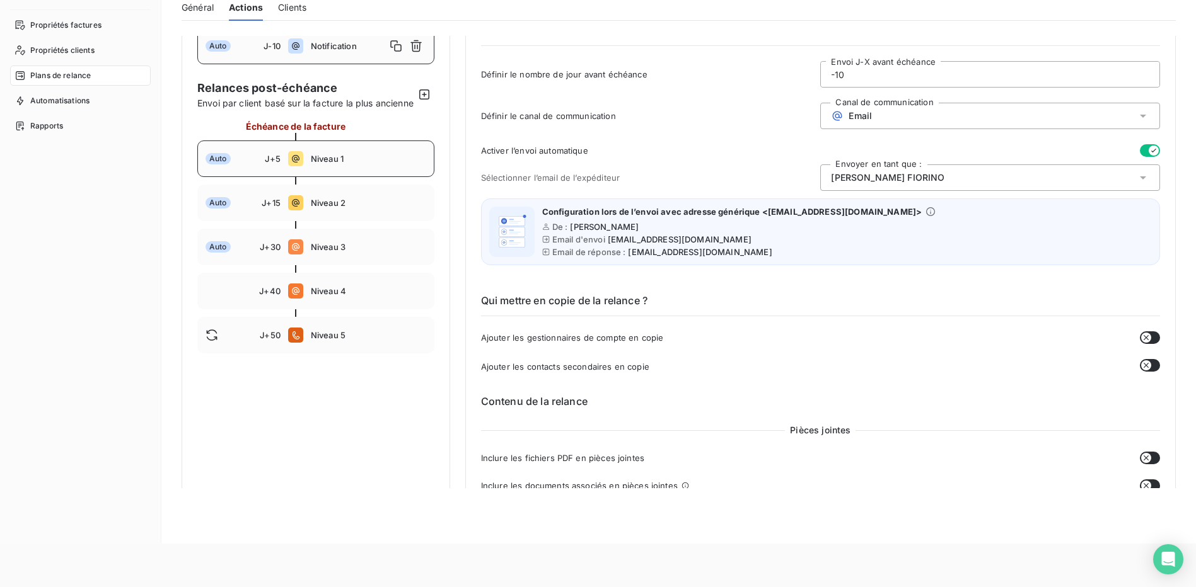
click at [343, 166] on div "Auto J+5 Niveau 1" at bounding box center [315, 159] width 237 height 37
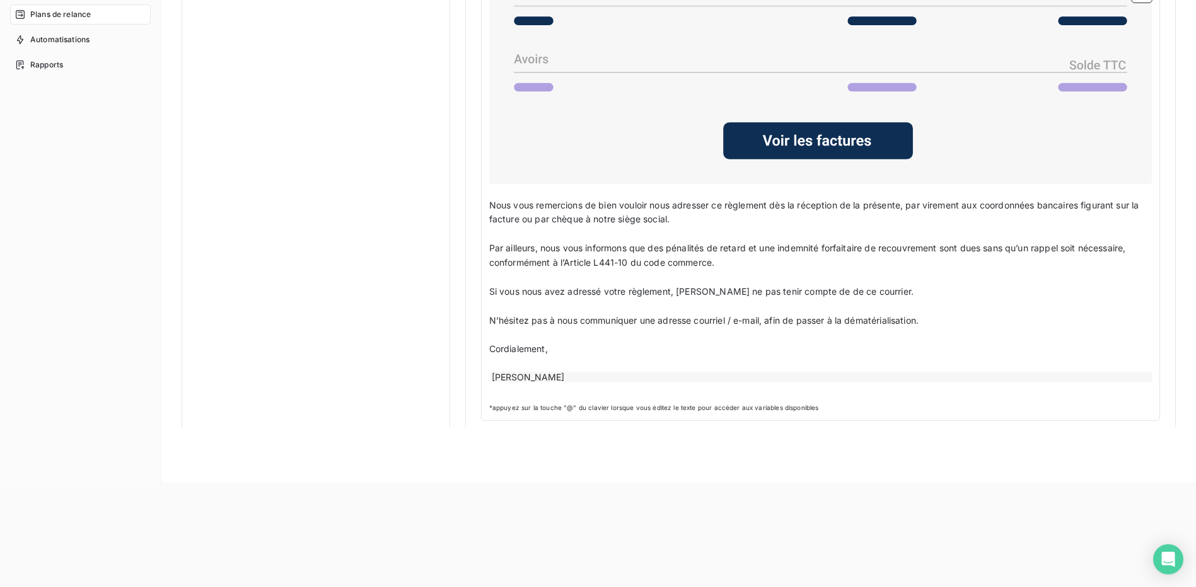
scroll to position [193, 0]
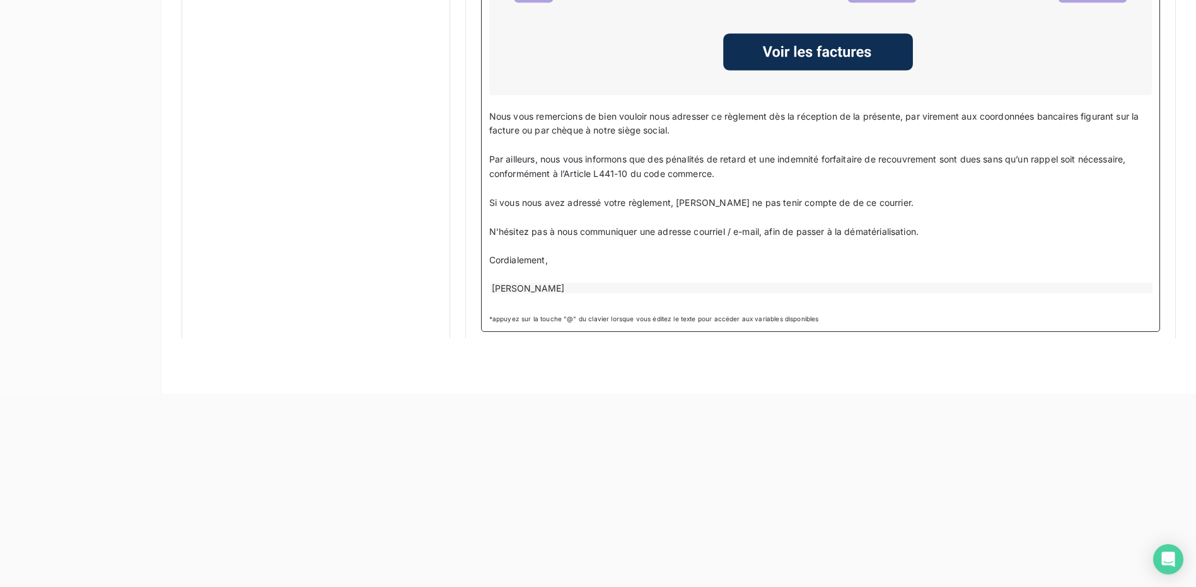
click at [534, 296] on p "﻿" at bounding box center [820, 302] width 662 height 14
click at [620, 239] on p "﻿" at bounding box center [820, 246] width 662 height 14
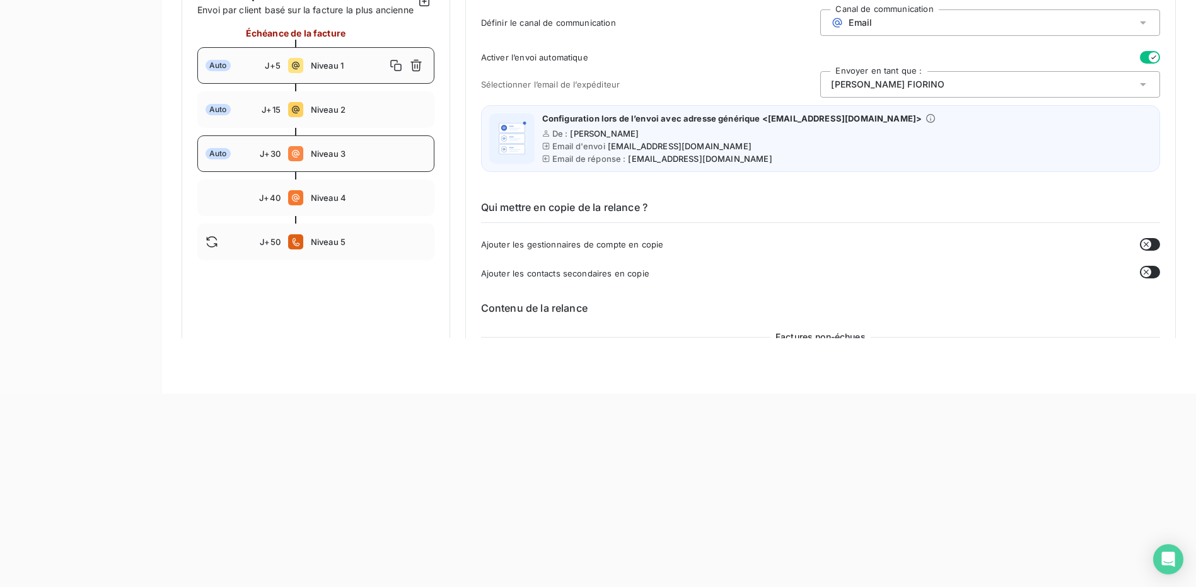
scroll to position [0, 0]
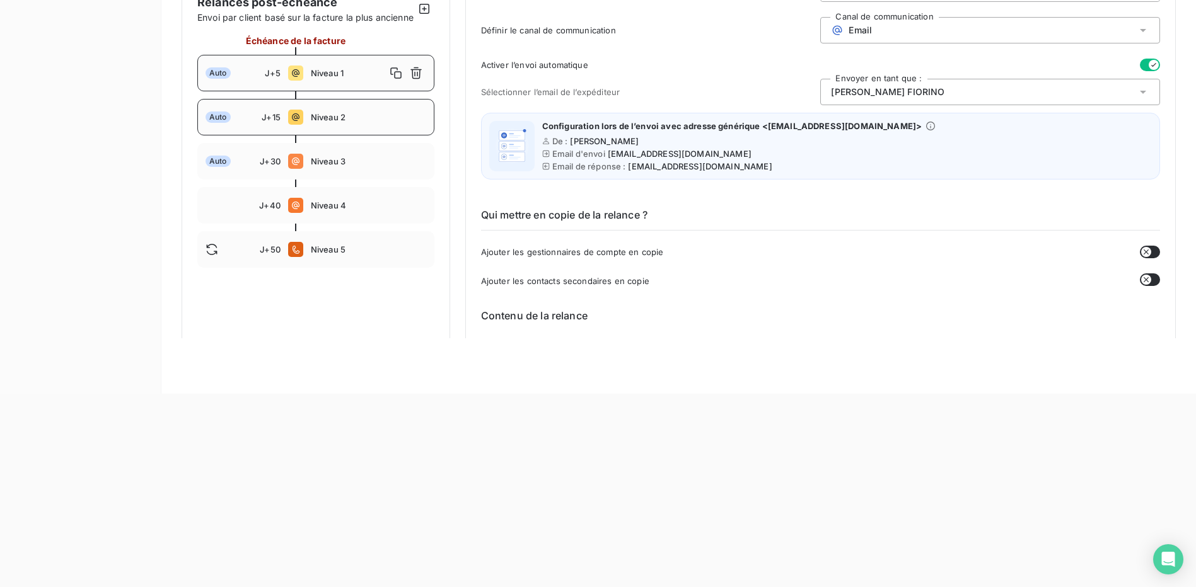
click at [325, 135] on div "Auto J+15 Niveau 2" at bounding box center [315, 117] width 237 height 37
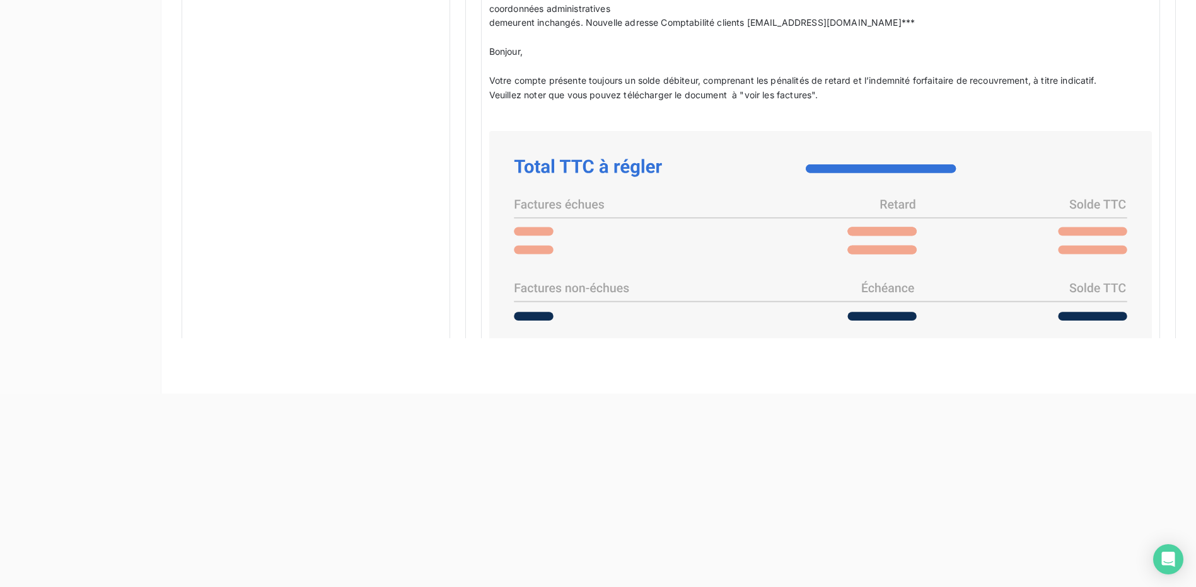
scroll to position [1152, 0]
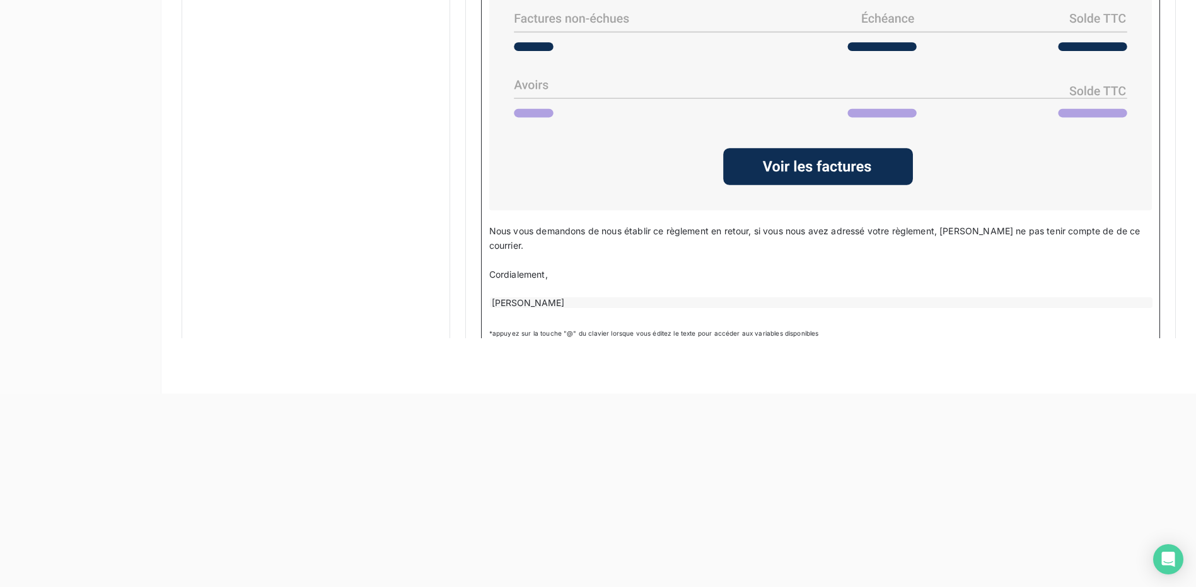
click at [525, 309] on p "﻿" at bounding box center [820, 316] width 662 height 14
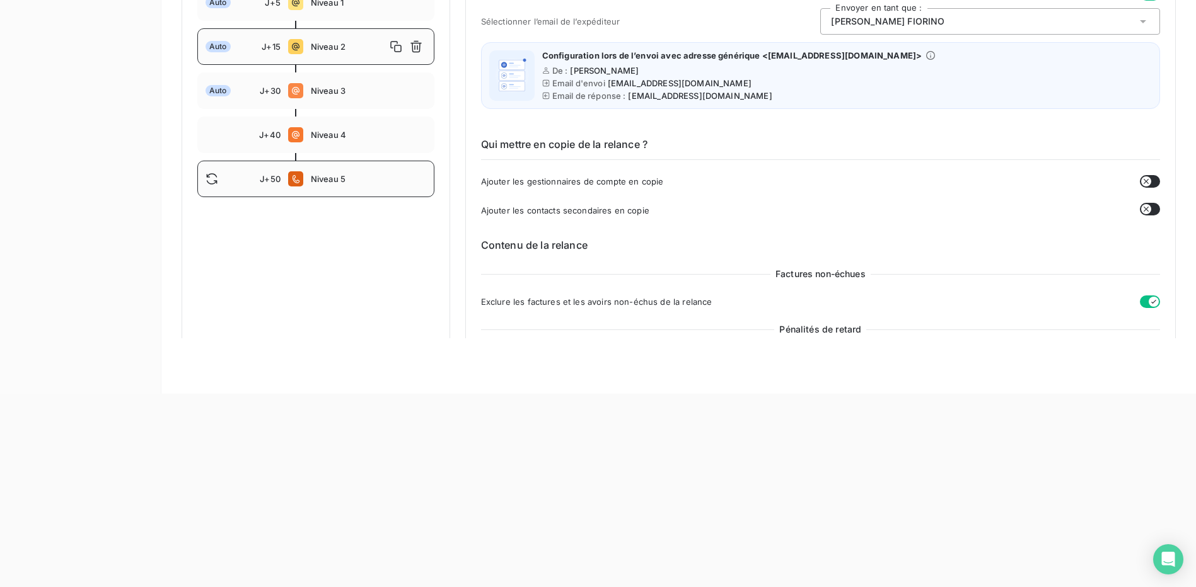
scroll to position [0, 0]
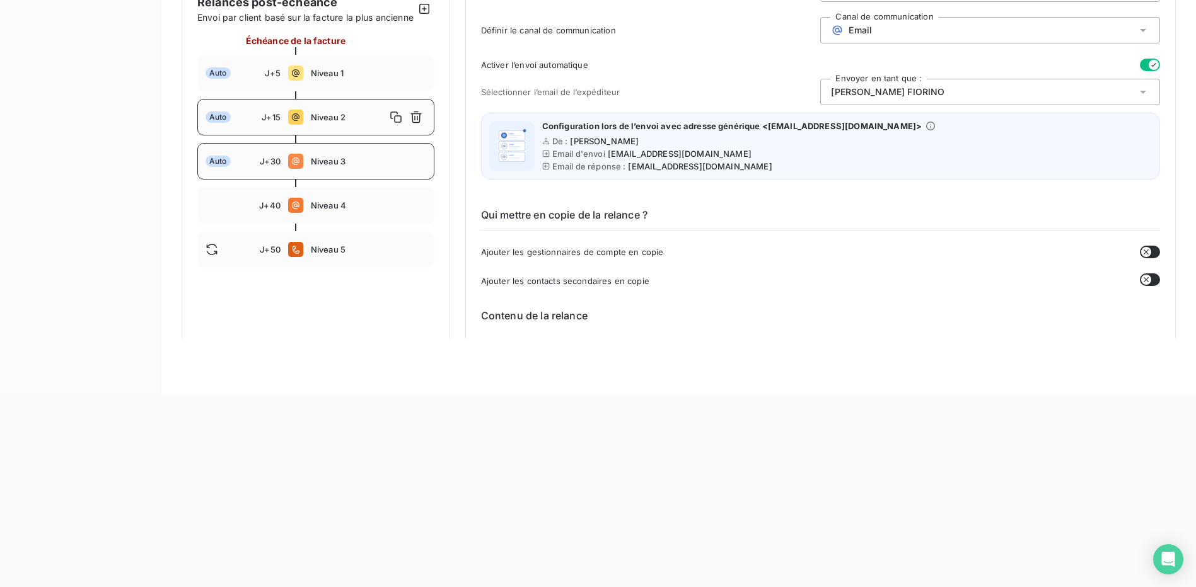
drag, startPoint x: 355, startPoint y: 180, endPoint x: 364, endPoint y: 188, distance: 12.5
click at [356, 180] on div "Auto J+30 Niveau 3" at bounding box center [315, 161] width 237 height 37
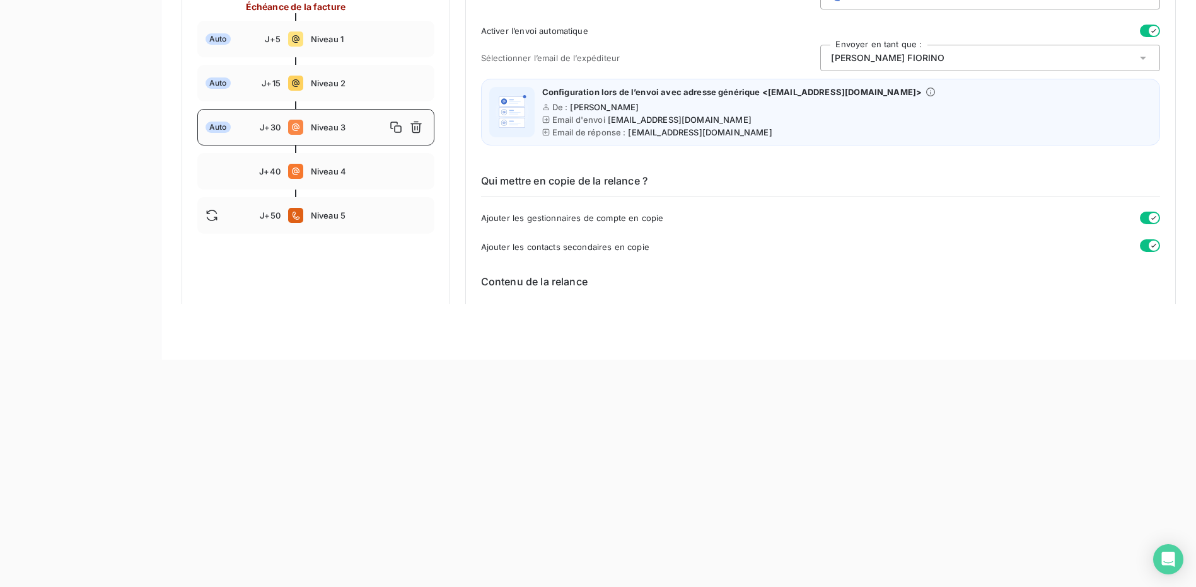
click at [338, 176] on span "Niveau 4" at bounding box center [368, 171] width 115 height 10
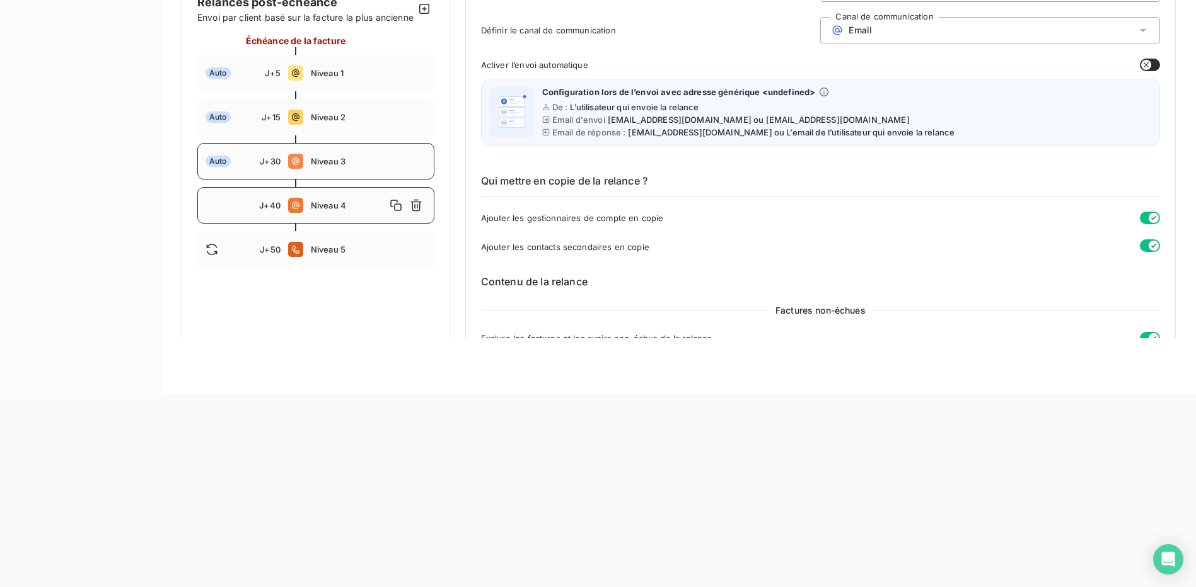
click at [346, 166] on span "Niveau 3" at bounding box center [368, 161] width 115 height 10
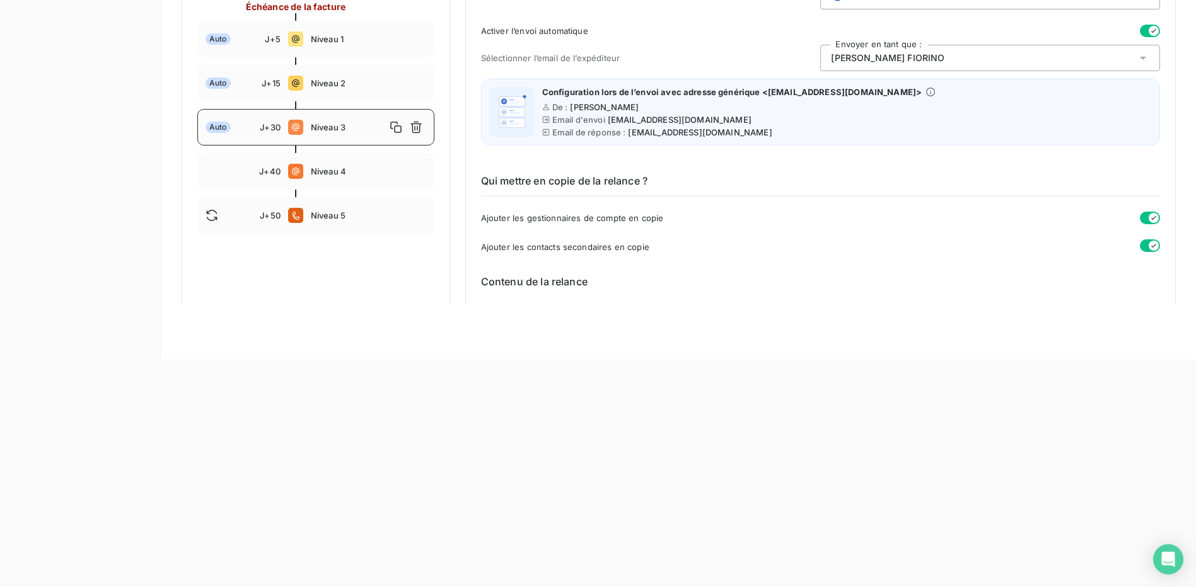
click at [362, 132] on div "Niveau 3" at bounding box center [368, 127] width 115 height 20
click at [571, 289] on h6 "Contenu de la relance" at bounding box center [820, 281] width 679 height 15
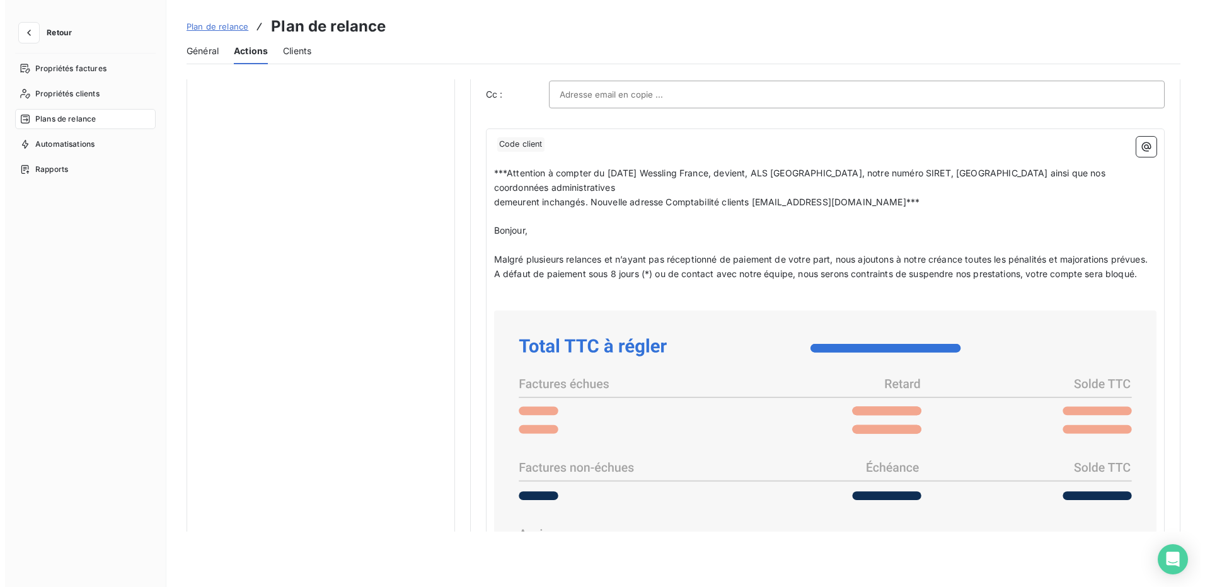
scroll to position [1238, 0]
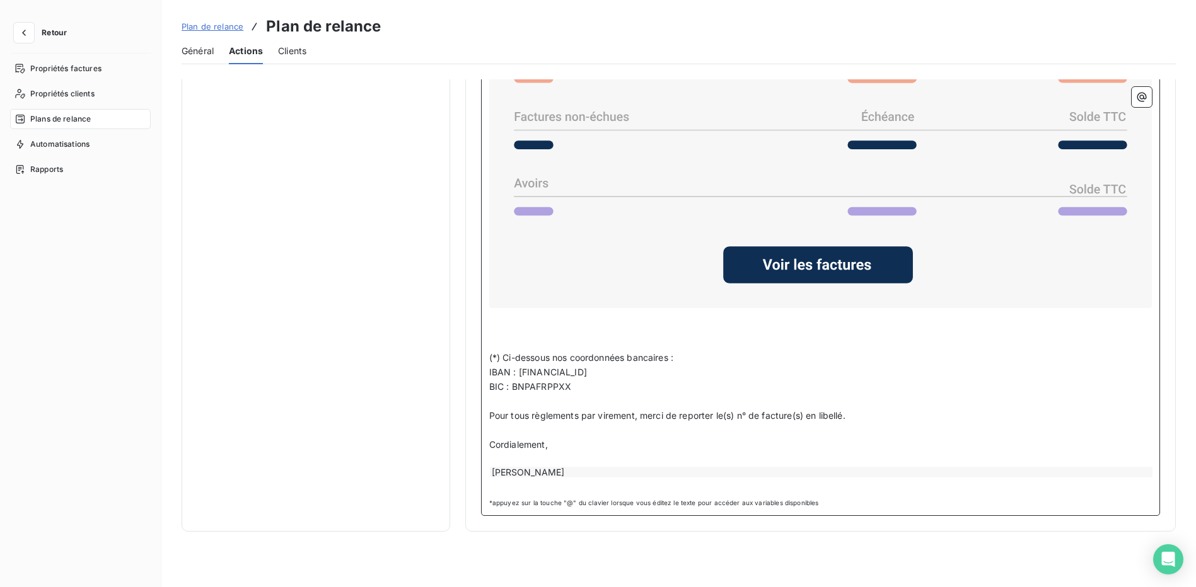
click at [521, 491] on p "﻿" at bounding box center [820, 486] width 662 height 14
click at [617, 438] on p "Cordialement," at bounding box center [820, 445] width 662 height 14
click at [615, 485] on p "Tél. : [PHONE_NUMBER]" at bounding box center [820, 486] width 662 height 14
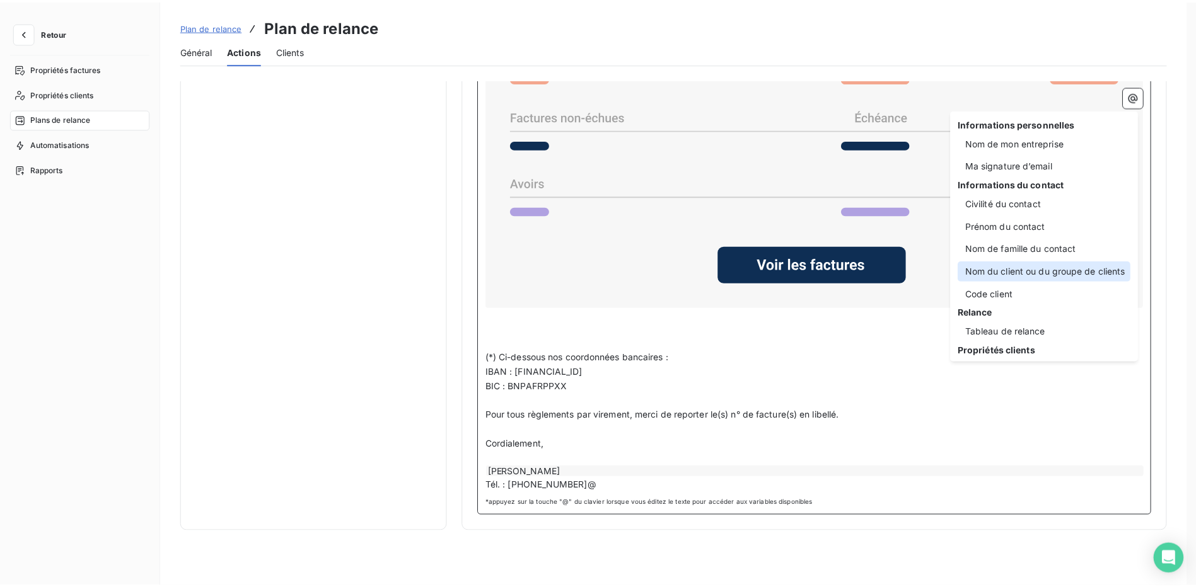
scroll to position [48, 0]
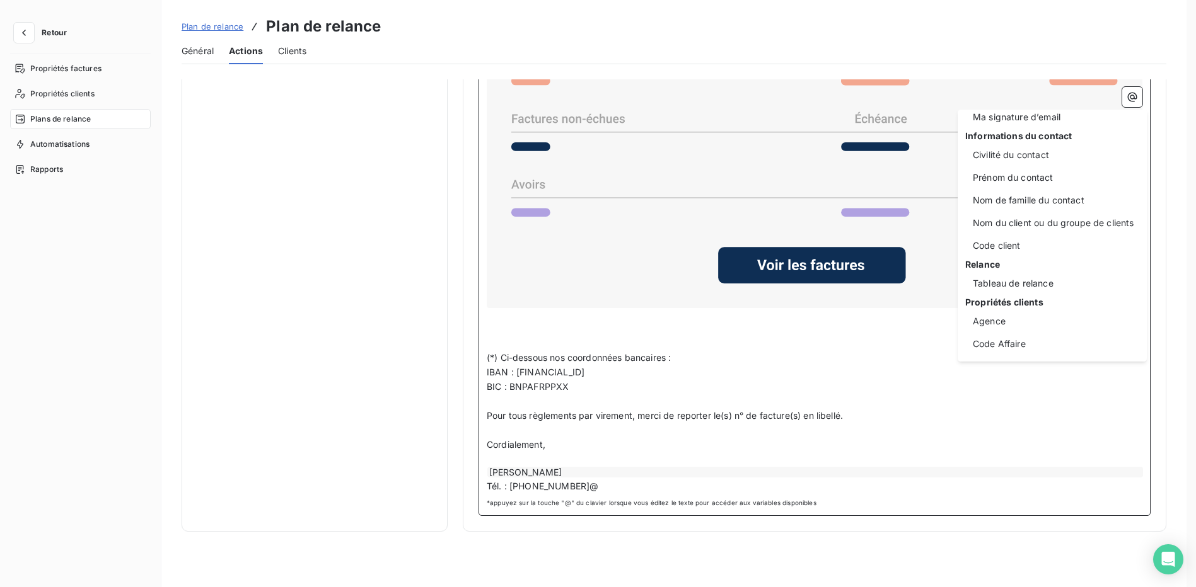
click at [599, 485] on html "Retour Propriétés factures Propriétés clients Plans de relance Automatisations …" at bounding box center [598, 293] width 1196 height 587
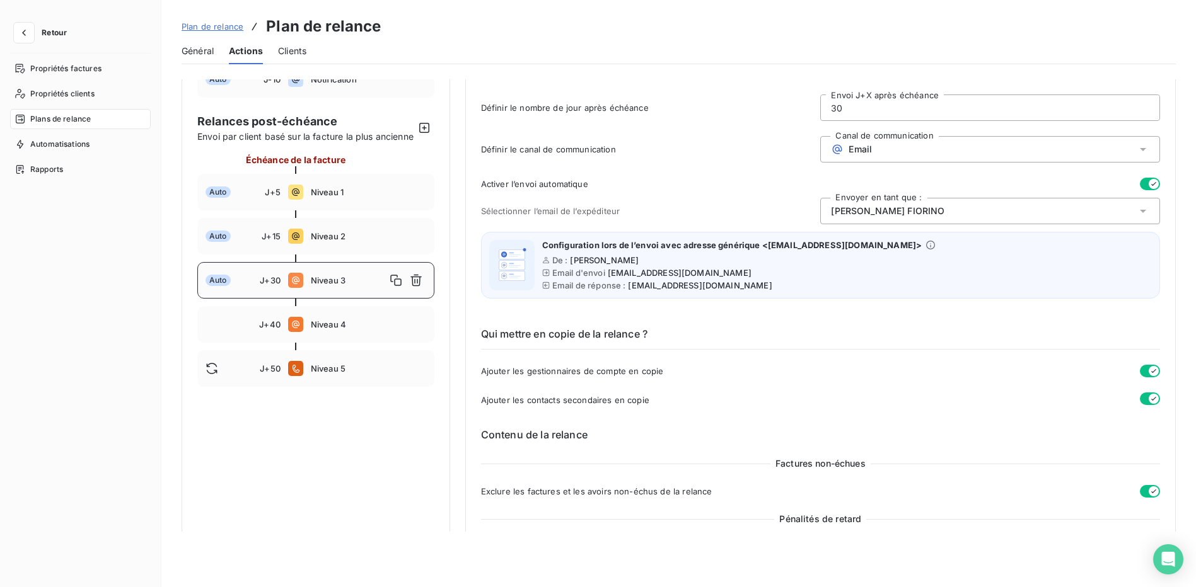
scroll to position [0, 0]
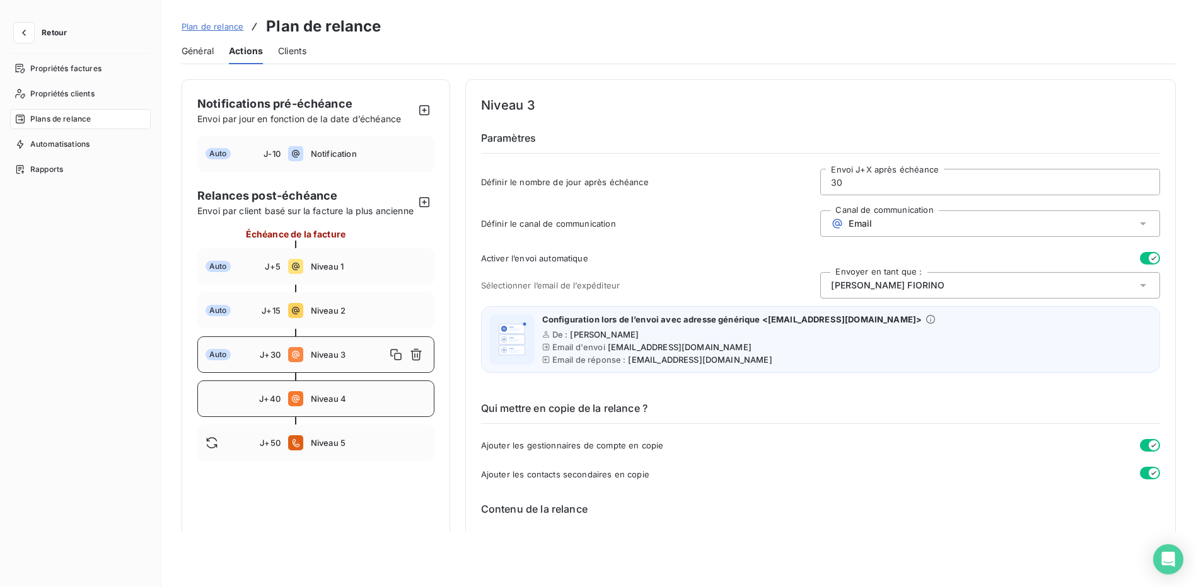
click at [323, 404] on span "Niveau 4" at bounding box center [368, 399] width 115 height 10
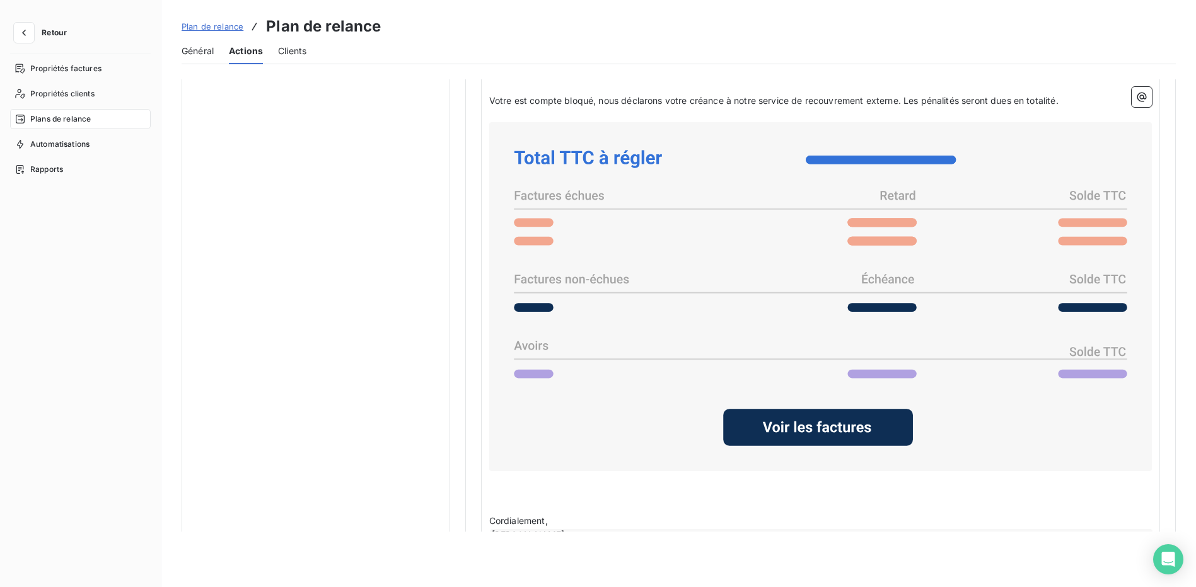
scroll to position [988, 0]
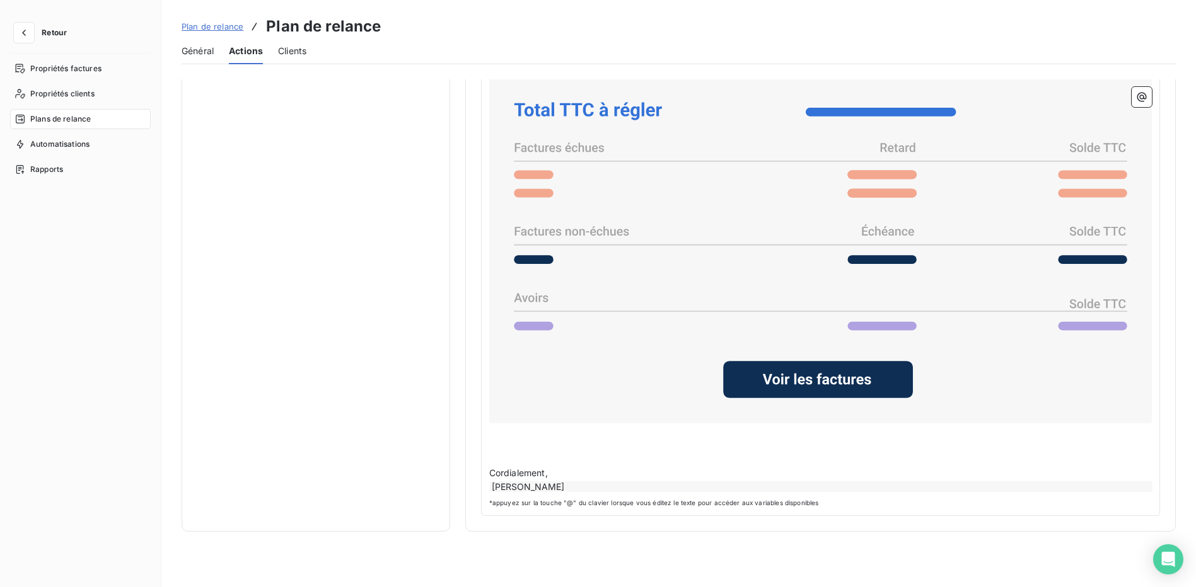
click at [844, 504] on span "*appuyez sur la touche "@" du clavier lorsque vous éditez le texte pour accéder…" at bounding box center [820, 502] width 662 height 9
click at [490, 499] on span "*appuyez sur la touche "@" du clavier lorsque vous éditez le texte pour accéder…" at bounding box center [820, 502] width 662 height 9
click at [489, 502] on span "*appuyez sur la touche "@" du clavier lorsque vous éditez le texte pour accéder…" at bounding box center [820, 502] width 662 height 9
click at [1153, 485] on div "﻿ Code client ﻿ ﻿ Bonjour, ﻿ Votre est compte bloqué, nous déclarons votre créa…" at bounding box center [820, 255] width 679 height 522
click at [1151, 493] on div "﻿ Code client ﻿ ﻿ Bonjour, ﻿ Votre est compte bloqué, nous déclarons votre créa…" at bounding box center [820, 255] width 679 height 522
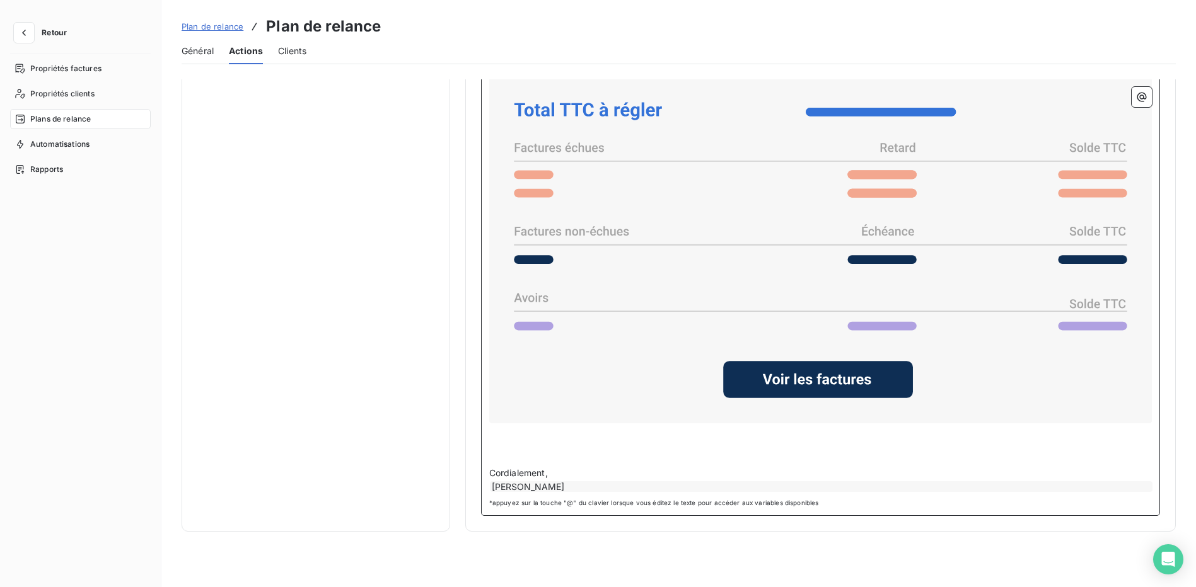
click at [553, 467] on p "Cordialement," at bounding box center [820, 473] width 662 height 14
click at [1148, 482] on div "﻿ Code client ﻿ ﻿ Bonjour, ﻿ Votre est compte bloqué, nous déclarons votre créa…" at bounding box center [820, 255] width 679 height 522
click at [848, 452] on p "﻿" at bounding box center [820, 459] width 662 height 14
click at [1064, 504] on span "*appuyez sur la touche "@" du clavier lorsque vous éditez le texte pour accéder…" at bounding box center [820, 502] width 662 height 9
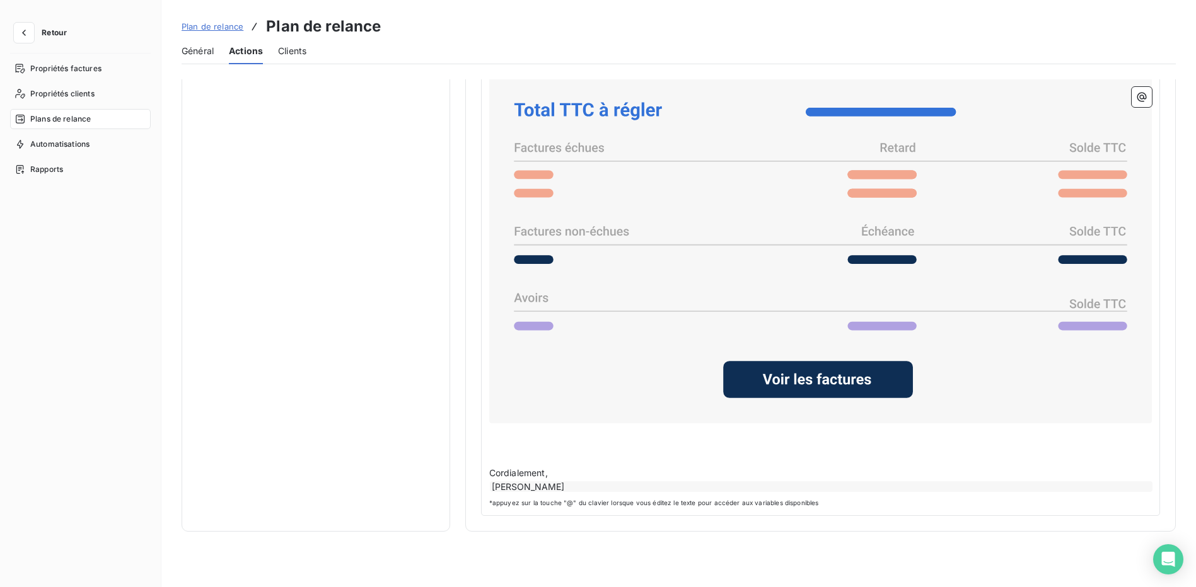
click at [824, 498] on span "*appuyez sur la touche "@" du clavier lorsque vous éditez le texte pour accéder…" at bounding box center [820, 502] width 662 height 9
click at [798, 481] on div "[PERSON_NAME]" at bounding box center [821, 486] width 662 height 11
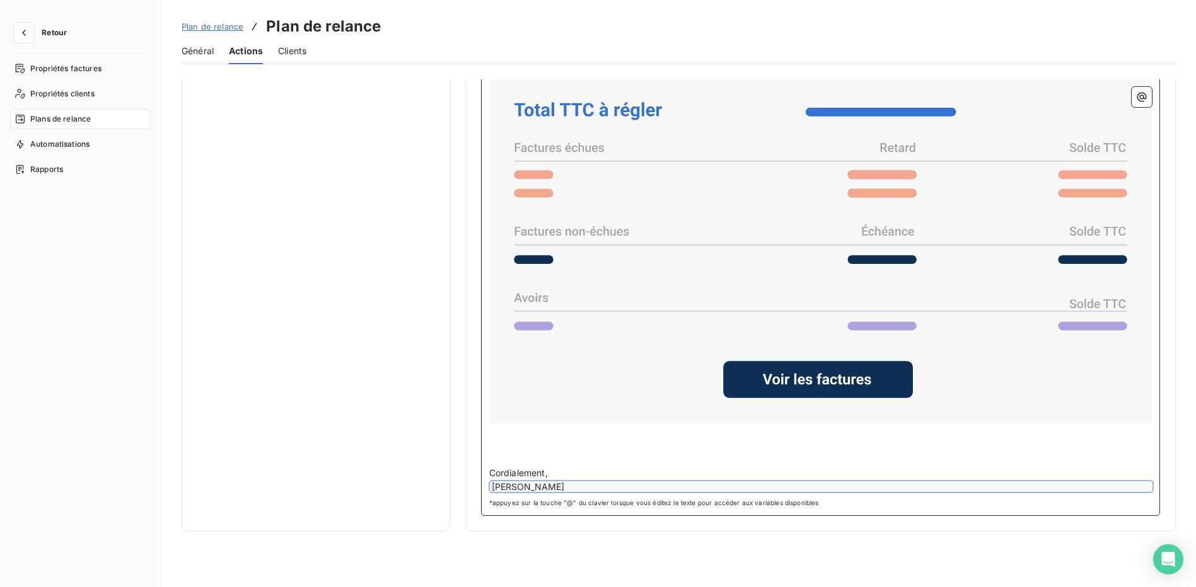
drag, startPoint x: 488, startPoint y: 464, endPoint x: 504, endPoint y: 457, distance: 17.2
click at [489, 468] on span "Cordialement," at bounding box center [518, 473] width 59 height 11
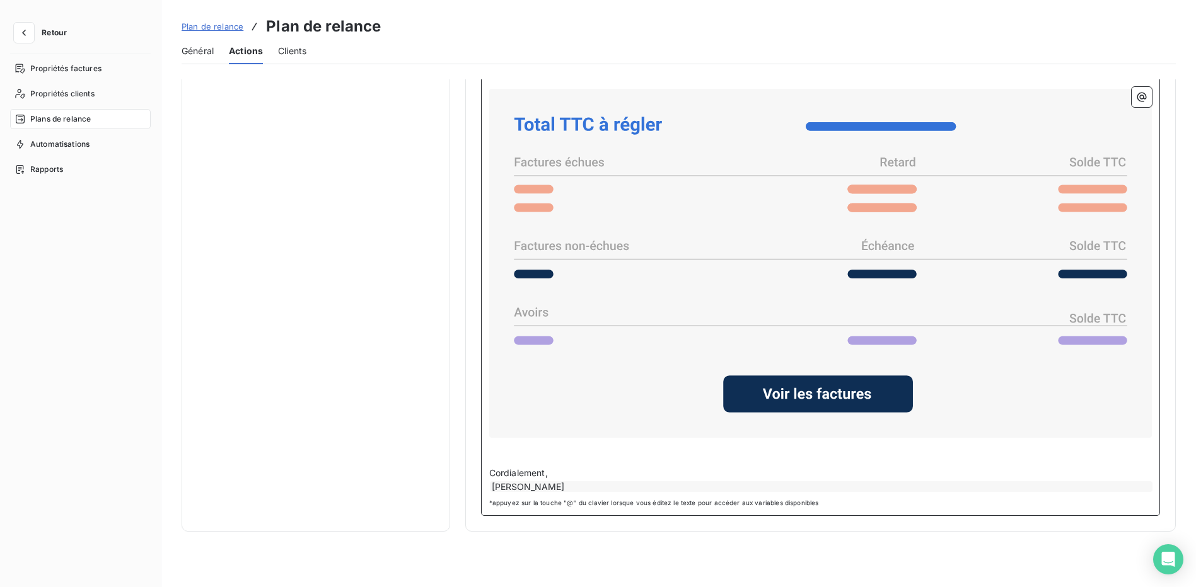
scroll to position [959, 0]
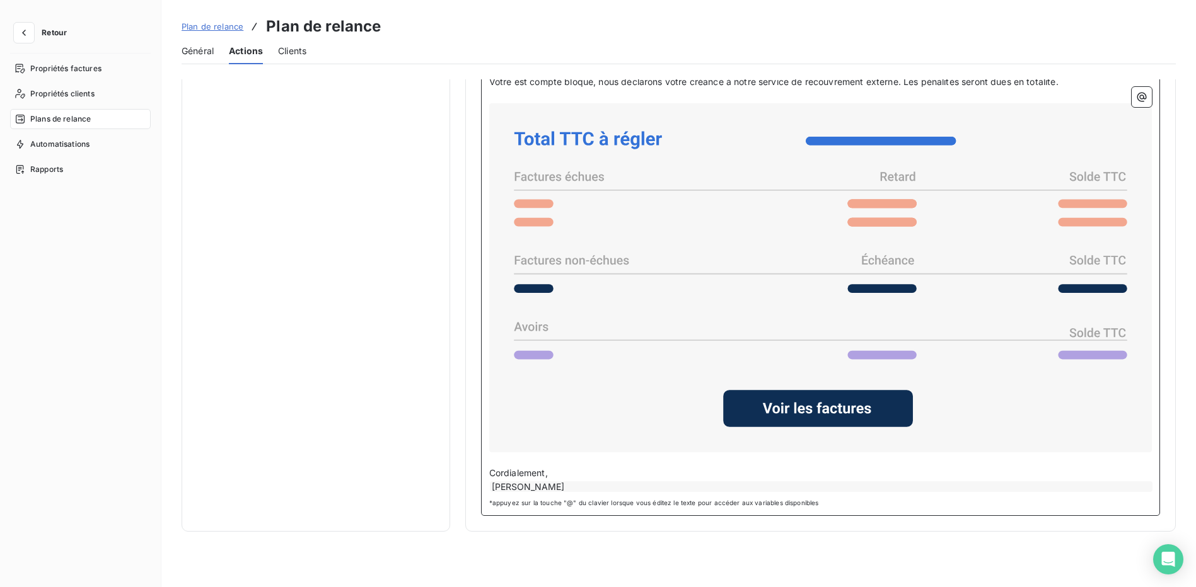
click at [585, 468] on p "Cordialement," at bounding box center [820, 473] width 662 height 14
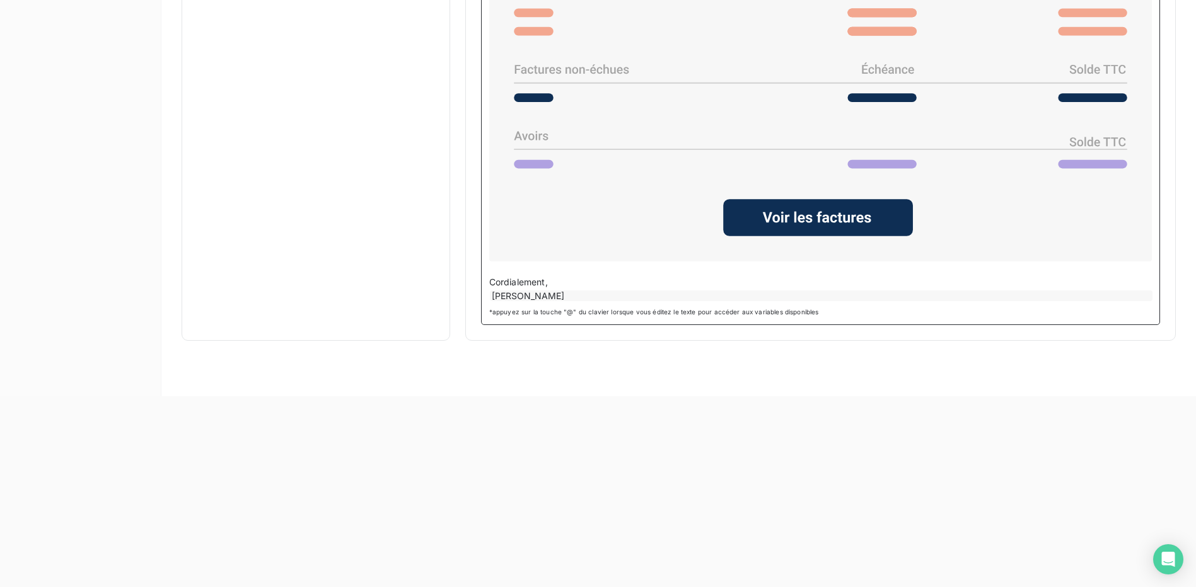
scroll to position [193, 0]
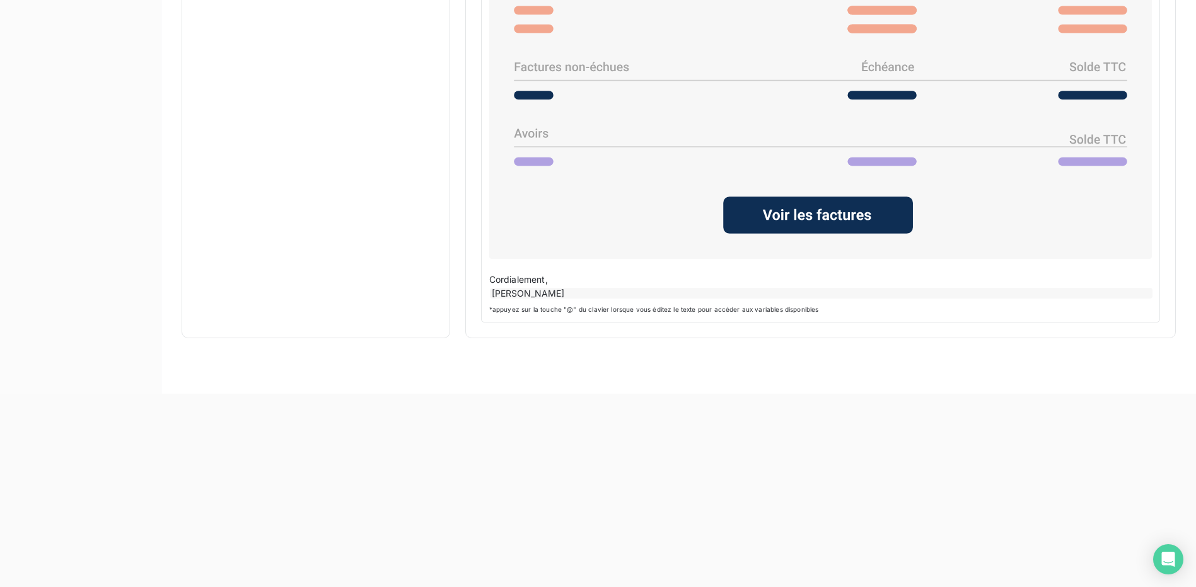
click at [1149, 290] on div "﻿ Code client ﻿ ﻿ Bonjour, ﻿ Votre est compte bloqué, nous déclarons votre créa…" at bounding box center [820, 75] width 679 height 493
click at [481, 313] on div "﻿ Code client ﻿ ﻿ Bonjour, ﻿ Votre est compte bloqué, nous déclarons votre créa…" at bounding box center [820, 75] width 679 height 493
click at [481, 315] on div "﻿ Code client ﻿ ﻿ Bonjour, ﻿ Votre est compte bloqué, nous déclarons votre créa…" at bounding box center [820, 75] width 679 height 493
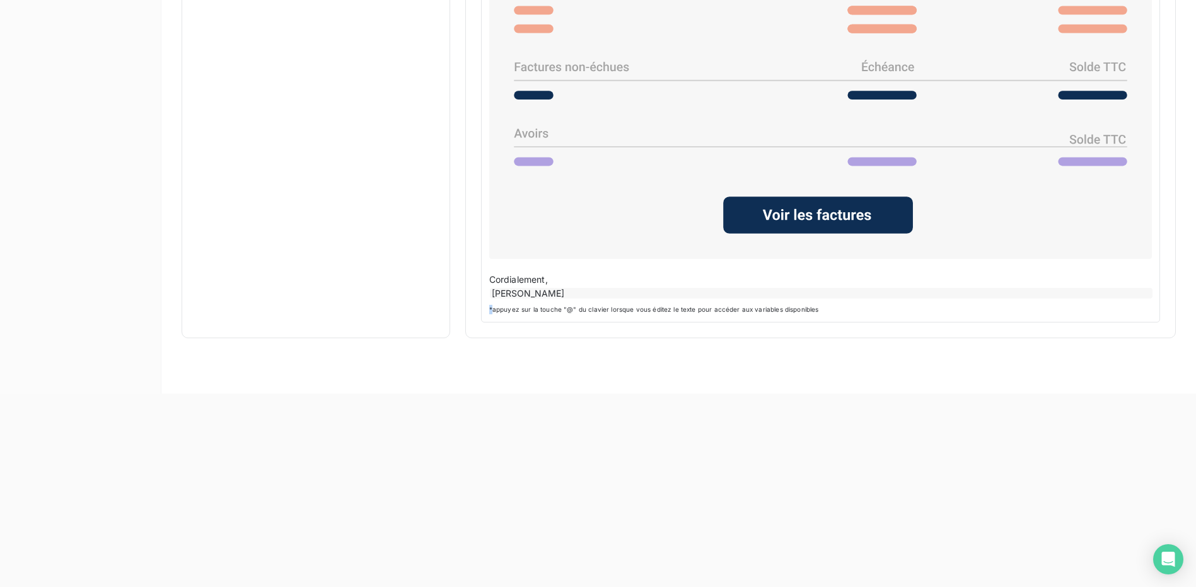
click at [483, 311] on div "﻿ Code client ﻿ ﻿ Bonjour, ﻿ Votre est compte bloqué, nous déclarons votre créa…" at bounding box center [820, 75] width 679 height 493
click at [484, 311] on div "﻿ Code client ﻿ ﻿ Bonjour, ﻿ Votre est compte bloqué, nous déclarons votre créa…" at bounding box center [820, 75] width 679 height 493
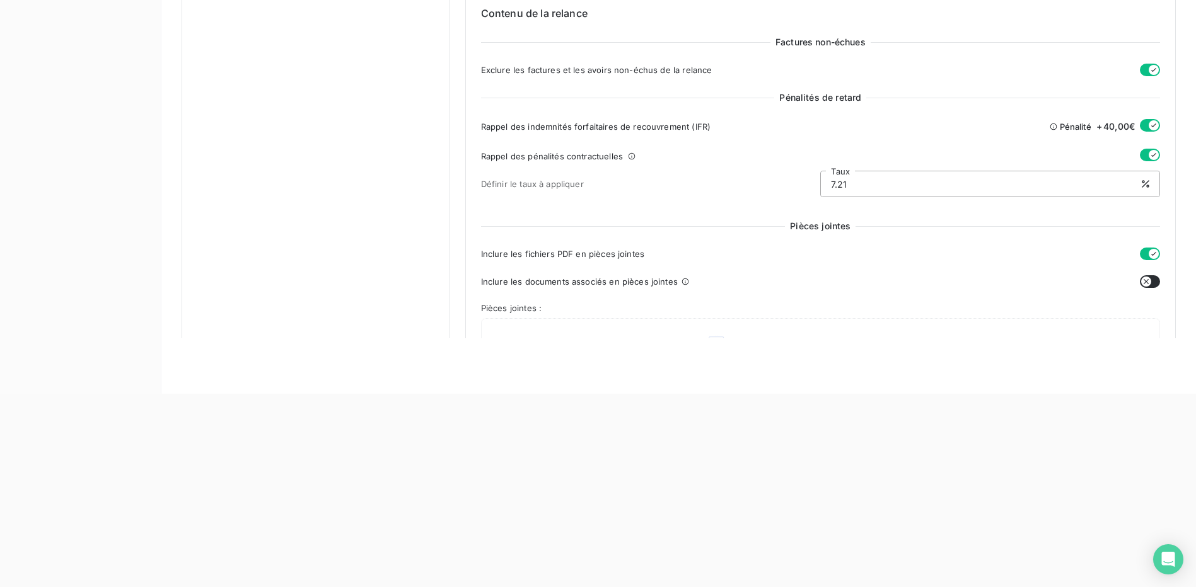
scroll to position [140, 0]
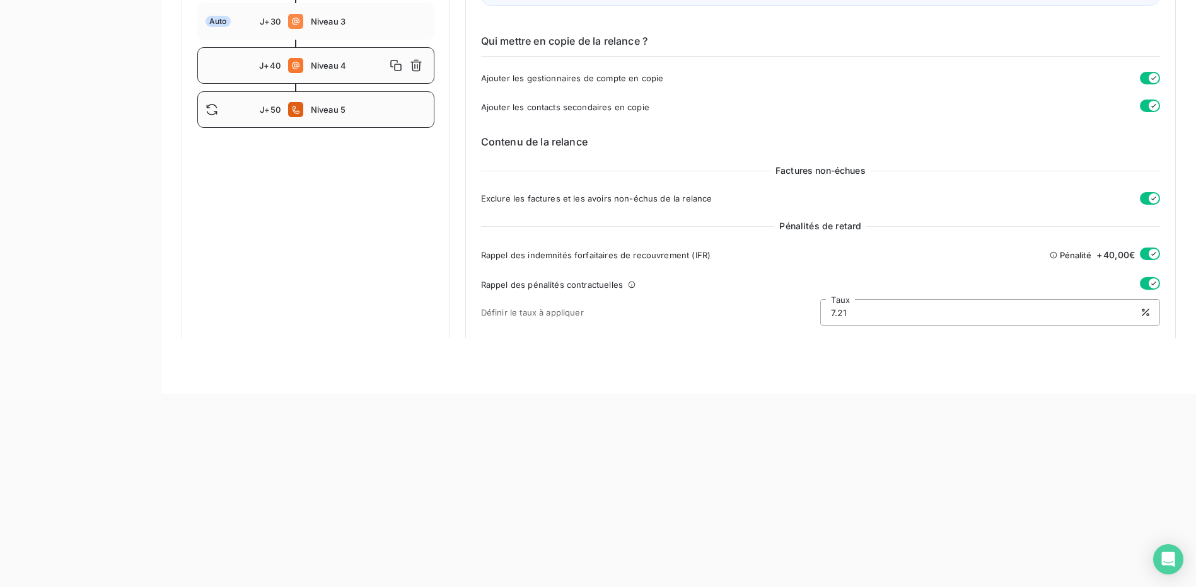
click at [341, 114] on div "J+50 Niveau 5" at bounding box center [315, 109] width 237 height 37
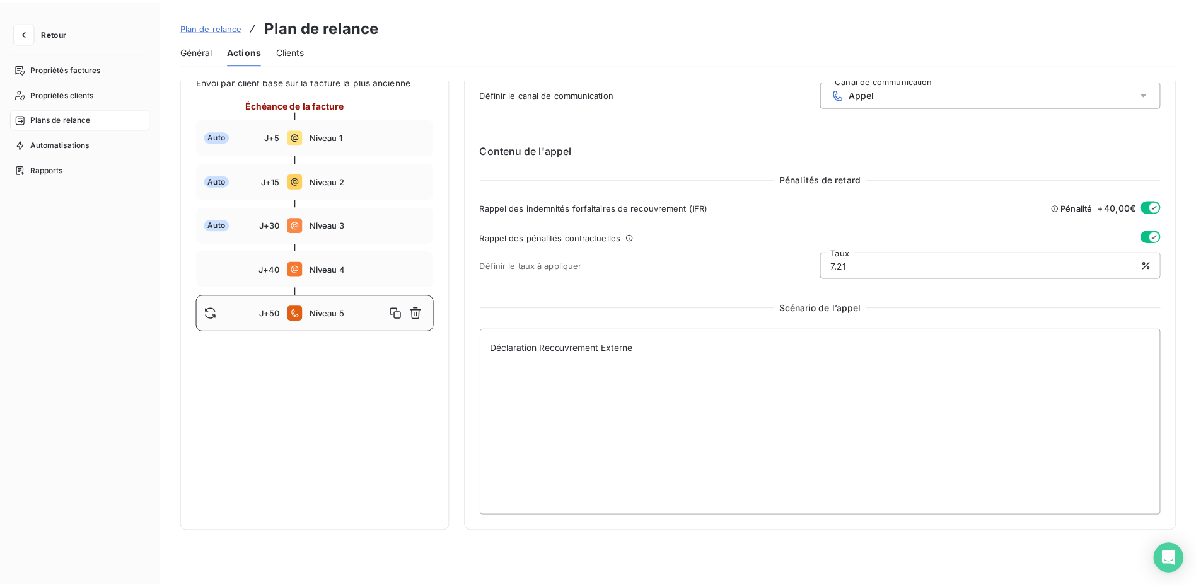
scroll to position [262, 0]
click at [326, 251] on div "J+40 Niveau 4" at bounding box center [316, 269] width 239 height 37
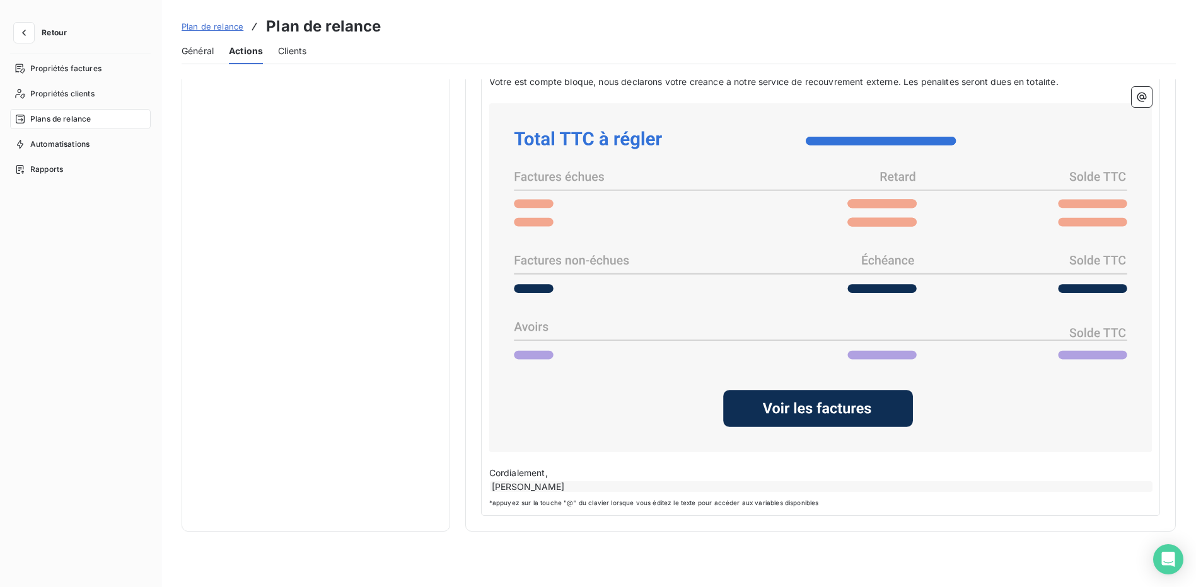
scroll to position [959, 0]
click at [563, 466] on p "Cordialement," at bounding box center [820, 473] width 662 height 14
click at [573, 481] on div "[PERSON_NAME]" at bounding box center [821, 486] width 662 height 11
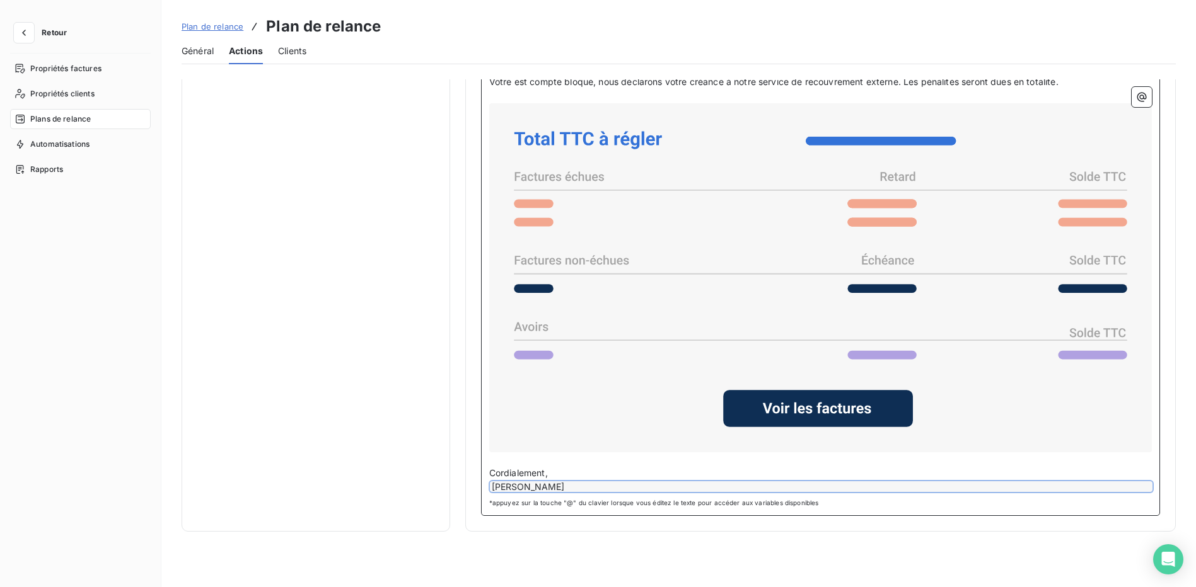
click at [575, 483] on div "[PERSON_NAME]" at bounding box center [821, 486] width 662 height 11
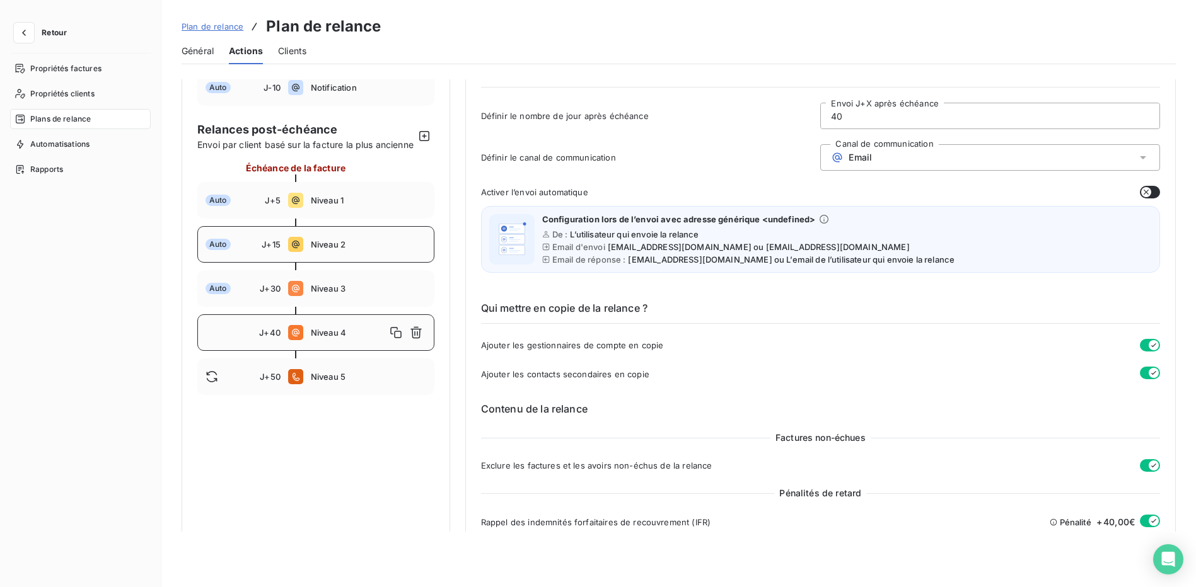
scroll to position [0, 0]
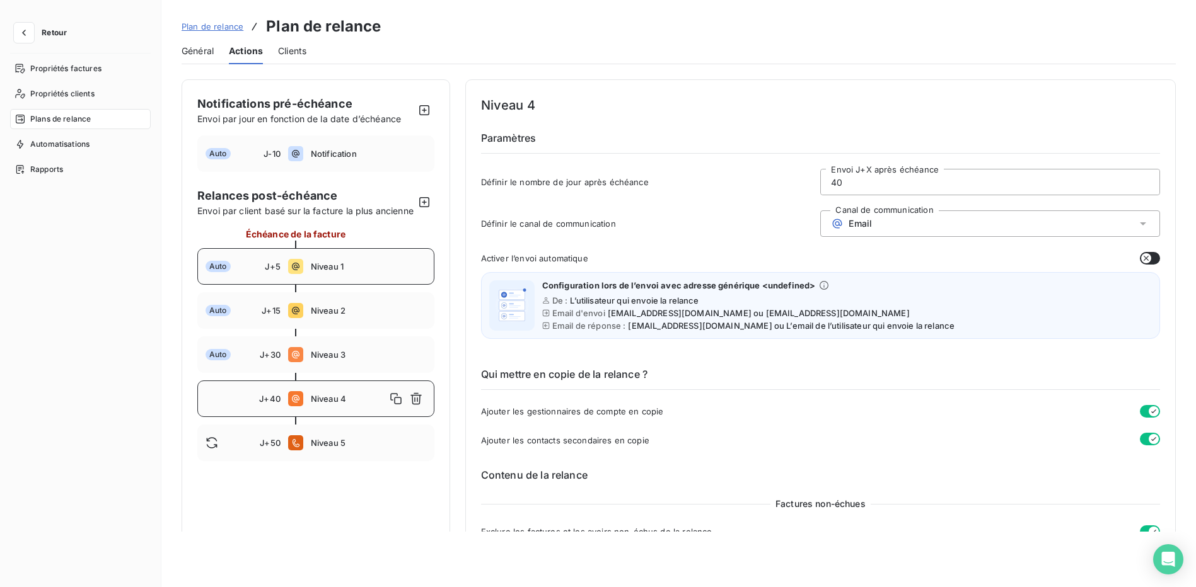
click at [321, 272] on span "Niveau 1" at bounding box center [368, 267] width 115 height 10
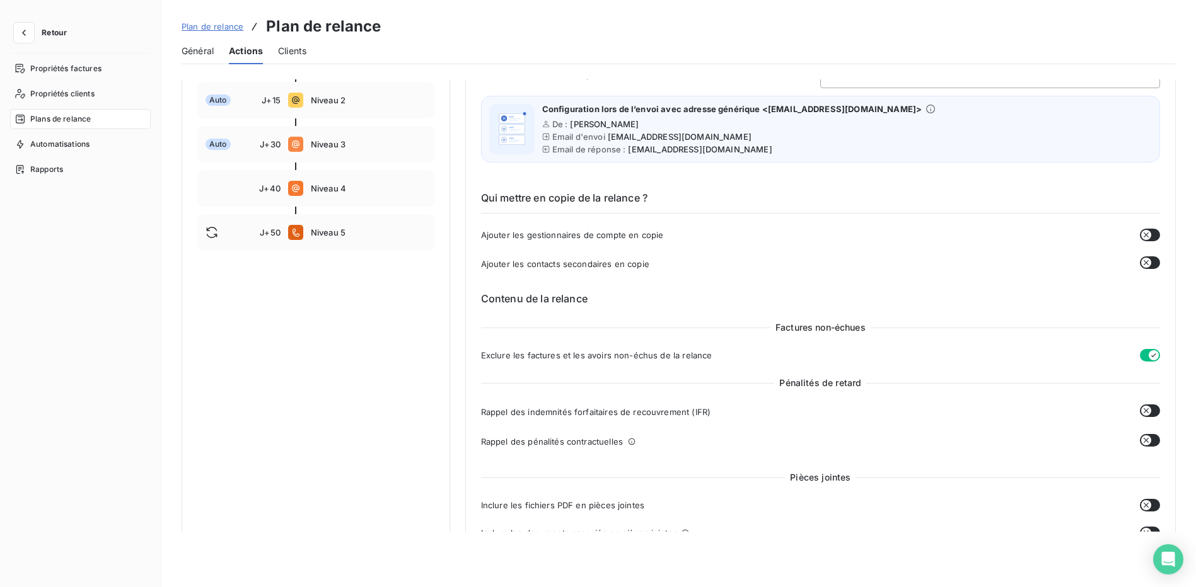
scroll to position [147, 0]
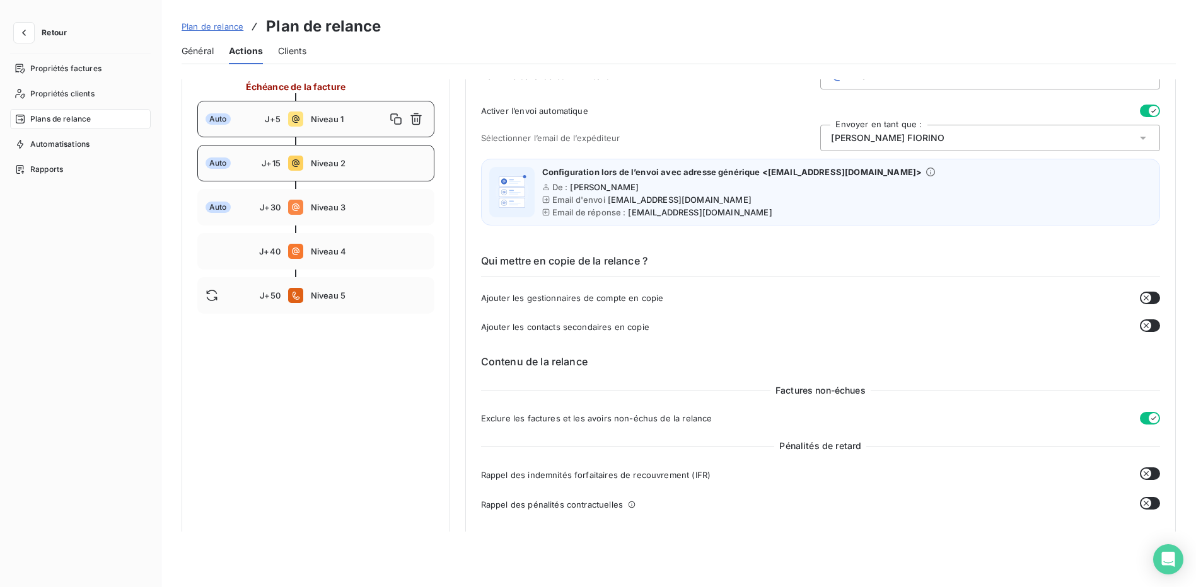
click at [344, 167] on div "Auto J+15 Niveau 2" at bounding box center [315, 163] width 237 height 37
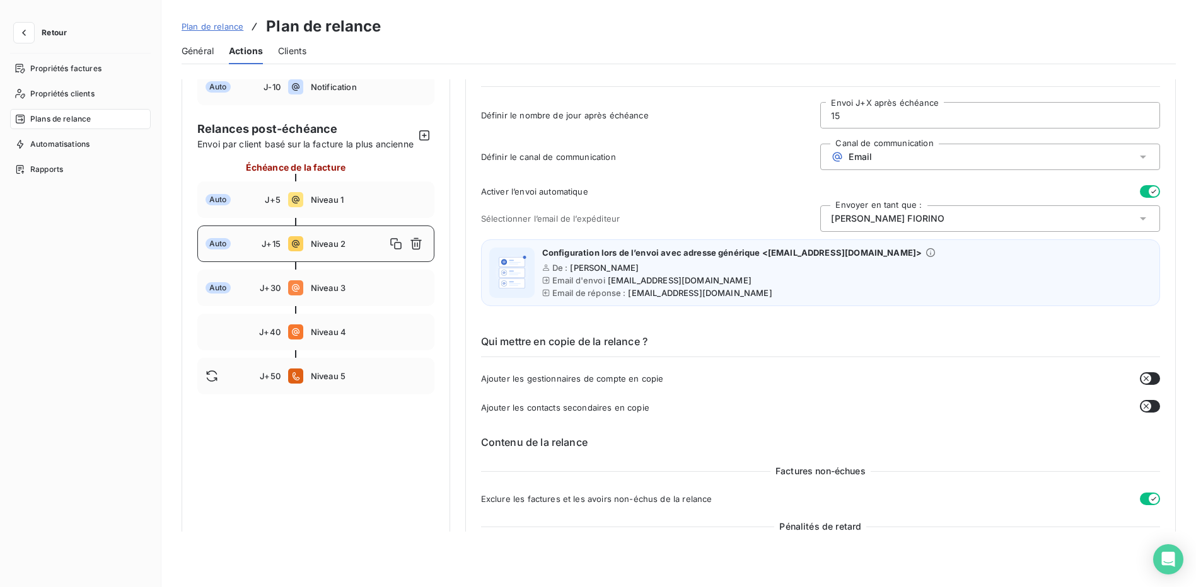
scroll to position [0, 0]
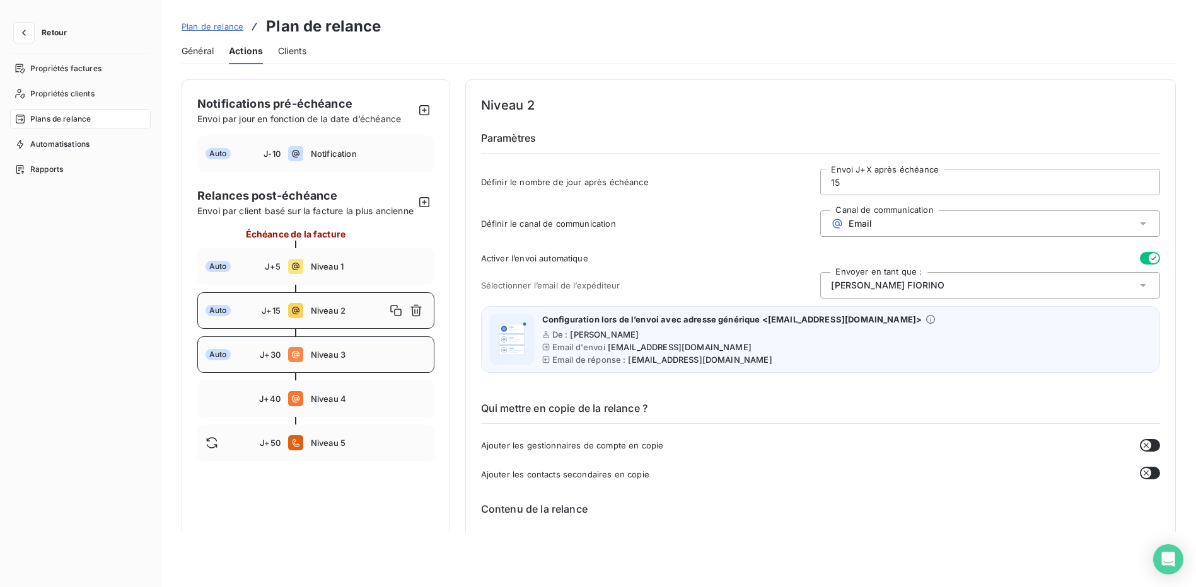
click at [316, 360] on div "Auto J+30 Niveau 3" at bounding box center [315, 355] width 237 height 37
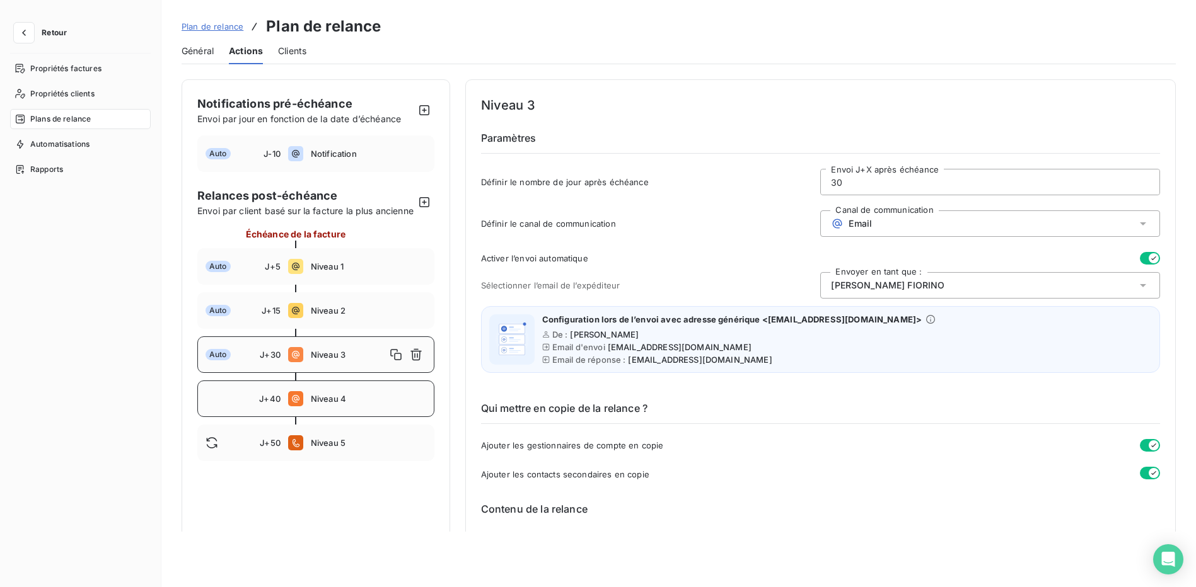
click at [339, 404] on span "Niveau 4" at bounding box center [368, 399] width 115 height 10
type input "40"
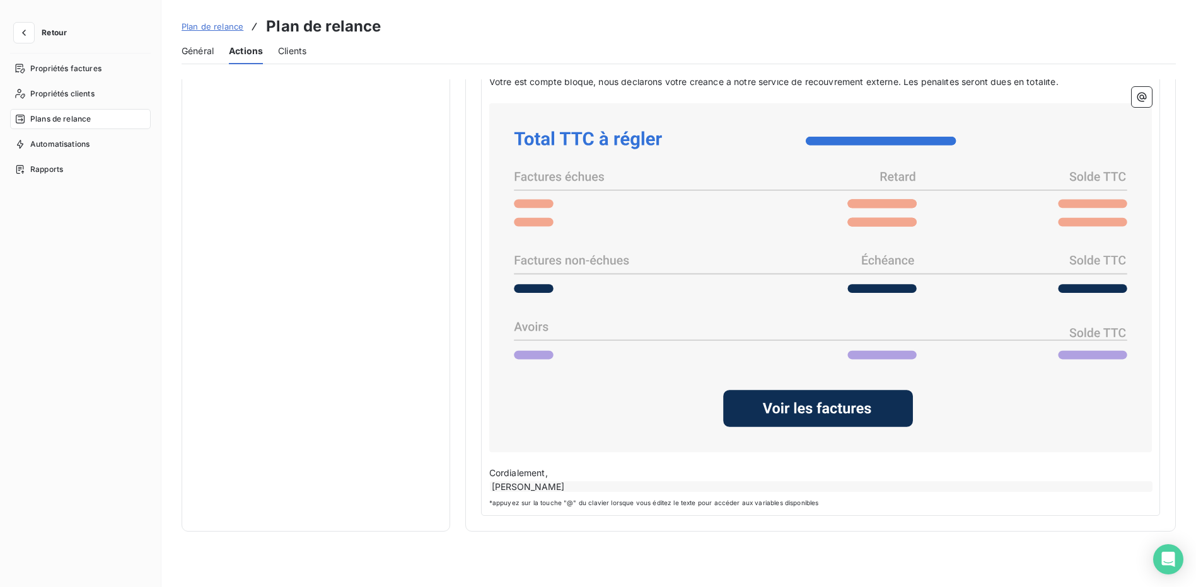
scroll to position [959, 0]
